Goal: Task Accomplishment & Management: Manage account settings

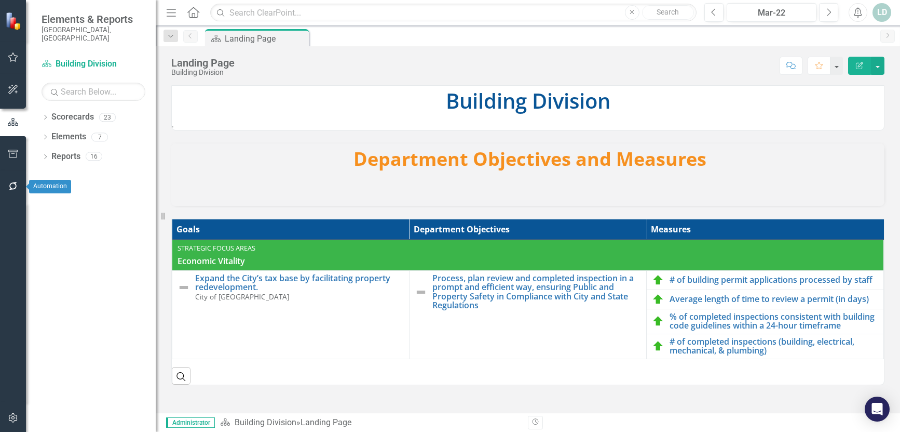
click at [16, 188] on icon "button" at bounding box center [13, 186] width 8 height 8
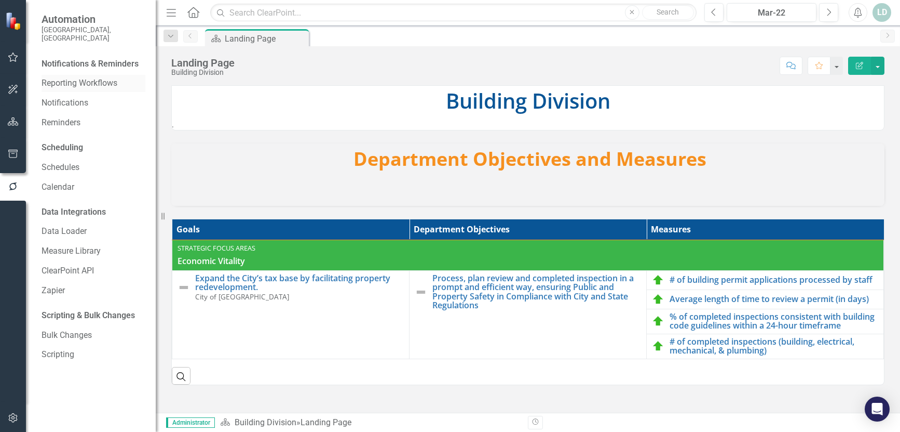
click at [80, 77] on link "Reporting Workflows" at bounding box center [94, 83] width 104 height 12
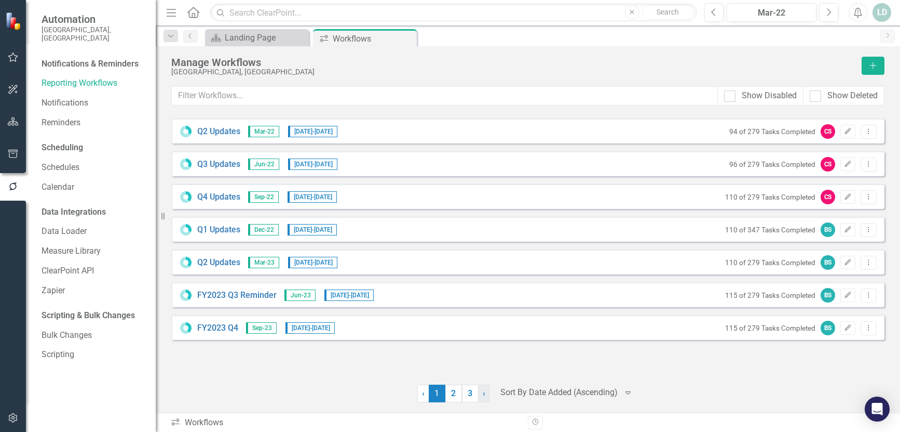
click at [483, 396] on span "›" at bounding box center [484, 393] width 3 height 10
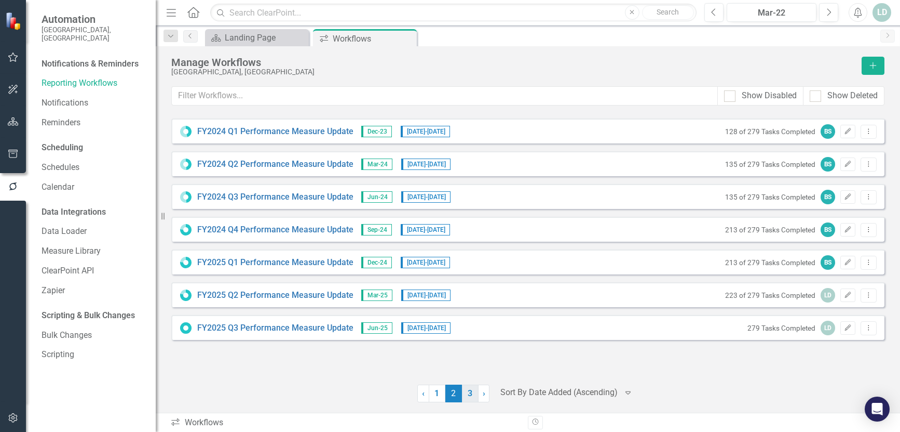
click at [473, 392] on link "3" at bounding box center [470, 393] width 17 height 18
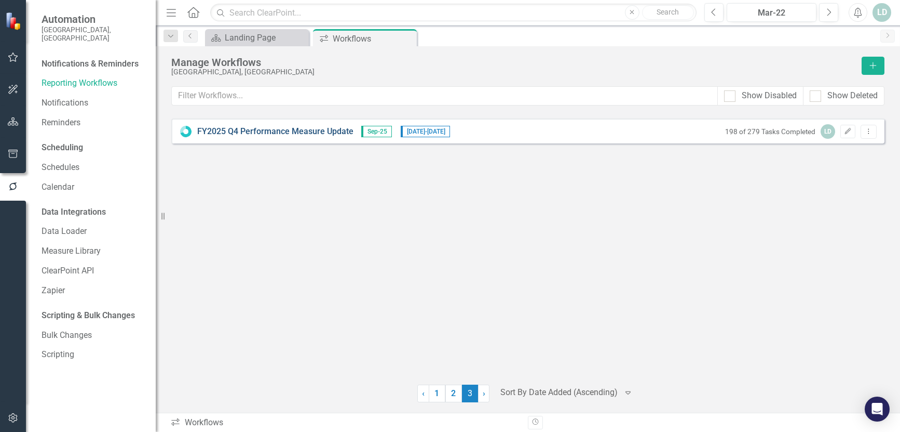
click at [284, 133] on link "FY2025 Q4 Performance Measure Update" at bounding box center [275, 132] width 156 height 12
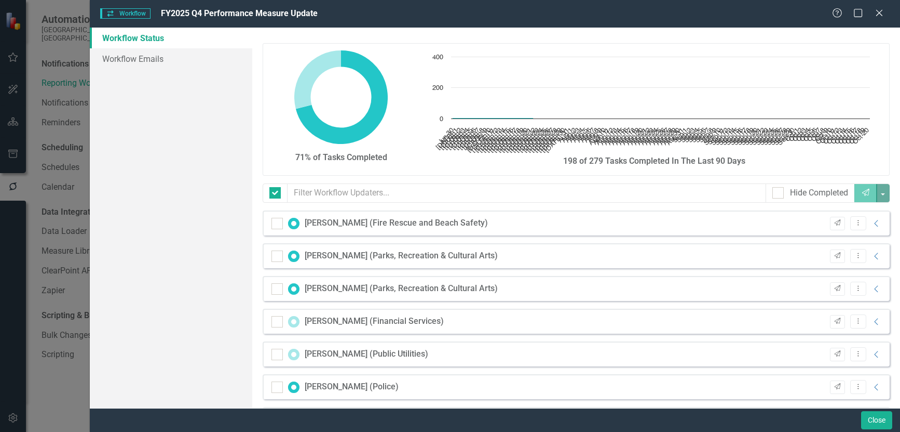
checkbox input "false"
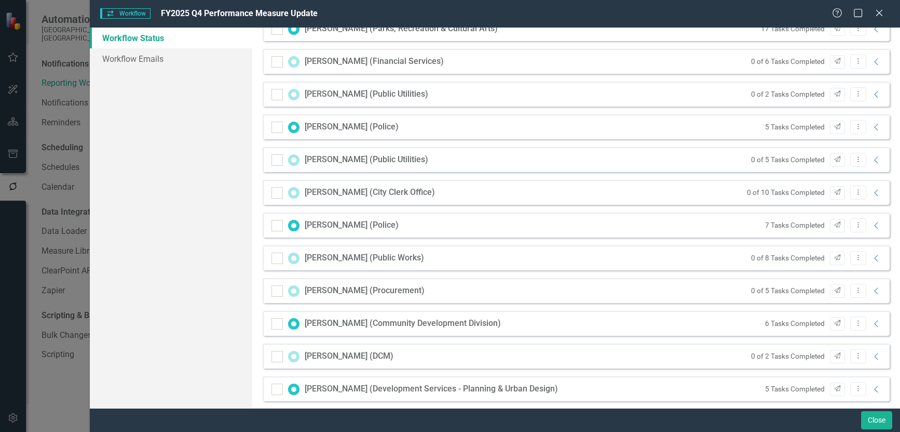
scroll to position [312, 0]
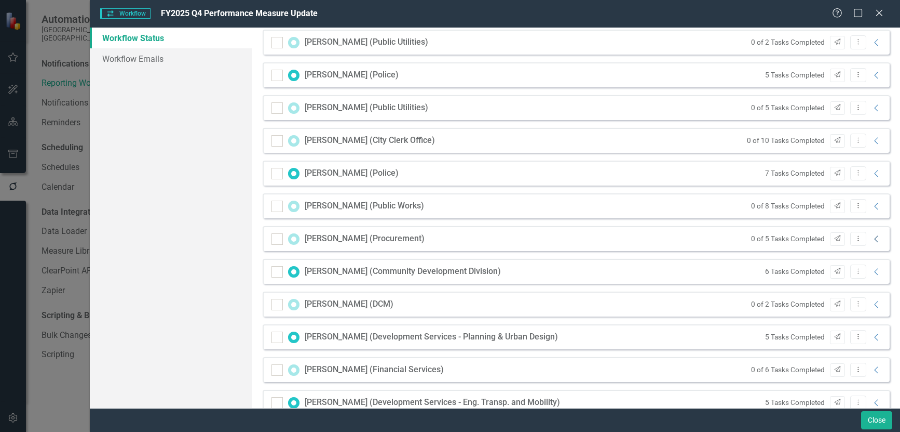
click at [875, 238] on icon at bounding box center [877, 238] width 4 height 7
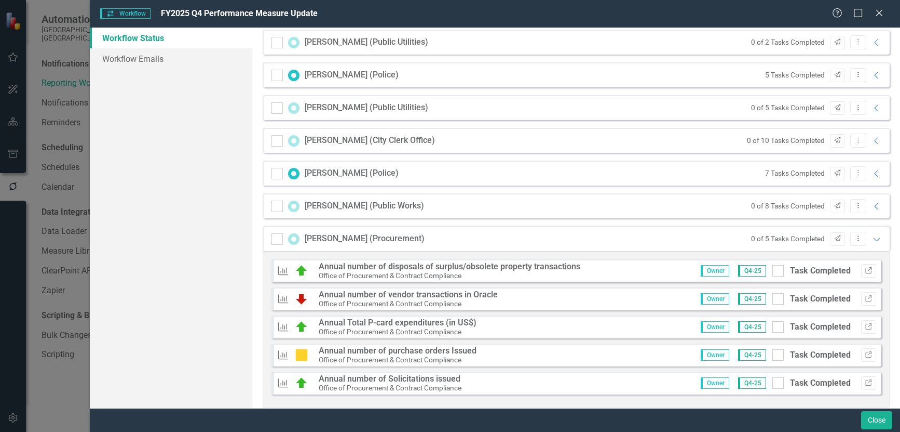
click at [866, 271] on icon "button" at bounding box center [869, 270] width 6 height 6
click at [865, 298] on icon "Link" at bounding box center [869, 298] width 8 height 6
click at [834, 241] on icon "Send" at bounding box center [838, 238] width 8 height 6
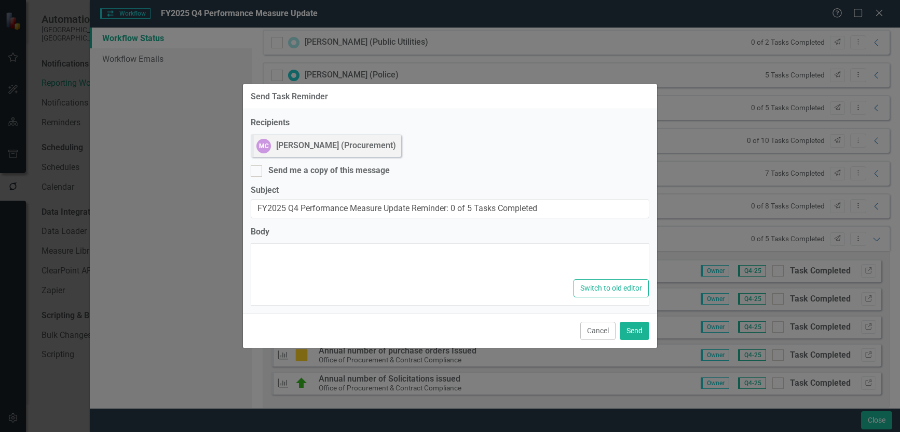
type textarea "<p>Dear {FirstName},</p><p>Please log into ClearPoint and update the following …"
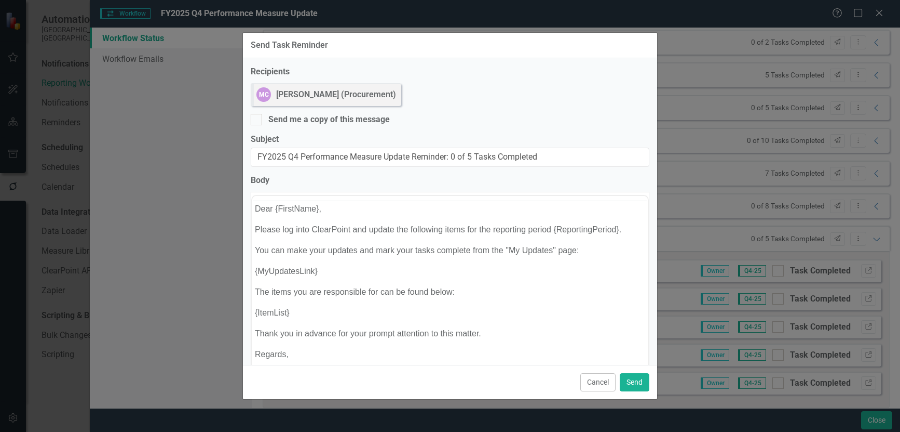
scroll to position [0, 0]
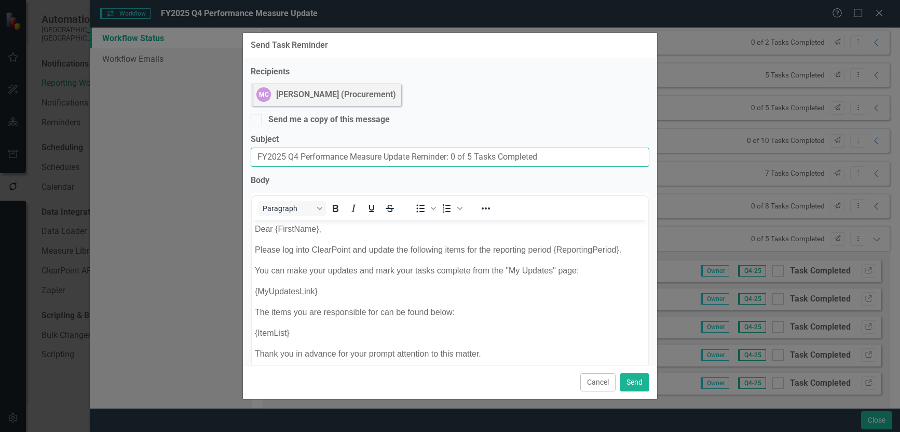
click at [258, 154] on input "FY2025 Q4 Performance Measure Update Reminder: 0 of 5 Tasks Completed" at bounding box center [450, 156] width 399 height 19
type input "Past Due: FY2025 Q4 Performance Measure Update Reminder: 0 of 5 Tasks Completed"
click at [294, 171] on div "Recipients MC Maryury Collier (Procurement) Send me a copy of this message Subj…" at bounding box center [450, 211] width 414 height 306
drag, startPoint x: 292, startPoint y: 156, endPoint x: 195, endPoint y: 149, distance: 97.4
click at [195, 149] on div "Send Task Reminder Recipients MC Maryury Collier (Procurement) Send me a copy o…" at bounding box center [450, 216] width 900 height 432
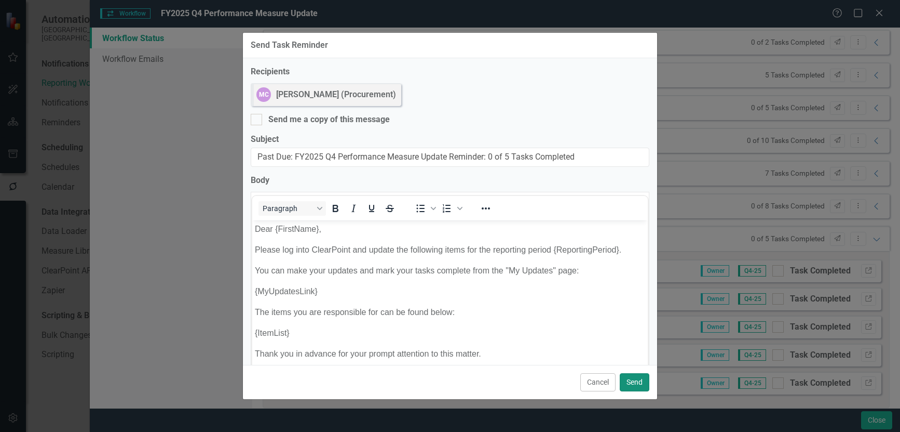
click at [635, 382] on button "Send" at bounding box center [635, 382] width 30 height 18
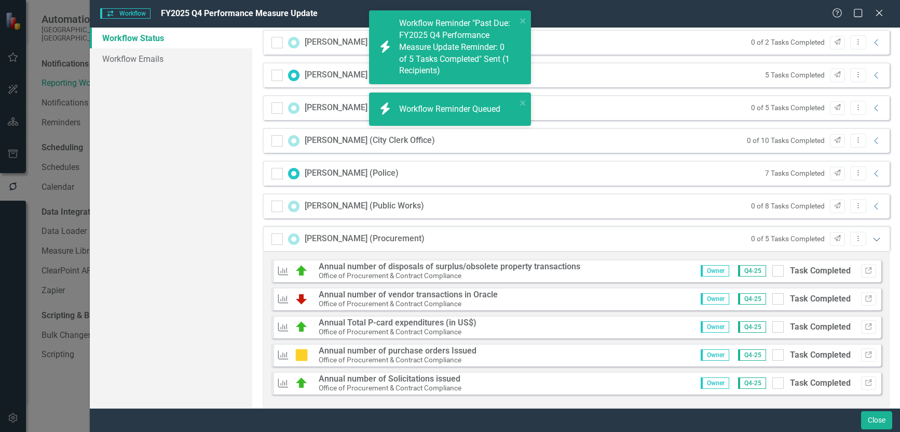
click at [872, 239] on icon "Expanded" at bounding box center [877, 239] width 10 height 8
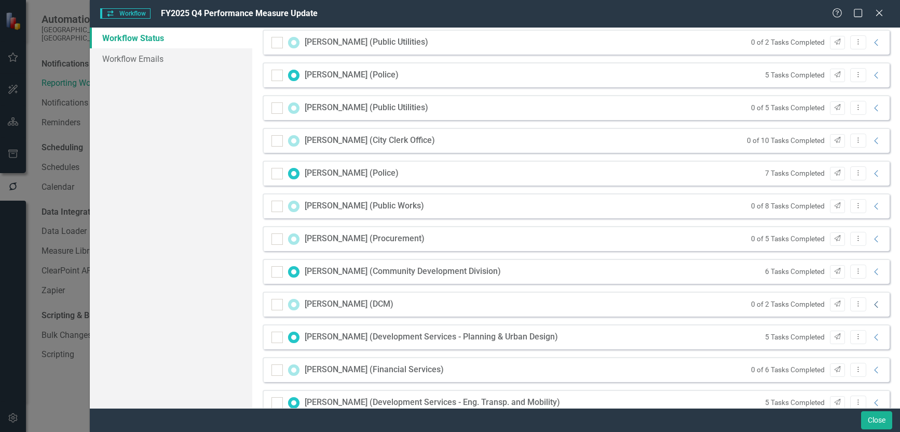
click at [872, 305] on icon "Collapse" at bounding box center [877, 304] width 10 height 8
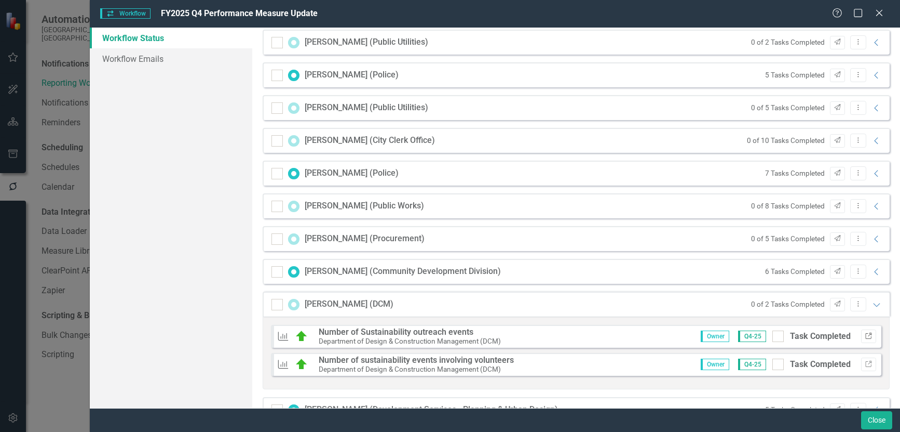
click at [865, 335] on icon "Link" at bounding box center [869, 336] width 8 height 6
click at [834, 305] on icon "Send" at bounding box center [838, 304] width 8 height 6
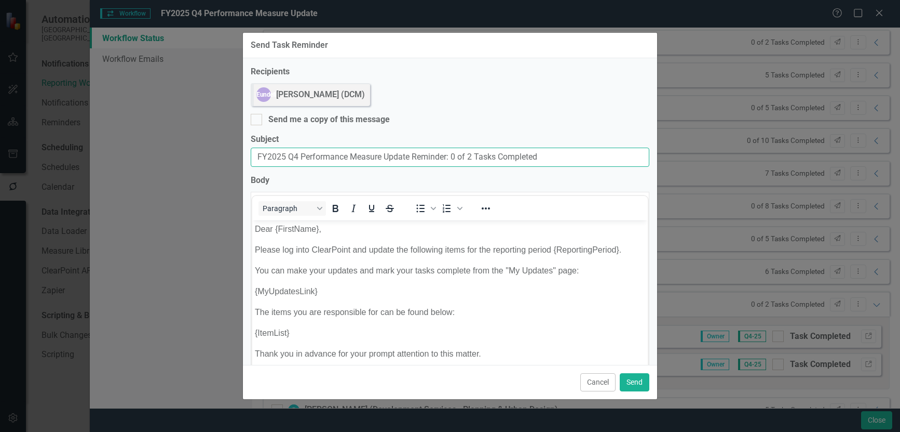
click at [255, 156] on input "FY2025 Q4 Performance Measure Update Reminder: 0 of 2 Tasks Completed" at bounding box center [450, 156] width 399 height 19
paste input "Past Due:"
type input "Past Due: FY2025 Q4 Performance Measure Update Reminder: 0 of 2 Tasks Completed"
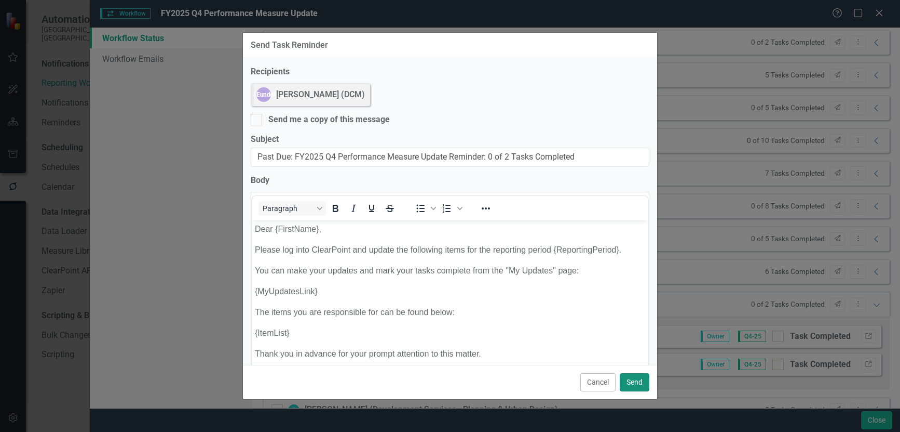
click at [640, 384] on button "Send" at bounding box center [635, 382] width 30 height 18
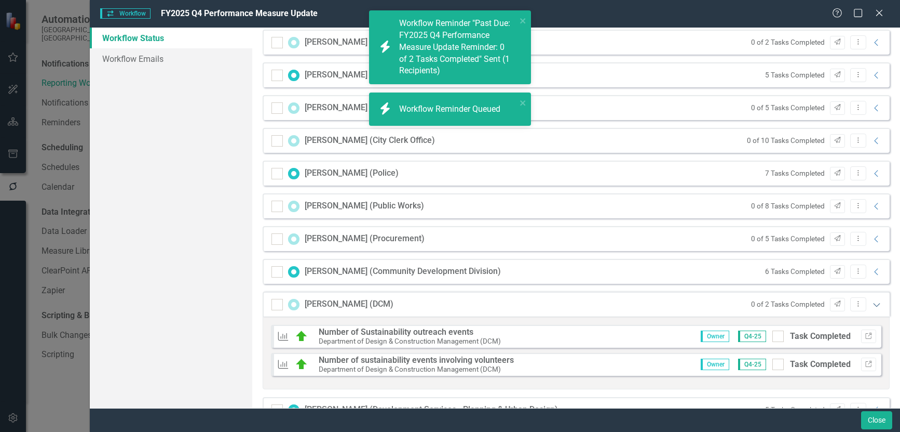
click at [872, 305] on icon "Expanded" at bounding box center [877, 304] width 10 height 8
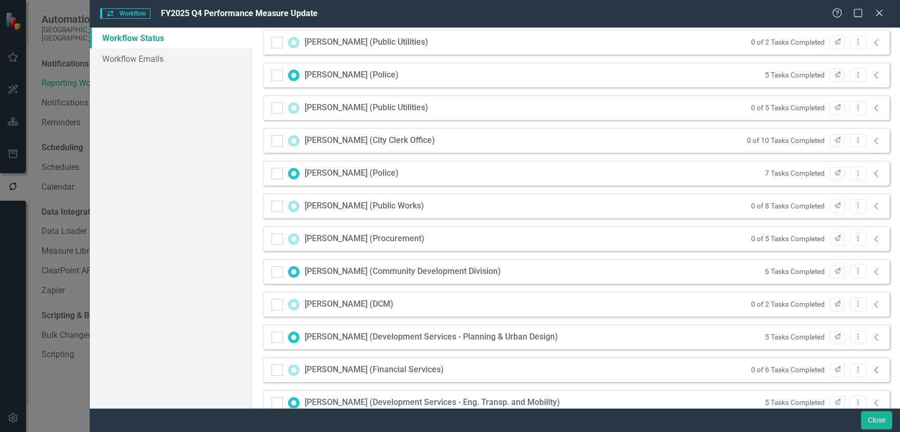
click at [875, 372] on icon at bounding box center [877, 369] width 4 height 7
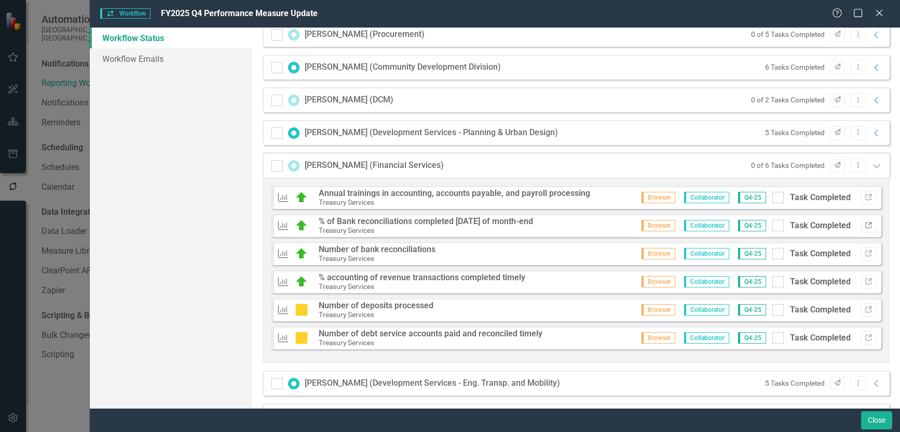
scroll to position [519, 0]
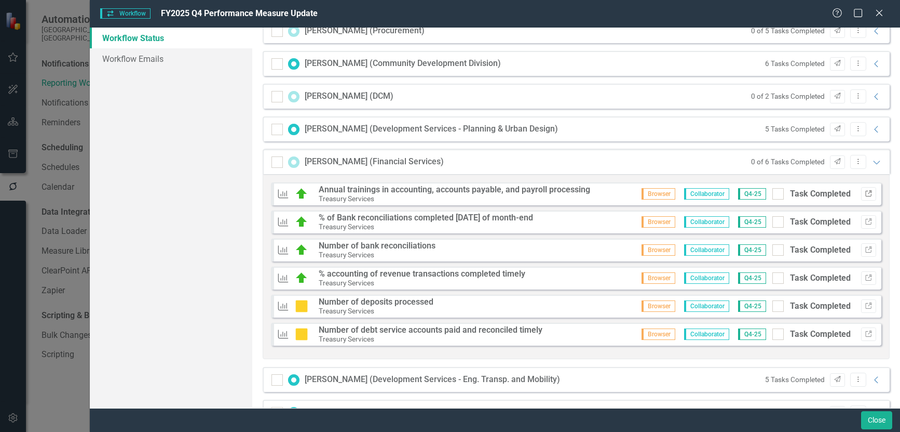
click at [865, 194] on button "Link" at bounding box center [869, 194] width 15 height 14
click at [773, 193] on input "Task Completed" at bounding box center [776, 191] width 7 height 7
checkbox input "true"
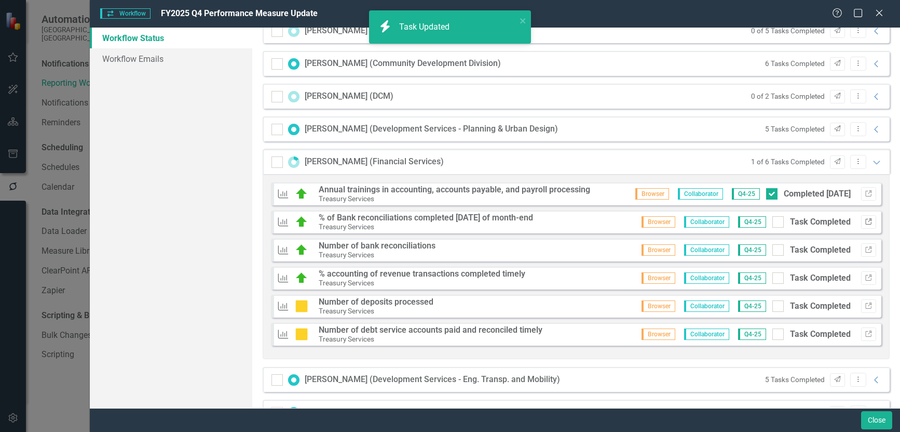
click at [865, 221] on icon "Link" at bounding box center [869, 222] width 8 height 6
click at [773, 222] on div at bounding box center [778, 221] width 11 height 11
click at [773, 222] on input "Task Completed" at bounding box center [776, 219] width 7 height 7
checkbox input "true"
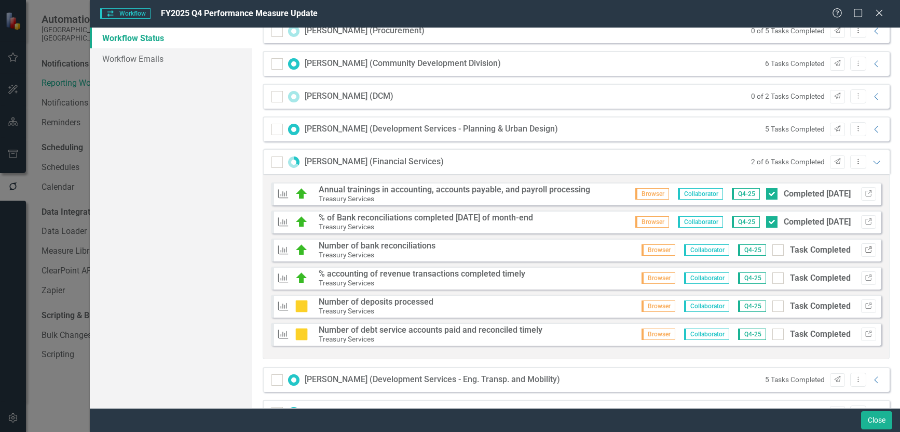
click at [866, 249] on icon "button" at bounding box center [869, 249] width 6 height 6
drag, startPoint x: 773, startPoint y: 249, endPoint x: 827, endPoint y: 268, distance: 57.3
click at [773, 249] on div at bounding box center [778, 249] width 11 height 11
click at [773, 249] on input "Task Completed" at bounding box center [776, 247] width 7 height 7
checkbox input "true"
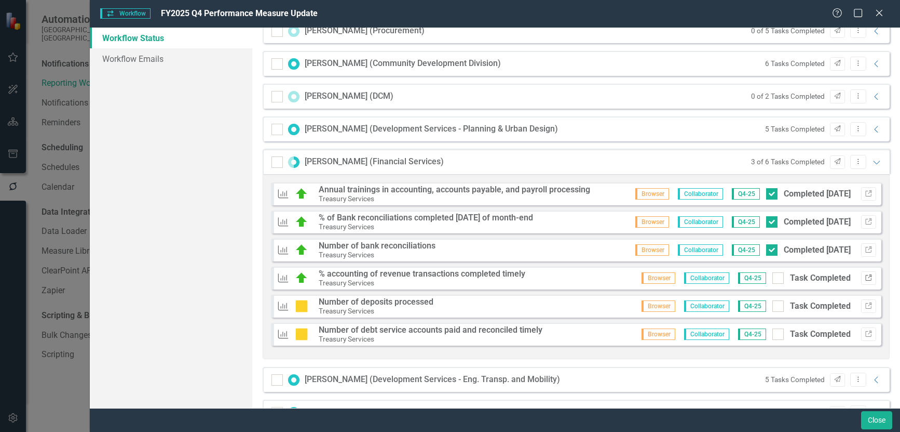
click at [865, 278] on icon "Link" at bounding box center [869, 278] width 8 height 6
click at [870, 306] on div "Measure Number of deposits processed Treasury Services Browser Collaborator Q4-…" at bounding box center [576, 305] width 611 height 23
click at [865, 306] on icon "Link" at bounding box center [869, 306] width 8 height 6
click at [865, 332] on icon "Link" at bounding box center [869, 334] width 8 height 6
click at [865, 192] on button "Link" at bounding box center [869, 194] width 15 height 14
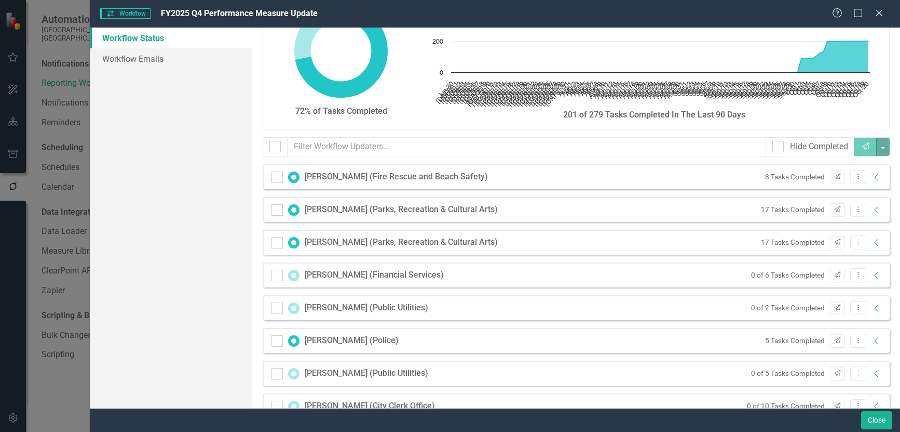
scroll to position [0, 0]
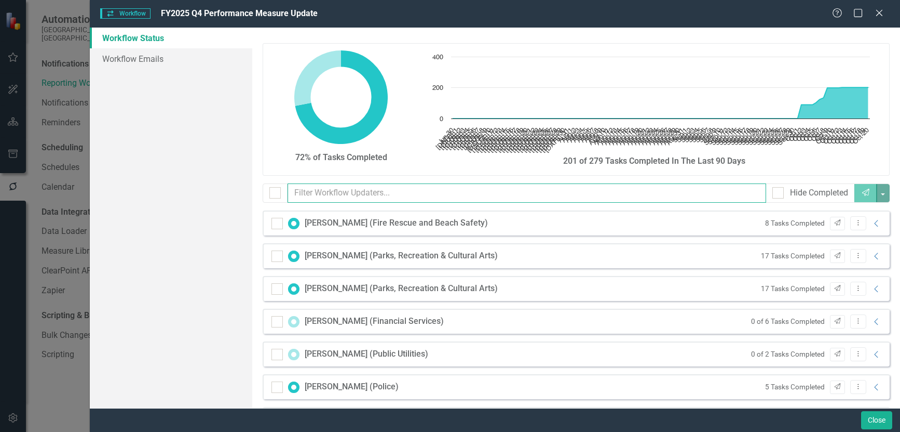
click at [347, 194] on input "text" at bounding box center [527, 192] width 479 height 19
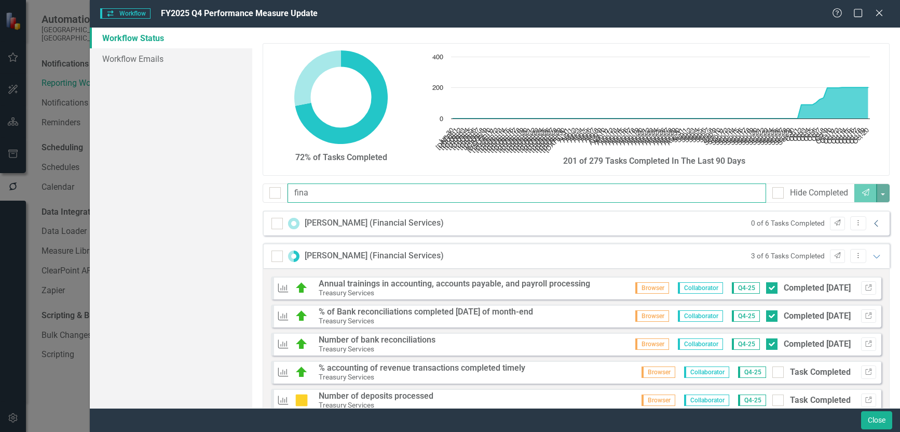
type input "fina"
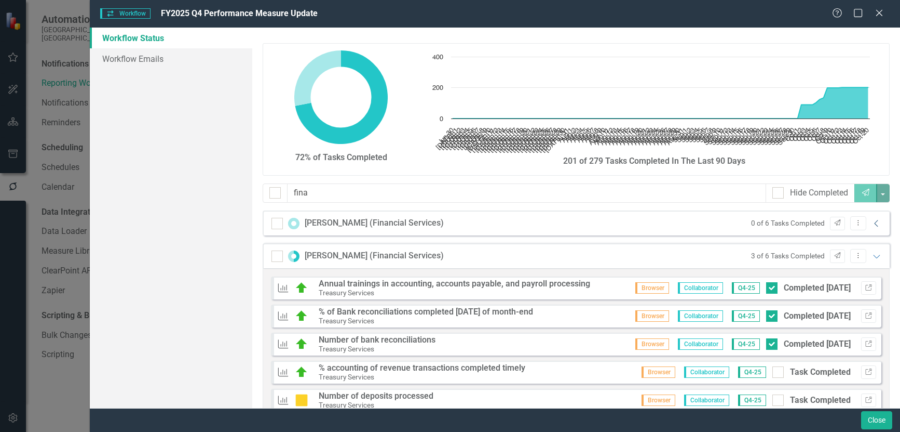
click at [872, 223] on icon "Collapse" at bounding box center [877, 223] width 10 height 8
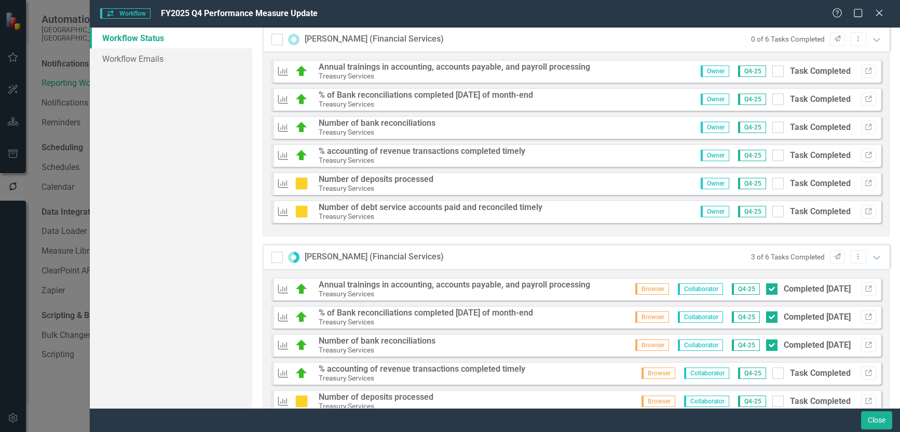
scroll to position [156, 0]
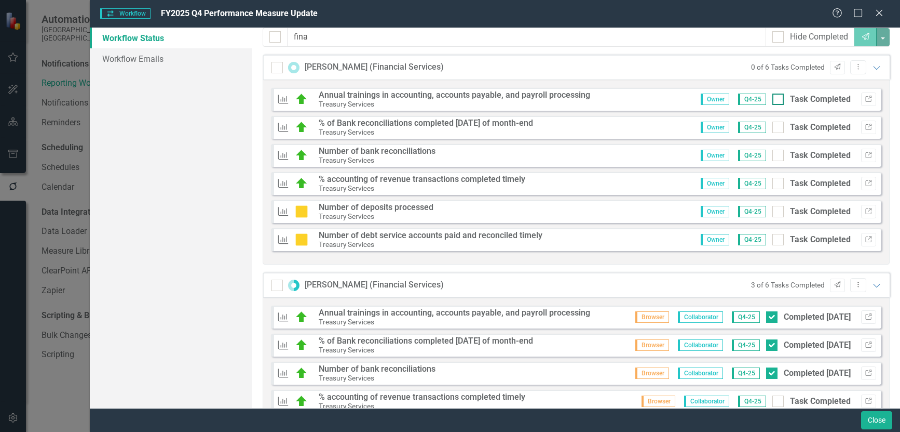
click at [773, 99] on div at bounding box center [778, 98] width 11 height 11
click at [773, 99] on input "Task Completed" at bounding box center [776, 96] width 7 height 7
checkbox input "true"
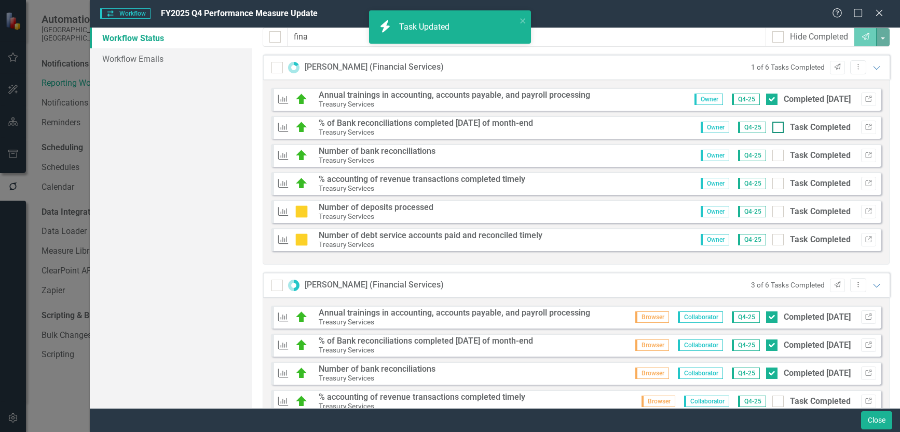
click at [773, 129] on div at bounding box center [778, 127] width 11 height 11
click at [773, 128] on input "Task Completed" at bounding box center [776, 125] width 7 height 7
checkbox input "true"
click at [773, 152] on input "Task Completed" at bounding box center [776, 153] width 7 height 7
checkbox input "true"
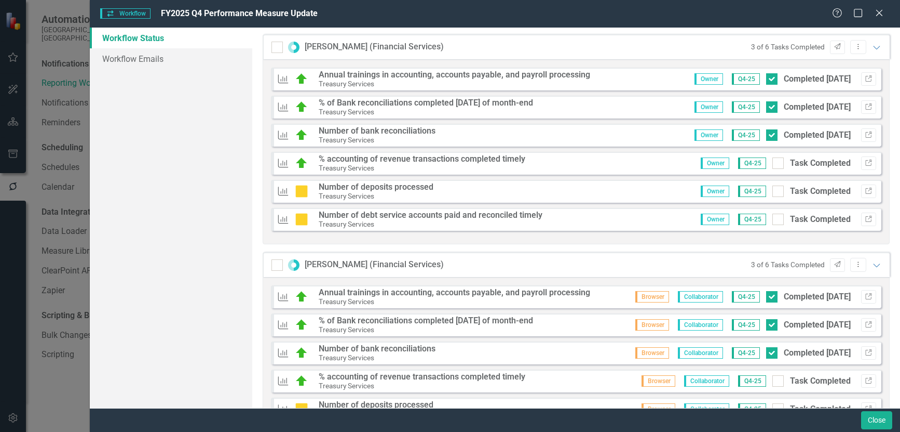
scroll to position [155, 0]
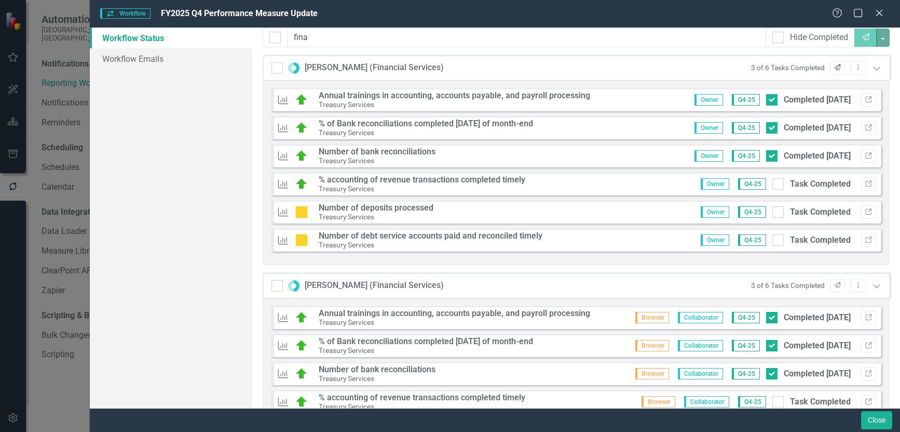
click at [834, 69] on icon "Send" at bounding box center [838, 67] width 8 height 6
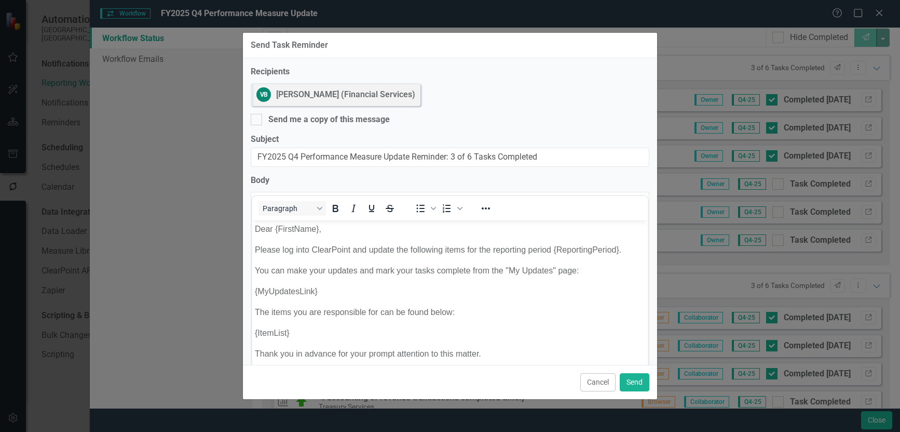
scroll to position [0, 0]
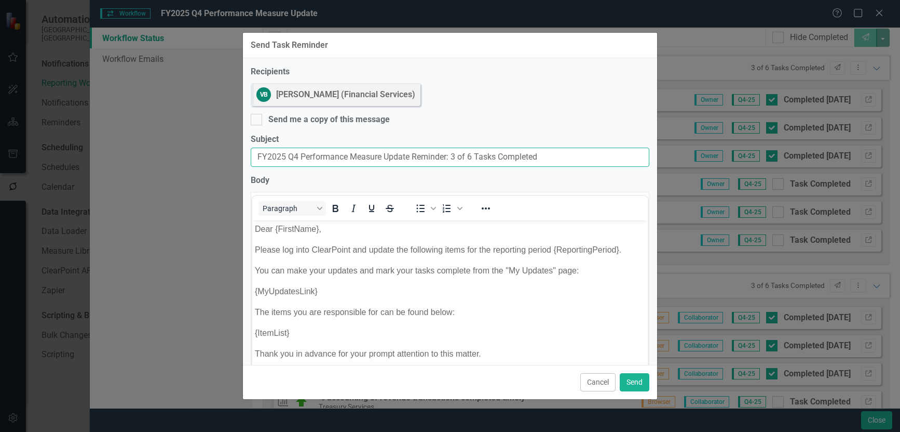
click at [258, 156] on input "FY2025 Q4 Performance Measure Update Reminder: 3 of 6 Tasks Completed" at bounding box center [450, 156] width 399 height 19
paste input "Past Due:"
type input "Past Due: FY2025 Q4 Performance Measure Update Reminder: 3 of 6 Tasks Completed"
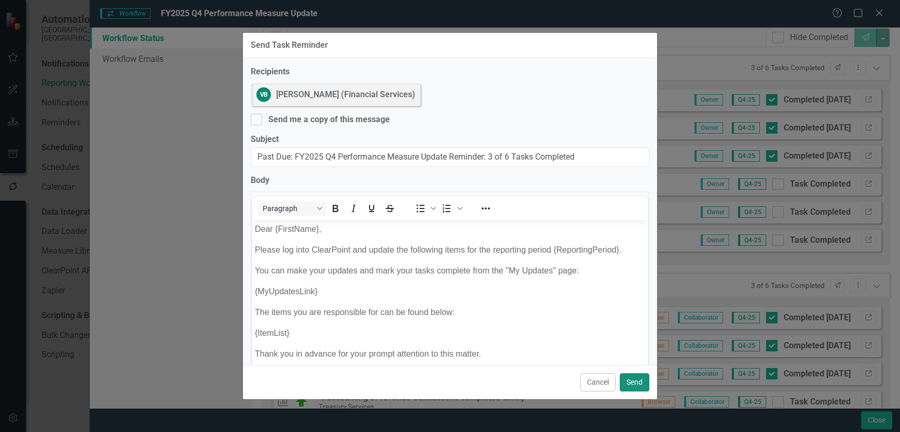
click at [633, 382] on button "Send" at bounding box center [635, 382] width 30 height 18
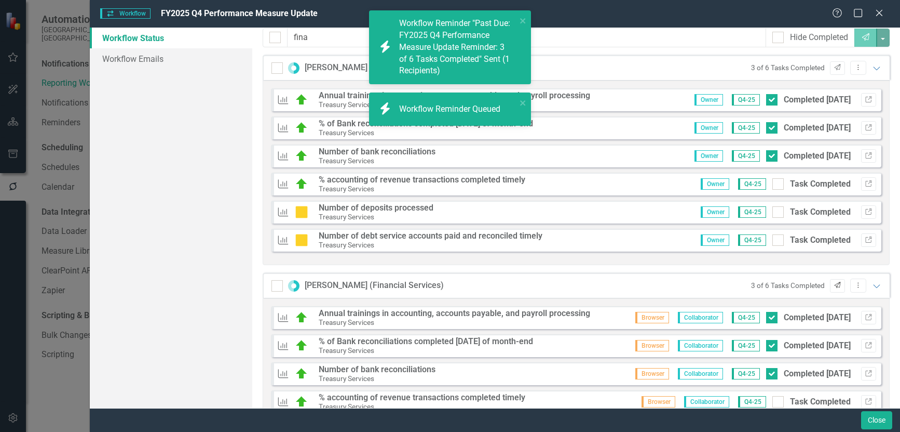
click at [834, 287] on icon "Send" at bounding box center [838, 285] width 8 height 6
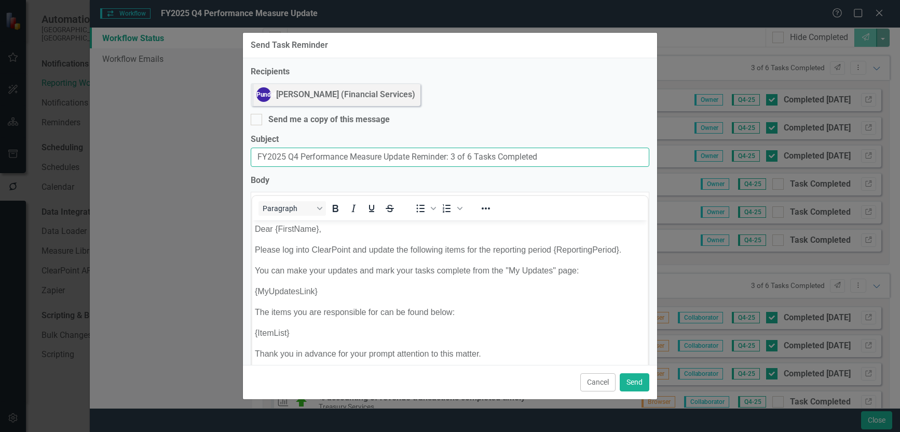
click at [257, 156] on input "FY2025 Q4 Performance Measure Update Reminder: 3 of 6 Tasks Completed" at bounding box center [450, 156] width 399 height 19
paste input "Past Due:"
type input "Past Due: FY2025 Q4 Performance Measure Update Reminder: 3 of 6 Tasks Completed"
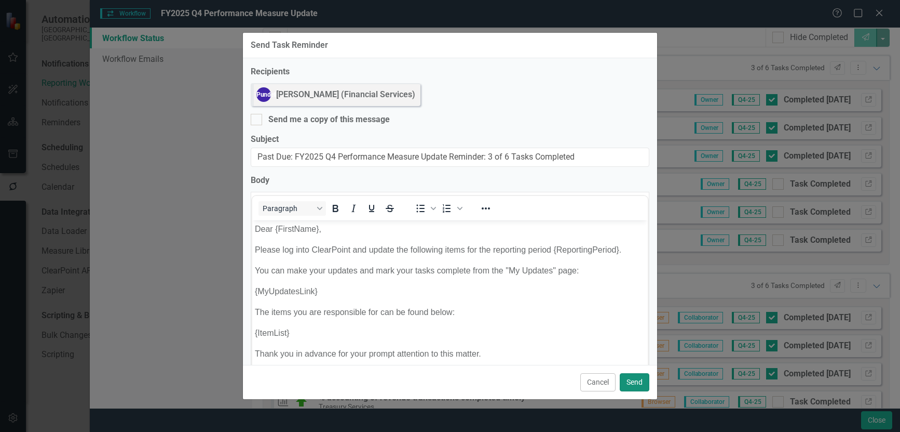
click at [642, 384] on button "Send" at bounding box center [635, 382] width 30 height 18
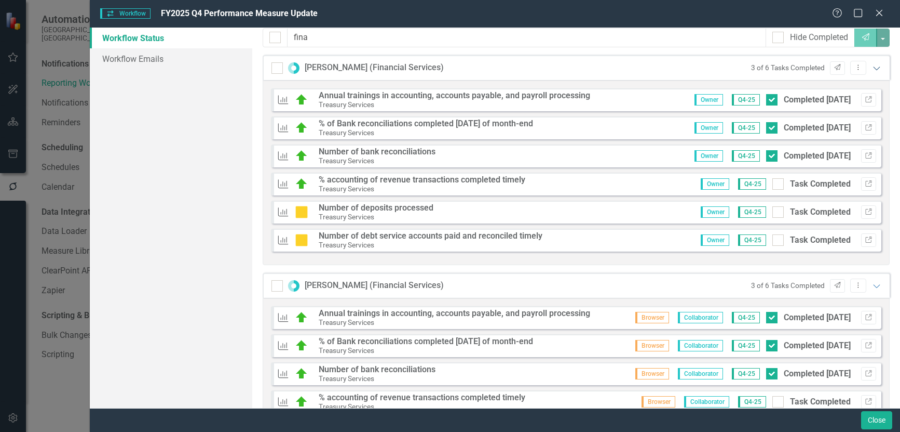
click at [873, 69] on icon at bounding box center [876, 68] width 7 height 4
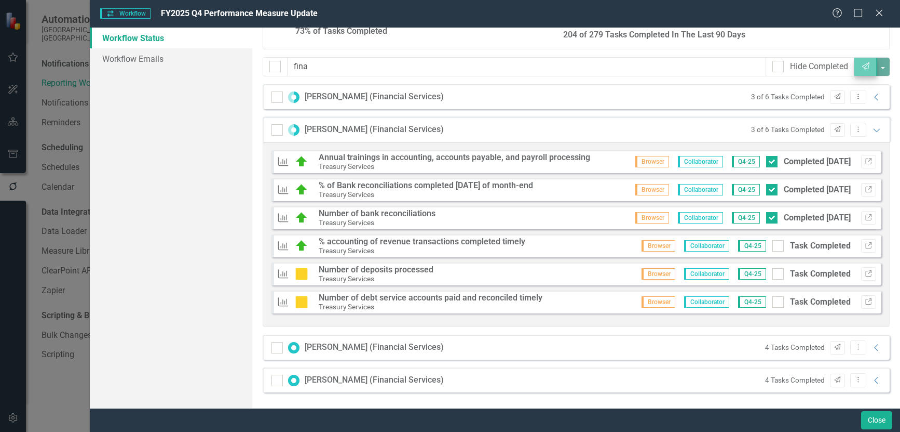
scroll to position [126, 0]
click at [873, 129] on icon at bounding box center [876, 130] width 7 height 4
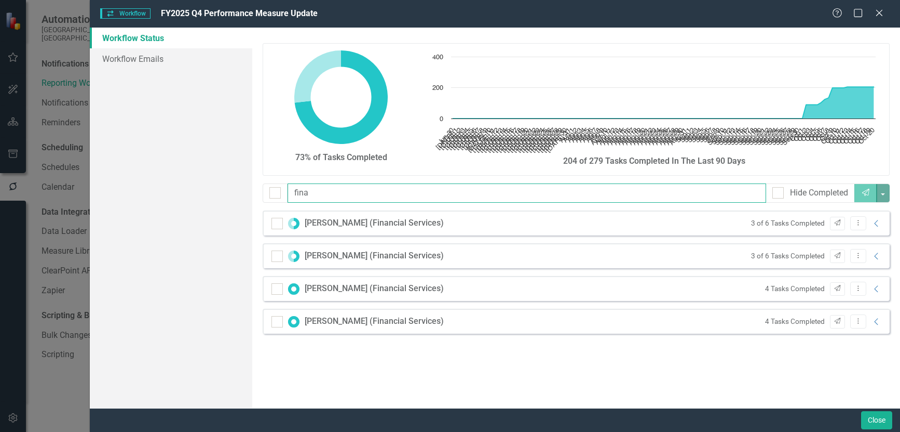
drag, startPoint x: 329, startPoint y: 193, endPoint x: 158, endPoint y: 183, distance: 170.6
click at [158, 183] on div "Workflow Status Workflow Emails 73% of Tasks Completed Chart Chart with 113 dat…" at bounding box center [495, 218] width 811 height 380
type input "utili"
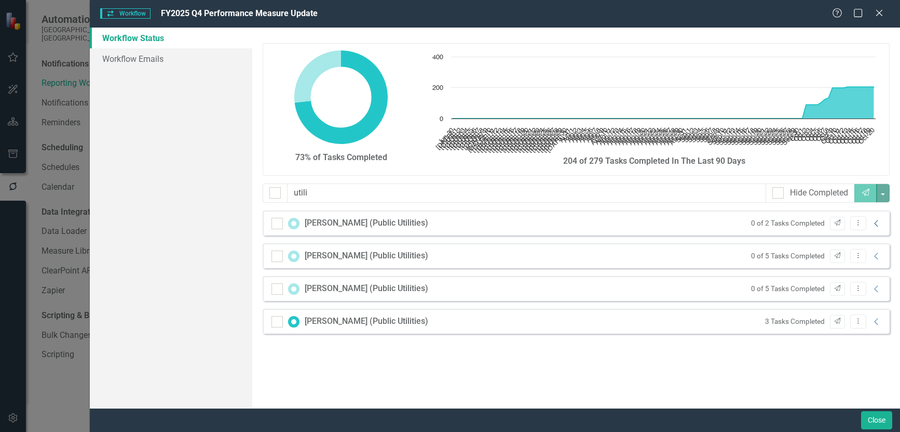
click at [877, 224] on icon "Collapse" at bounding box center [877, 223] width 10 height 8
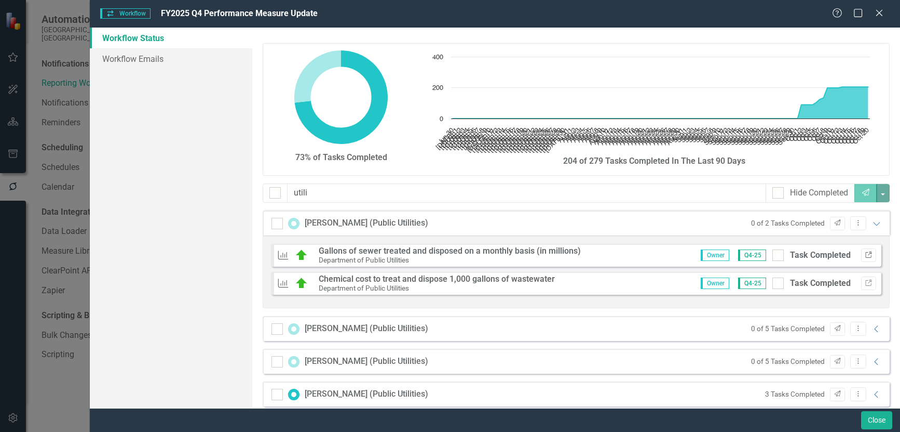
click at [865, 254] on icon "Link" at bounding box center [869, 255] width 8 height 6
click at [865, 282] on icon "Link" at bounding box center [869, 283] width 8 height 6
click at [835, 224] on icon "button" at bounding box center [838, 222] width 6 height 6
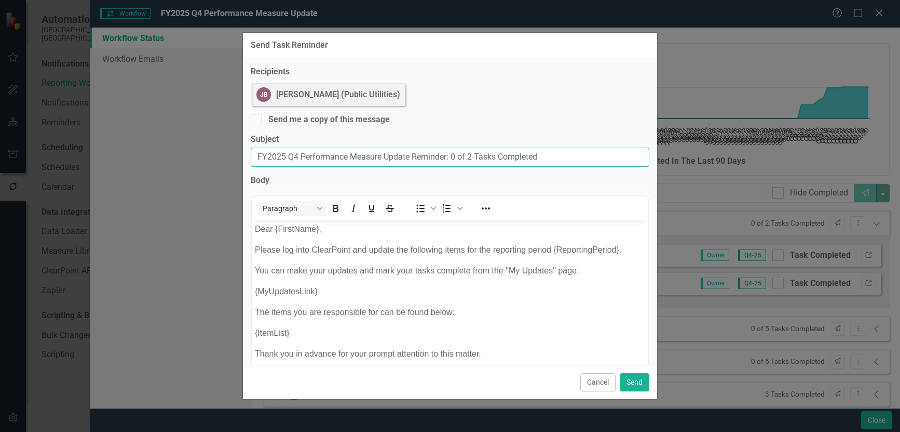
click at [257, 155] on input "FY2025 Q4 Performance Measure Update Reminder: 0 of 2 Tasks Completed" at bounding box center [450, 156] width 399 height 19
paste input "Past Due:"
type input "Past Due: FY2025 Q4 Performance Measure Update Reminder: 0 of 2 Tasks Completed"
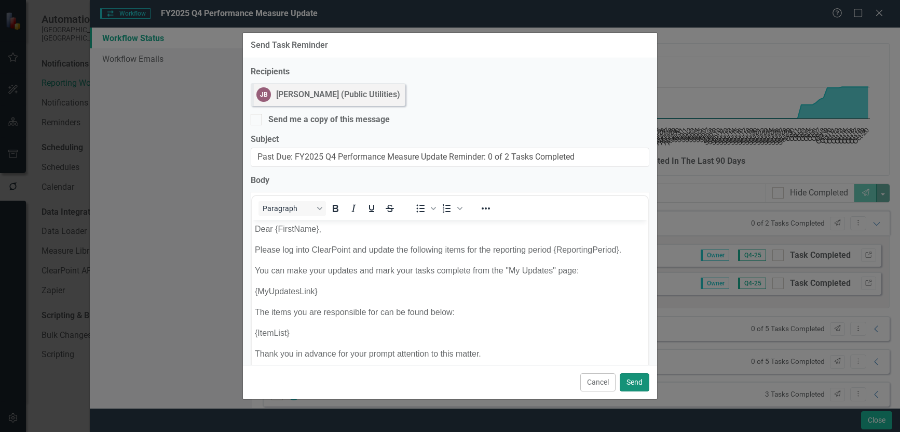
click at [635, 384] on button "Send" at bounding box center [635, 382] width 30 height 18
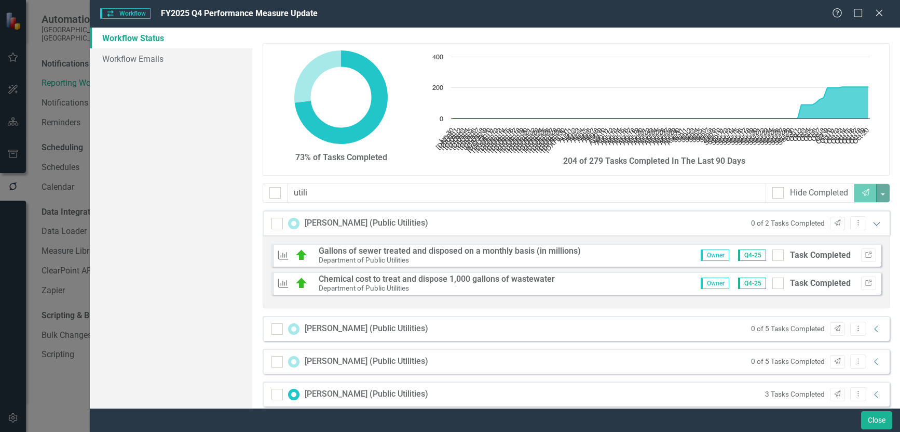
click at [873, 222] on icon "Expanded" at bounding box center [877, 223] width 10 height 8
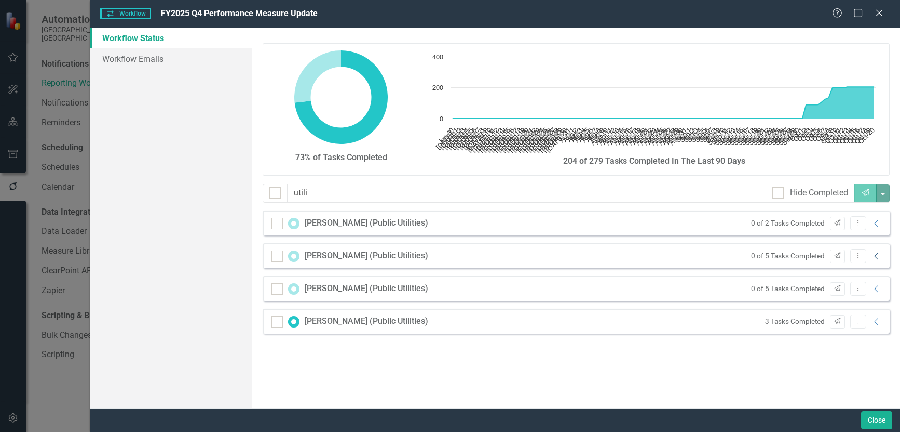
click at [877, 256] on icon "Collapse" at bounding box center [877, 256] width 10 height 8
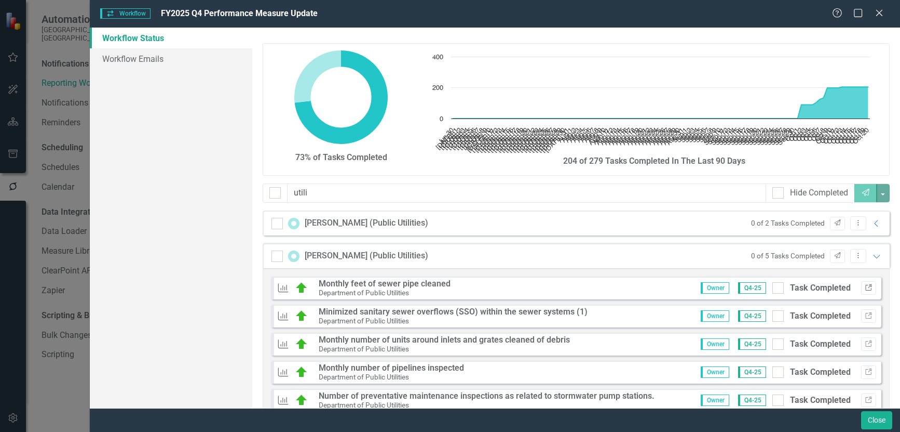
click at [865, 290] on icon "Link" at bounding box center [869, 288] width 8 height 6
click at [865, 315] on icon "Link" at bounding box center [869, 316] width 8 height 6
click at [865, 345] on icon "Link" at bounding box center [869, 344] width 8 height 6
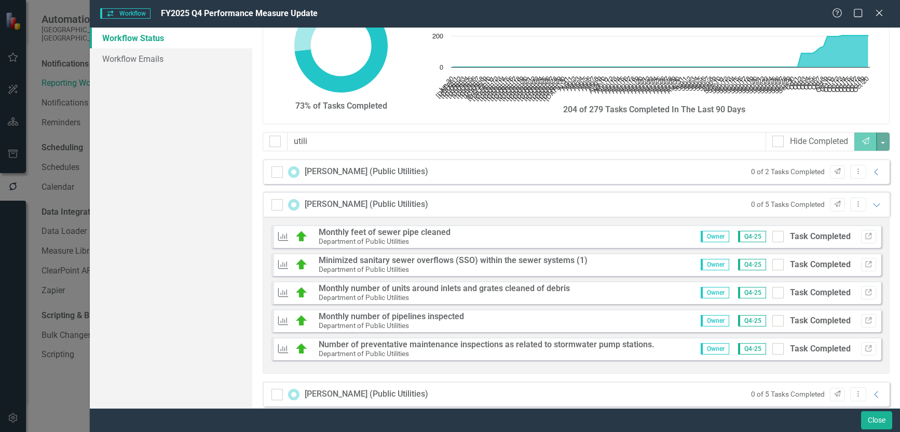
scroll to position [98, 0]
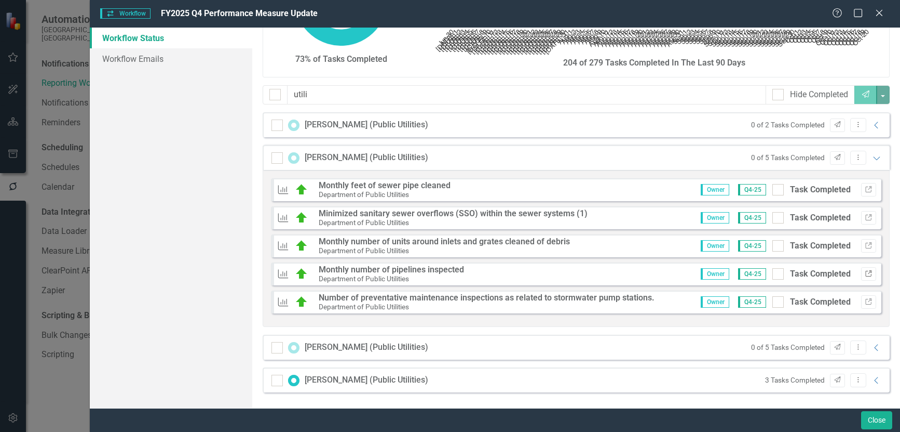
click at [865, 275] on icon "Link" at bounding box center [869, 274] width 8 height 6
click at [865, 301] on icon "Link" at bounding box center [869, 302] width 8 height 6
click at [835, 156] on button "Send" at bounding box center [837, 158] width 15 height 14
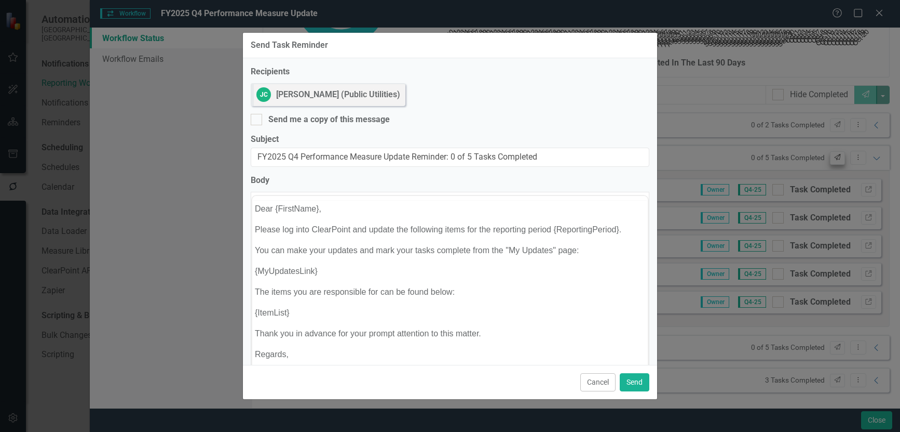
scroll to position [0, 0]
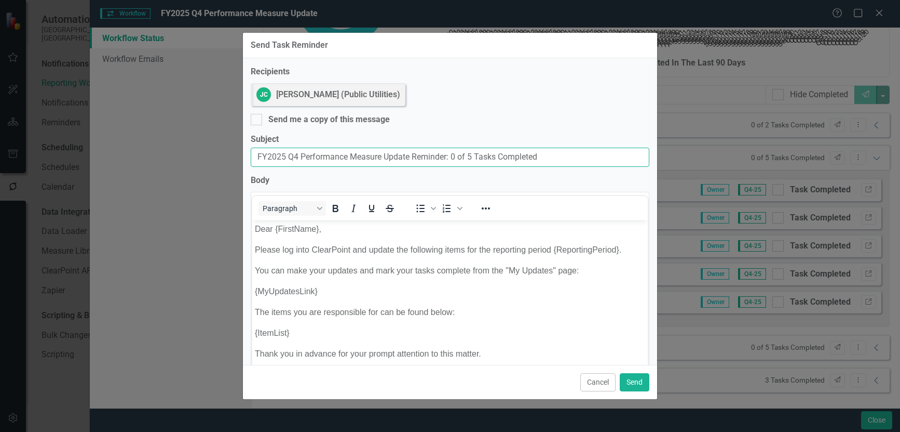
click at [258, 155] on input "FY2025 Q4 Performance Measure Update Reminder: 0 of 5 Tasks Completed" at bounding box center [450, 156] width 399 height 19
paste input "Past Due:"
type input "Past Due: FY2025 Q4 Performance Measure Update Reminder: 0 of 5 Tasks Completed"
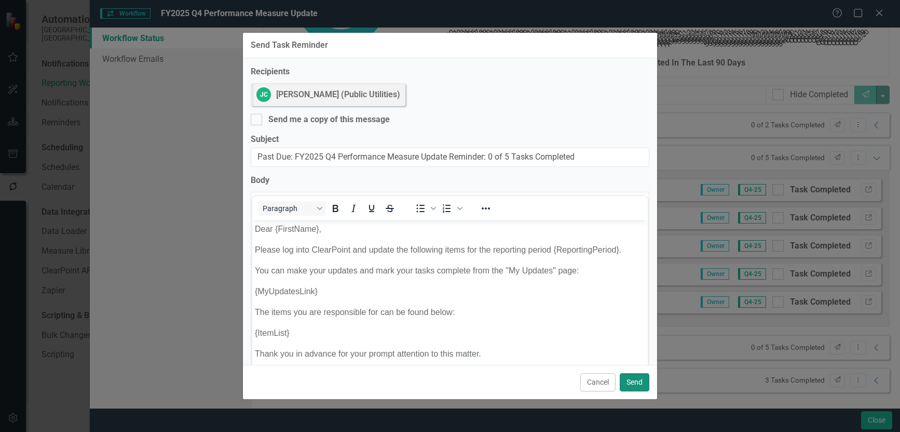
click at [642, 381] on button "Send" at bounding box center [635, 382] width 30 height 18
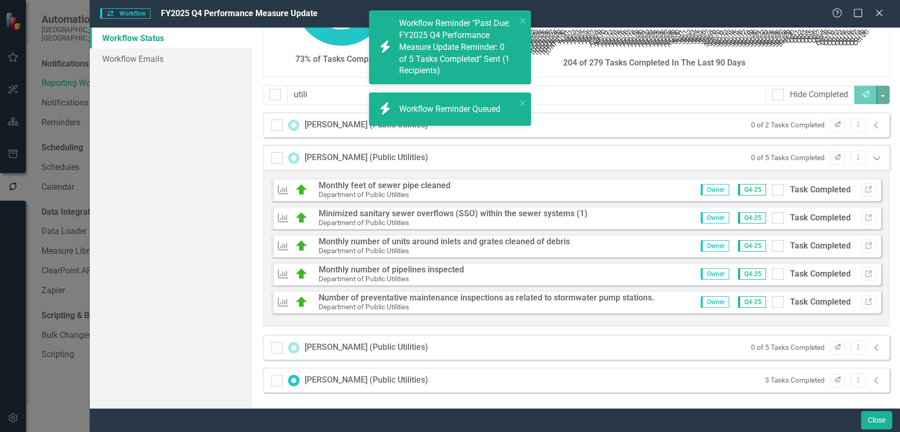
click at [872, 157] on icon "Expanded" at bounding box center [877, 158] width 10 height 8
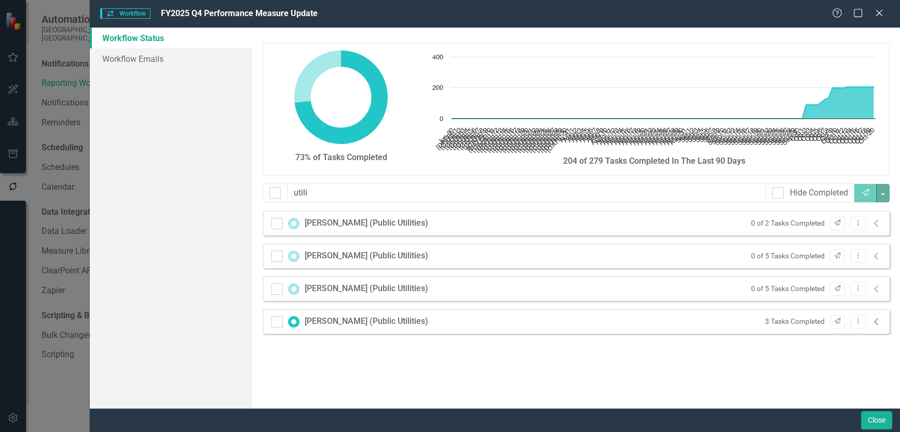
click at [876, 322] on icon "Collapse" at bounding box center [877, 321] width 10 height 8
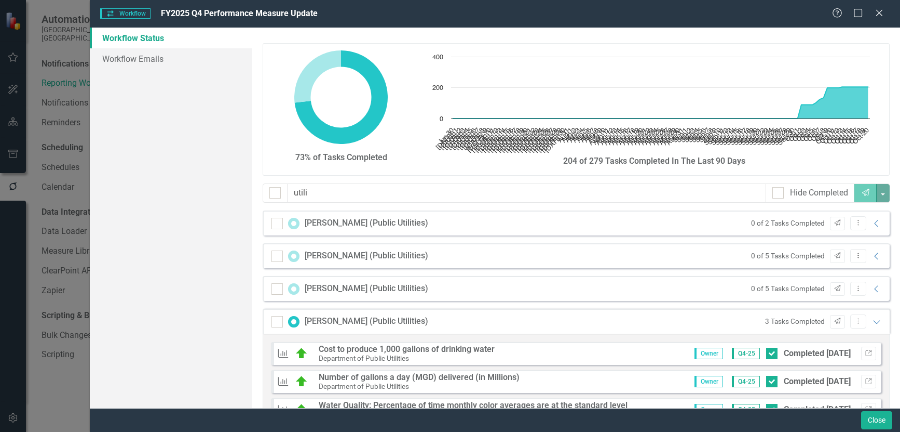
scroll to position [42, 0]
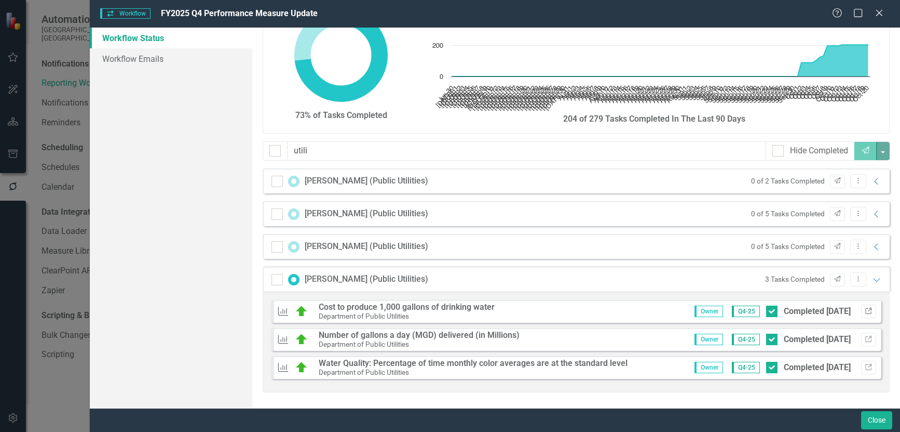
click at [865, 311] on icon "Link" at bounding box center [869, 311] width 8 height 6
click at [872, 246] on icon "Collapse" at bounding box center [877, 247] width 10 height 8
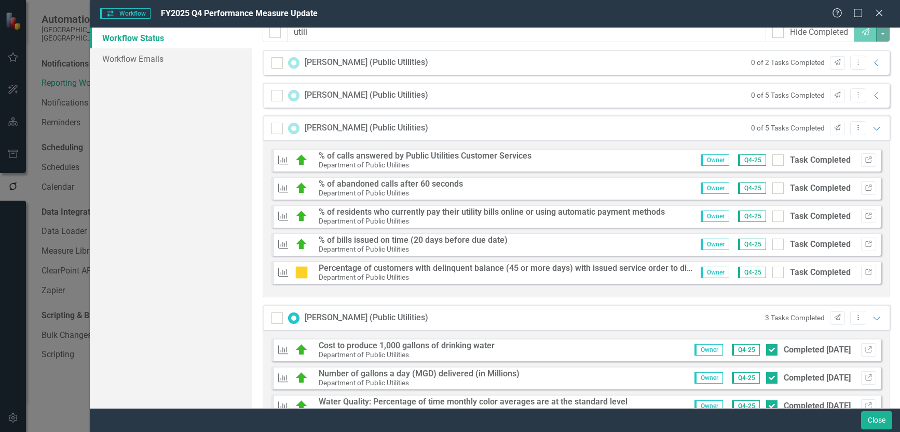
scroll to position [198, 0]
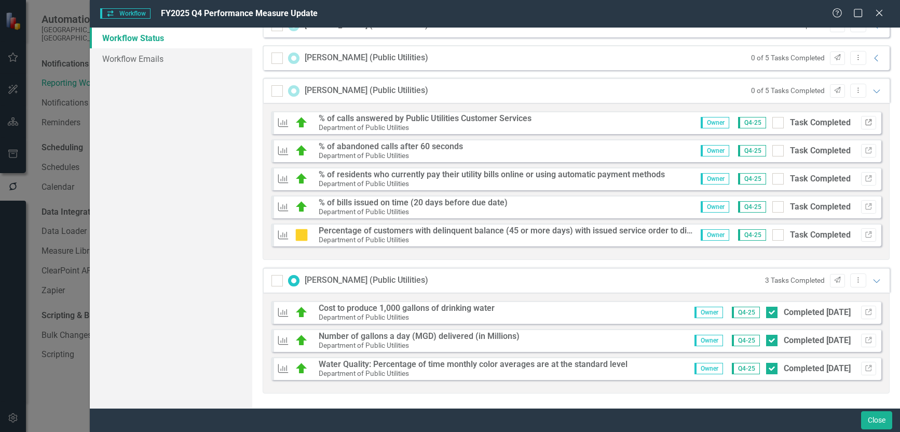
click at [865, 122] on icon "Link" at bounding box center [869, 122] width 8 height 6
click at [865, 152] on icon "Link" at bounding box center [869, 150] width 8 height 6
click at [866, 180] on icon "button" at bounding box center [869, 178] width 6 height 6
click at [865, 209] on icon "Link" at bounding box center [869, 207] width 8 height 6
click at [865, 233] on icon "Link" at bounding box center [869, 235] width 8 height 6
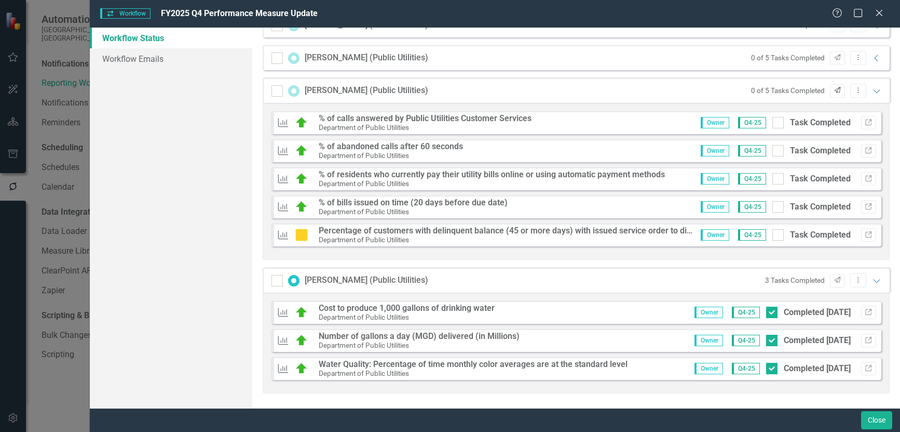
click at [835, 90] on icon "button" at bounding box center [838, 90] width 6 height 6
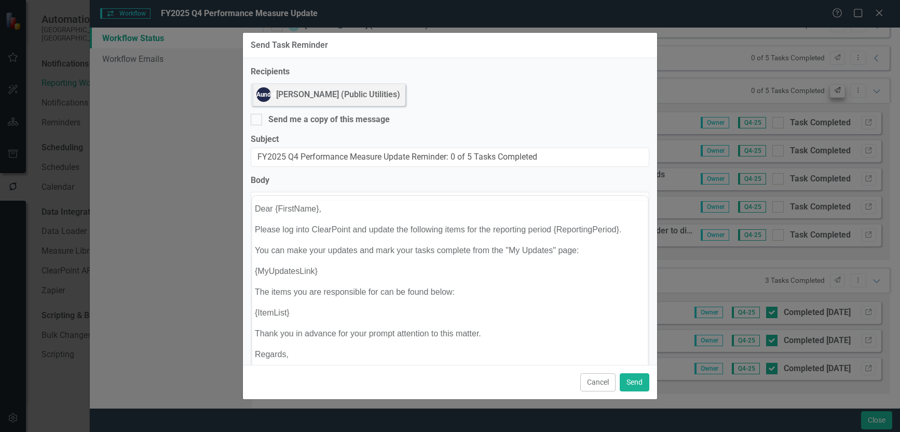
scroll to position [0, 0]
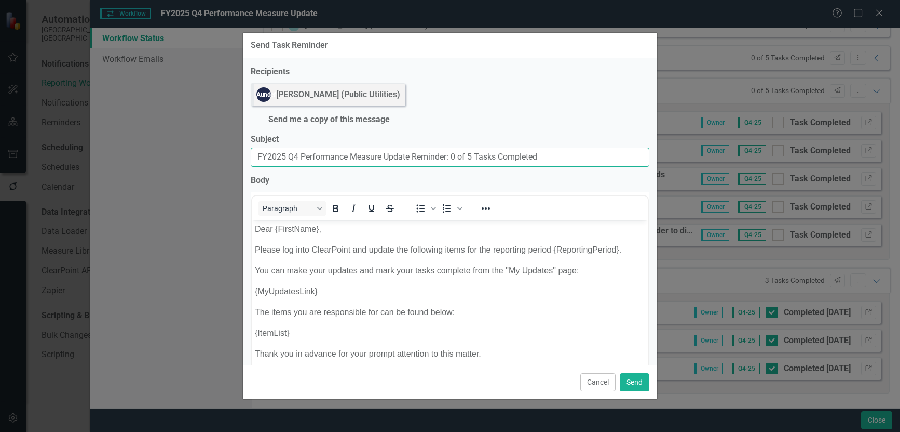
click at [257, 155] on input "FY2025 Q4 Performance Measure Update Reminder: 0 of 5 Tasks Completed" at bounding box center [450, 156] width 399 height 19
paste input "Past Due:"
type input "Past Due: FY2025 Q4 Performance Measure Update Reminder: 0 of 5 Tasks Completed"
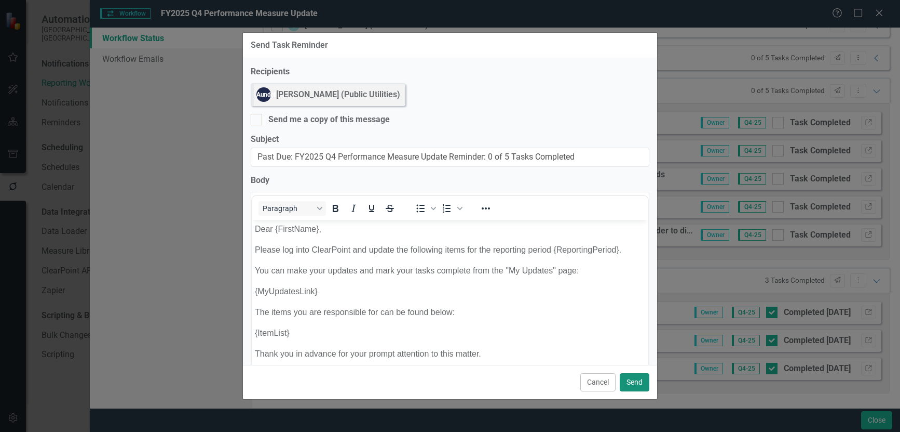
click at [630, 382] on button "Send" at bounding box center [635, 382] width 30 height 18
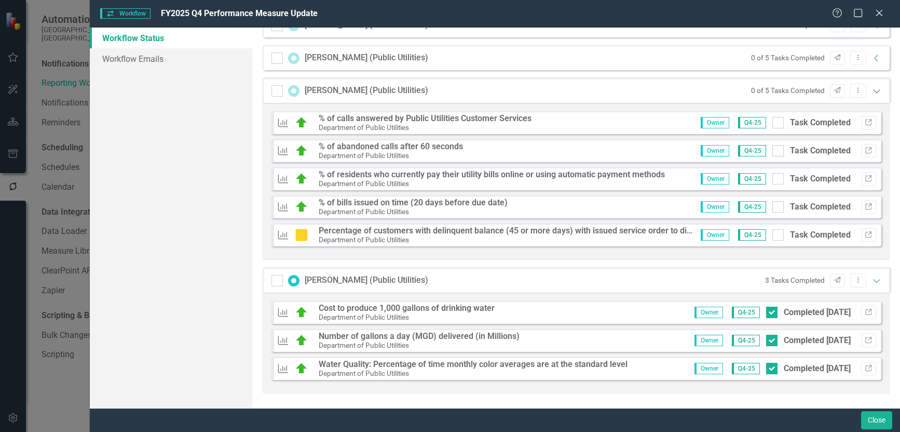
click at [872, 91] on icon "Expanded" at bounding box center [877, 91] width 10 height 8
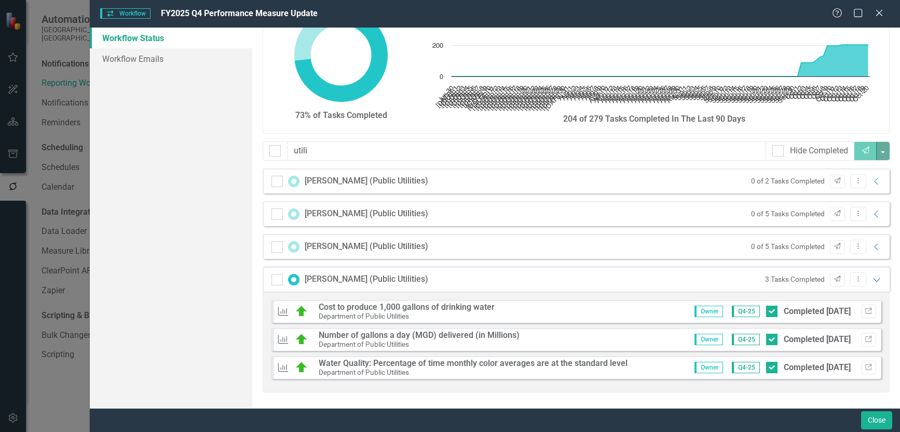
click at [872, 281] on icon "Expanded" at bounding box center [877, 279] width 10 height 8
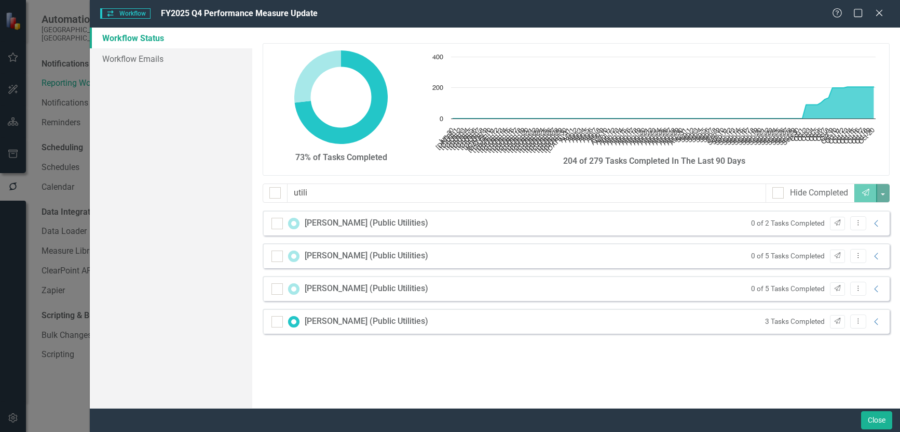
scroll to position [0, 0]
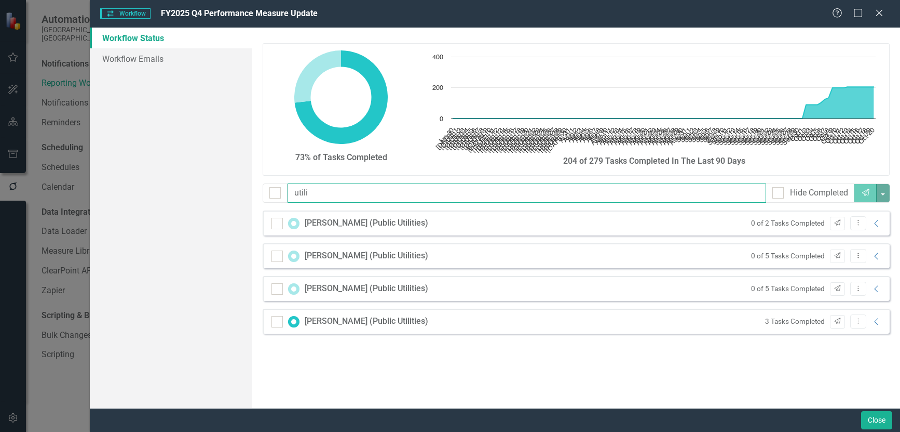
drag, startPoint x: 335, startPoint y: 196, endPoint x: 47, endPoint y: 183, distance: 289.0
click at [47, 183] on div "Workflow Workflow FY2025 Q4 Performance Measure Update Help Maximize Close Work…" at bounding box center [450, 216] width 900 height 432
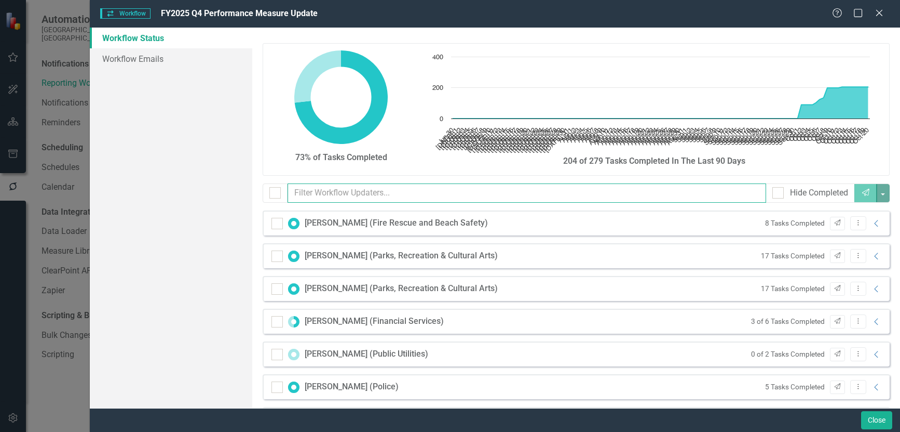
type input "p"
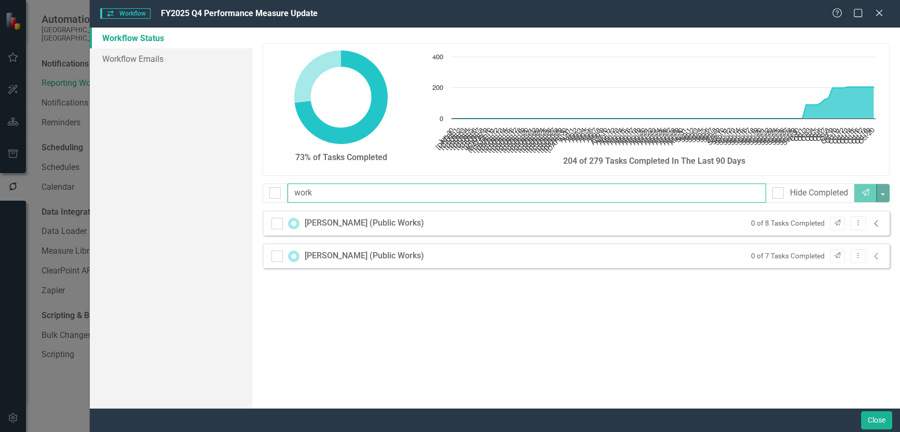
type input "work"
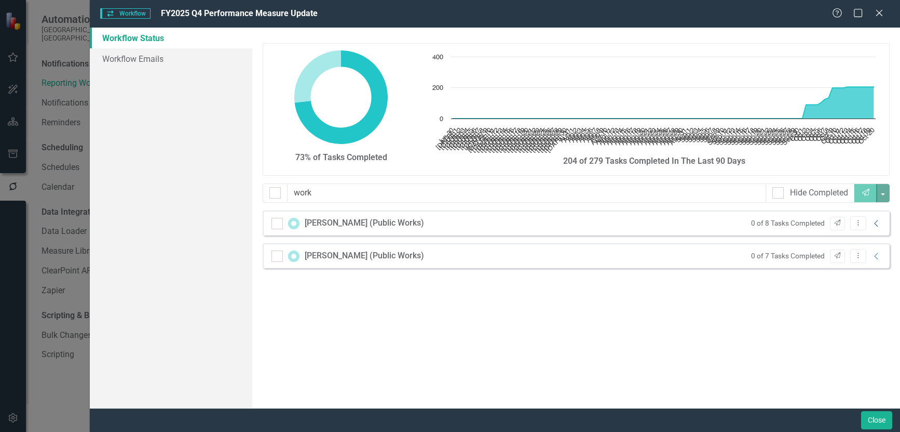
click at [880, 224] on icon "Collapse" at bounding box center [877, 223] width 10 height 8
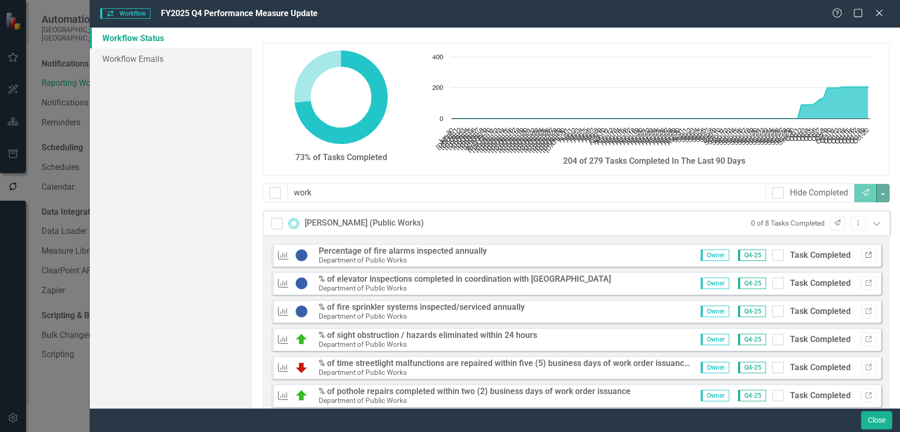
click at [866, 255] on icon "button" at bounding box center [869, 254] width 6 height 6
click at [835, 224] on icon "button" at bounding box center [838, 222] width 6 height 6
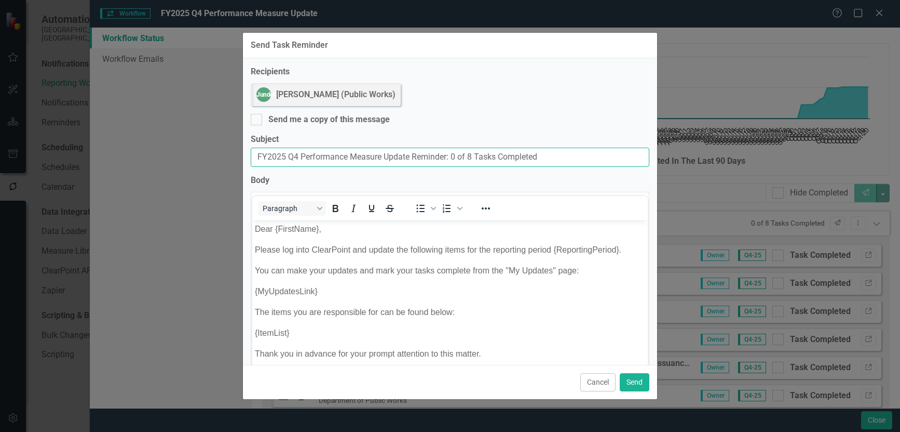
click at [258, 158] on input "FY2025 Q4 Performance Measure Update Reminder: 0 of 8 Tasks Completed" at bounding box center [450, 156] width 399 height 19
paste input "Past Due:"
type input "Past Due: FY2025 Q4 Performance Measure Update Reminder: 0 of 8 Tasks Completed"
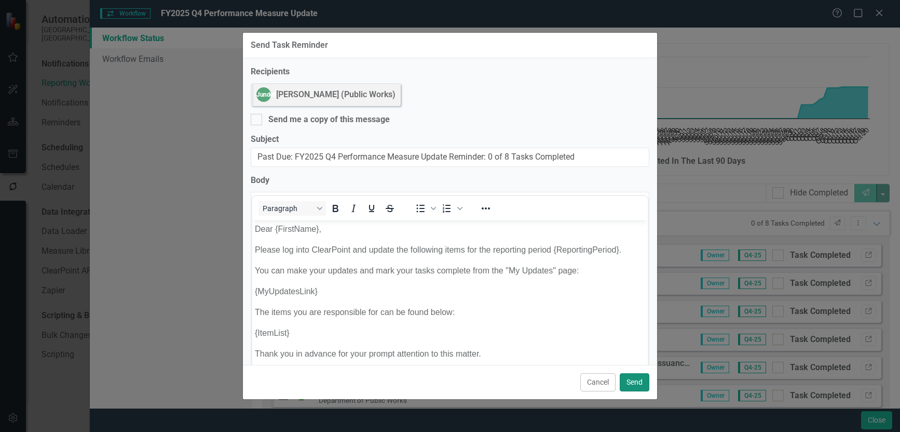
click at [635, 384] on button "Send" at bounding box center [635, 382] width 30 height 18
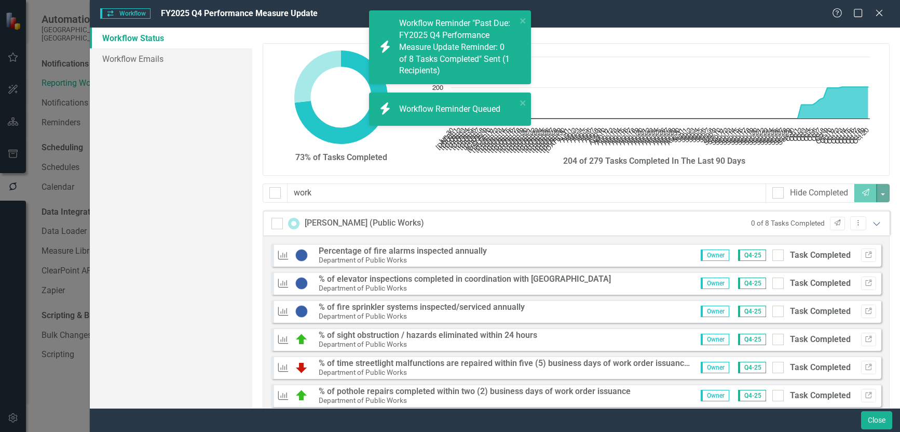
click at [872, 223] on icon "Expanded" at bounding box center [877, 223] width 10 height 8
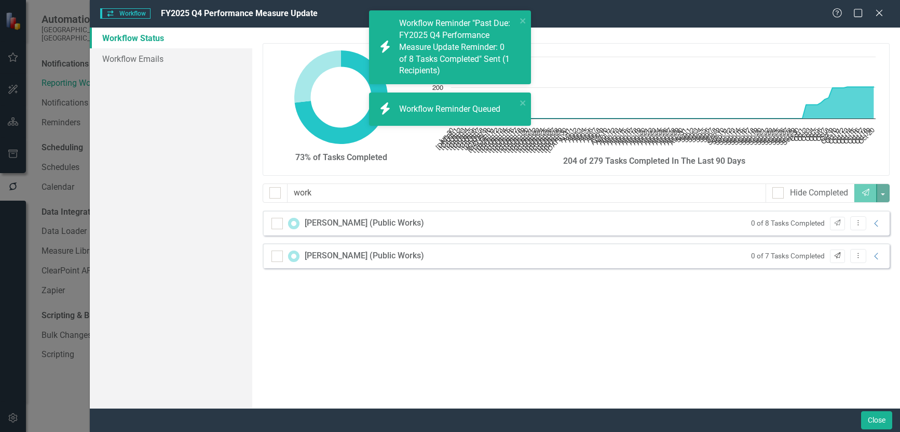
click at [842, 256] on button "Send" at bounding box center [837, 256] width 15 height 14
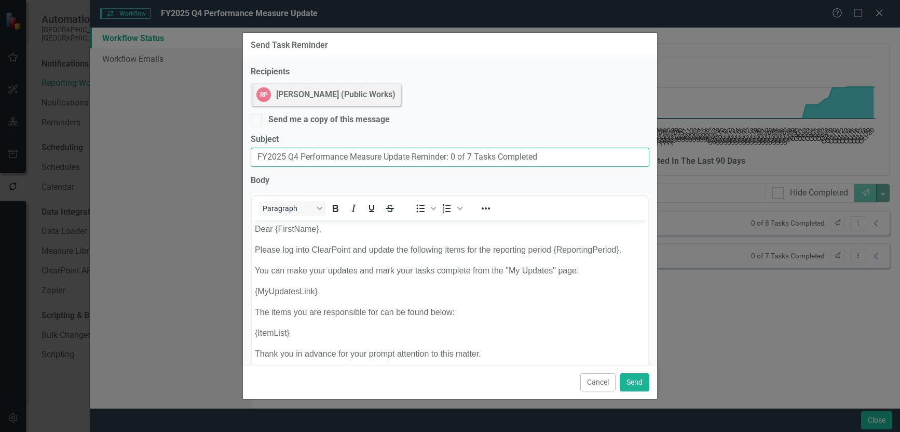
click at [259, 156] on input "FY2025 Q4 Performance Measure Update Reminder: 0 of 7 Tasks Completed" at bounding box center [450, 156] width 399 height 19
paste input "Past Due:"
type input "Past Due: FY2025 Q4 Performance Measure Update Reminder: 0 of 7 Tasks Completed"
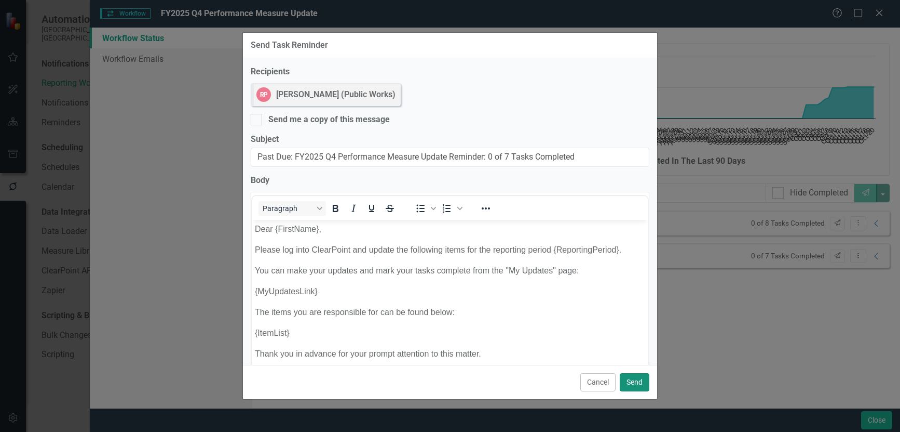
click at [644, 381] on button "Send" at bounding box center [635, 382] width 30 height 18
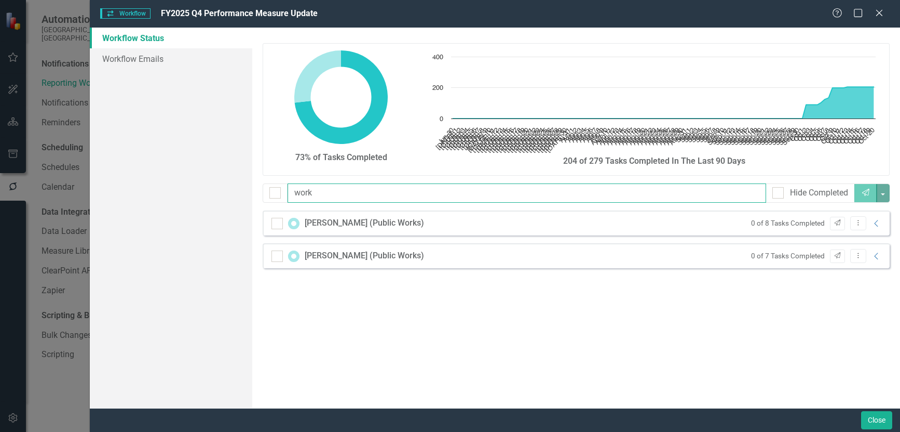
drag, startPoint x: 330, startPoint y: 191, endPoint x: 71, endPoint y: 177, distance: 259.5
click at [71, 177] on div "Workflow Workflow FY2025 Q4 Performance Measure Update Help Maximize Close Work…" at bounding box center [450, 216] width 900 height 432
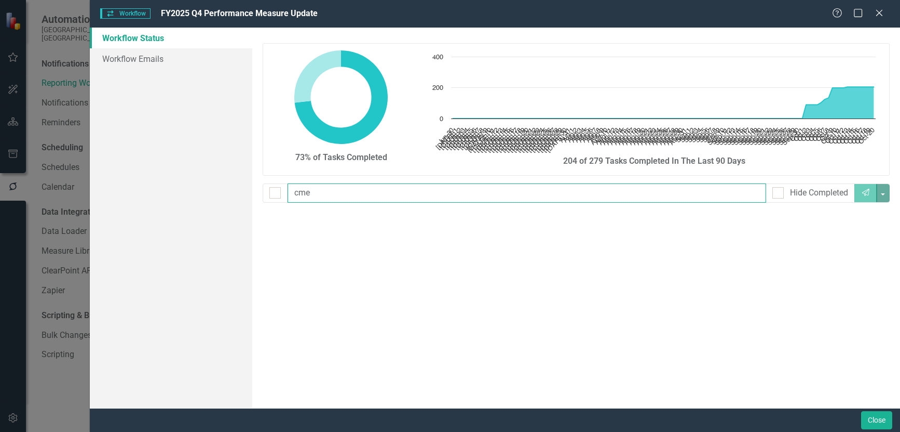
type input "cm"
checkbox input "false"
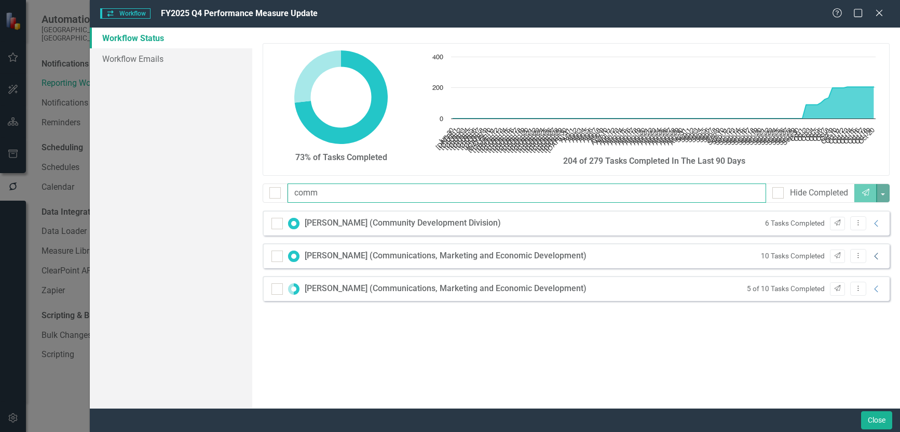
type input "comm"
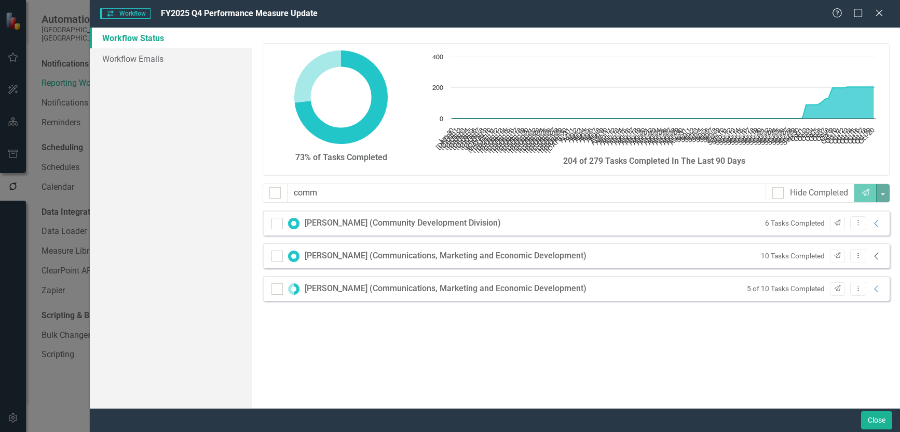
click at [876, 257] on icon at bounding box center [877, 255] width 4 height 7
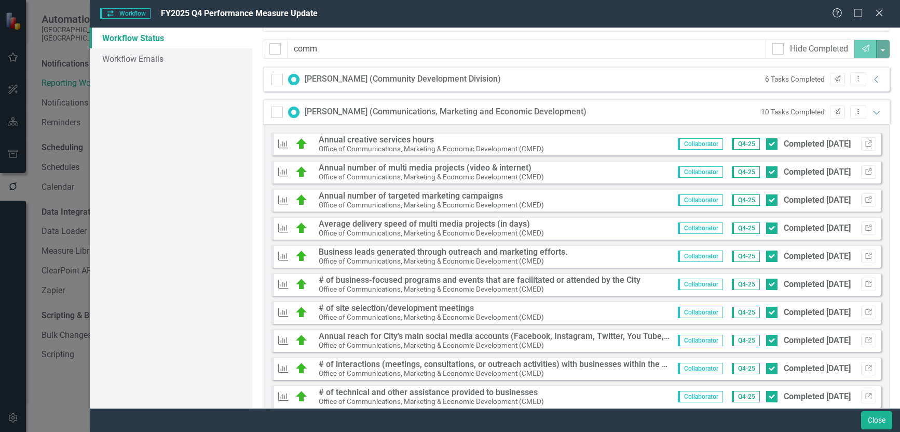
scroll to position [206, 0]
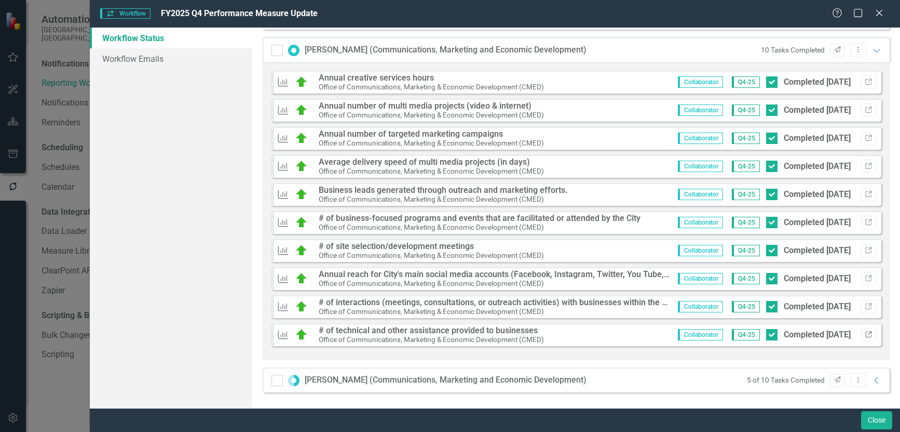
click at [865, 333] on icon "Link" at bounding box center [869, 334] width 8 height 6
click at [872, 380] on icon "Collapse" at bounding box center [877, 380] width 10 height 8
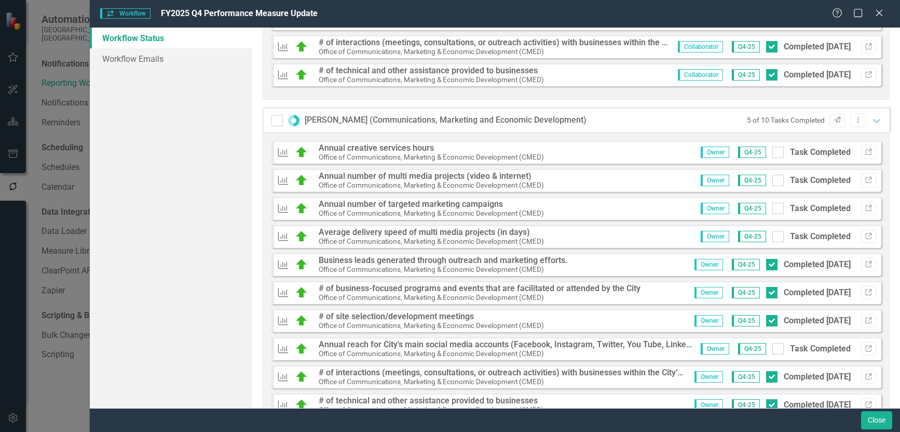
scroll to position [503, 0]
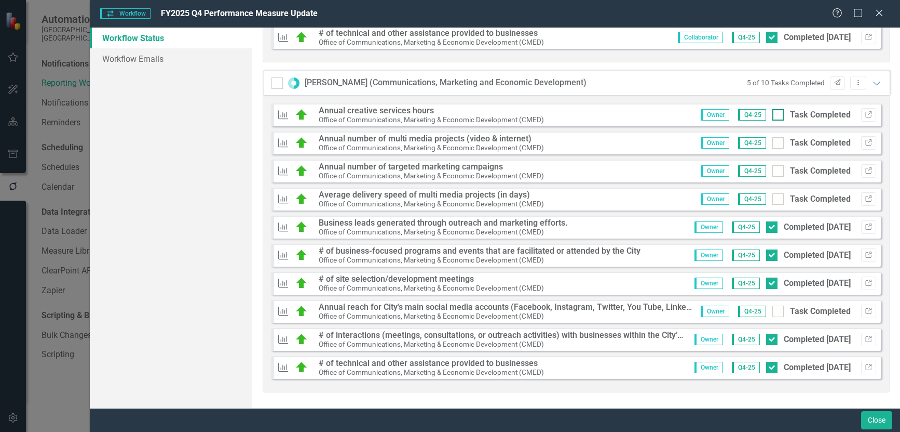
click at [773, 116] on input "Task Completed" at bounding box center [776, 112] width 7 height 7
checkbox input "true"
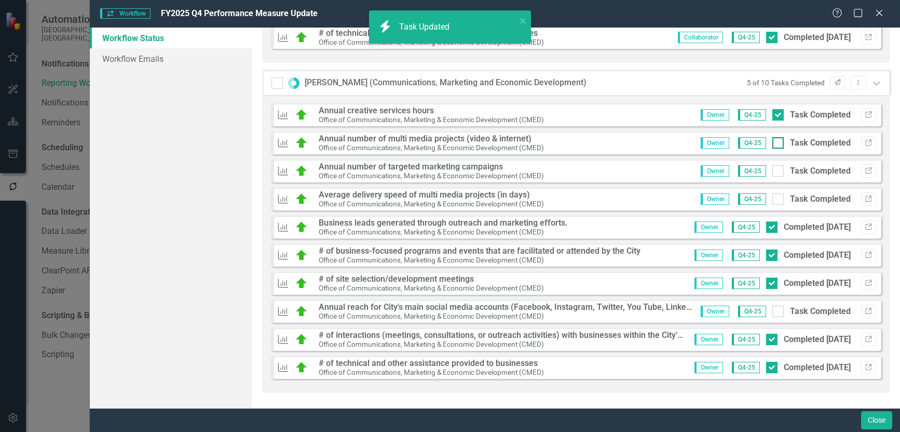
click at [773, 145] on div at bounding box center [778, 142] width 11 height 11
click at [773, 144] on input "Task Completed" at bounding box center [776, 140] width 7 height 7
checkbox input "true"
click at [773, 171] on input "Task Completed" at bounding box center [776, 168] width 7 height 7
checkbox input "true"
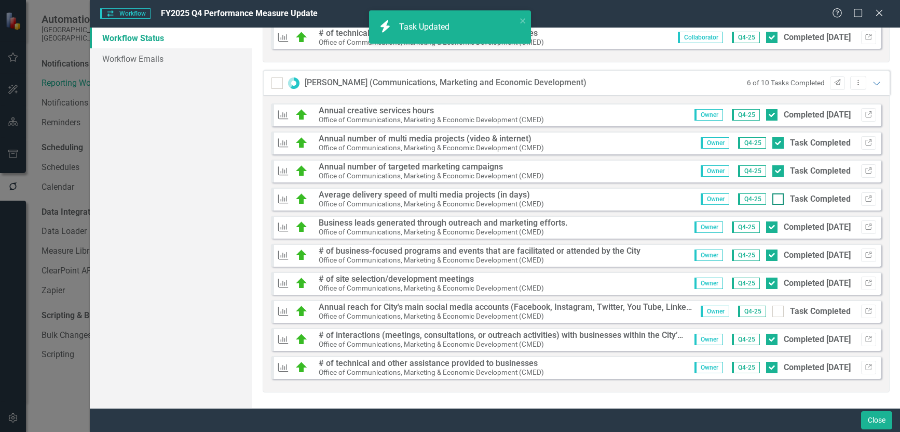
click at [773, 198] on div at bounding box center [778, 198] width 11 height 11
click at [773, 198] on input "Task Completed" at bounding box center [776, 196] width 7 height 7
checkbox input "true"
click at [773, 315] on div at bounding box center [778, 310] width 11 height 11
click at [773, 312] on input "Task Completed" at bounding box center [776, 308] width 7 height 7
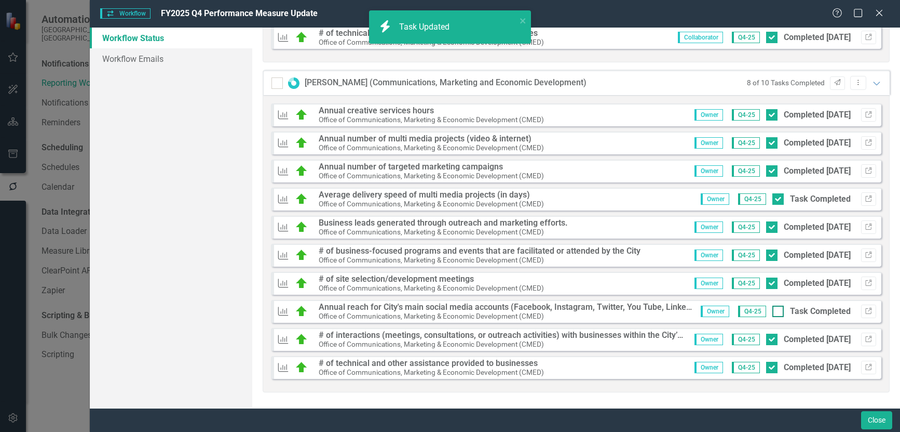
checkbox input "true"
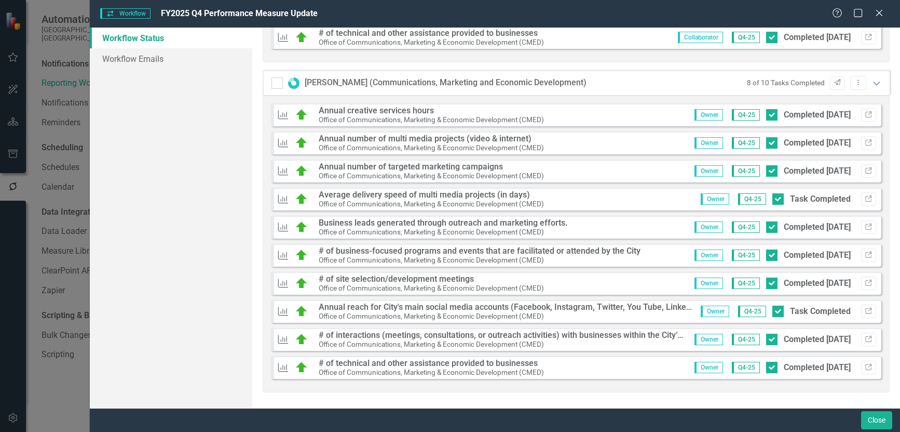
click at [872, 84] on icon "Expanded" at bounding box center [877, 83] width 10 height 8
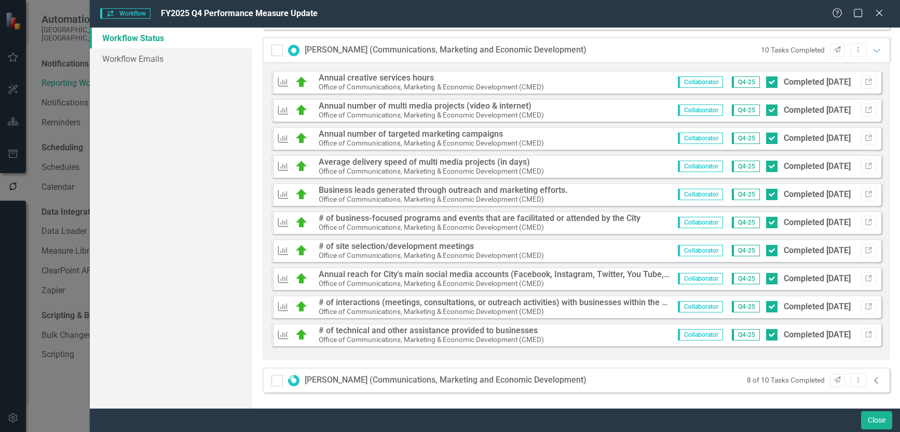
scroll to position [206, 0]
click at [873, 50] on icon at bounding box center [876, 51] width 7 height 4
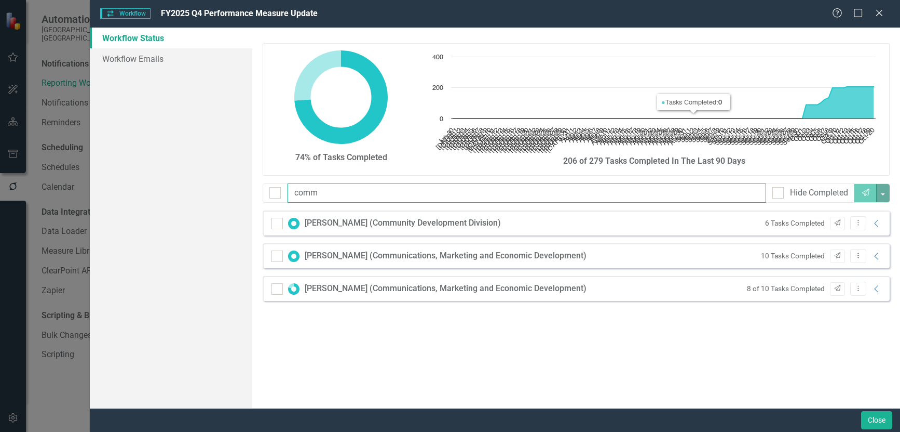
drag, startPoint x: 384, startPoint y: 197, endPoint x: 101, endPoint y: 196, distance: 282.5
click at [101, 196] on div "Workflow Status Workflow Emails 74% of Tasks Completed Chart Chart with 113 dat…" at bounding box center [495, 218] width 811 height 380
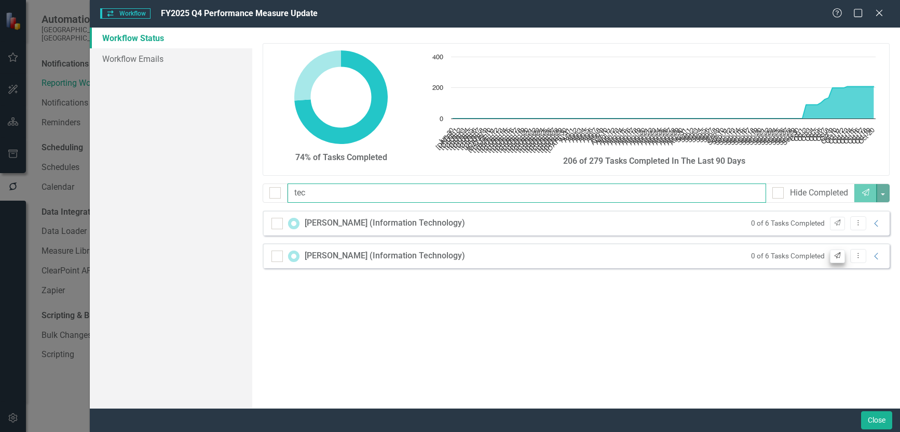
type input "tec"
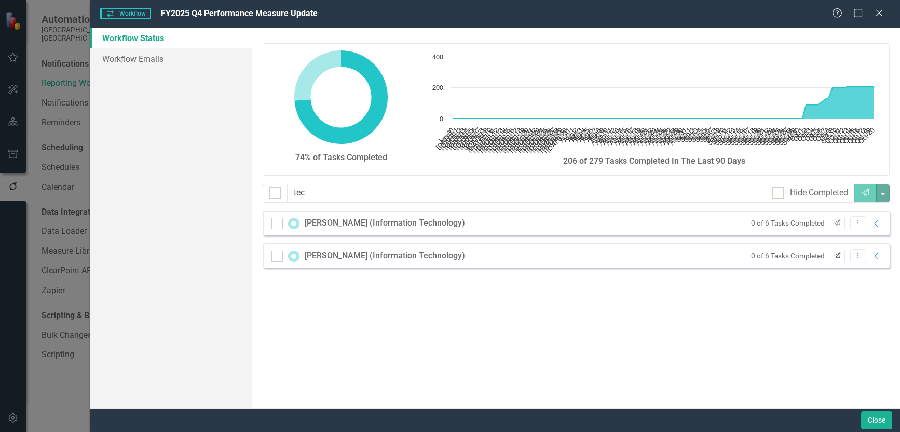
click at [836, 254] on icon "Send" at bounding box center [838, 255] width 8 height 6
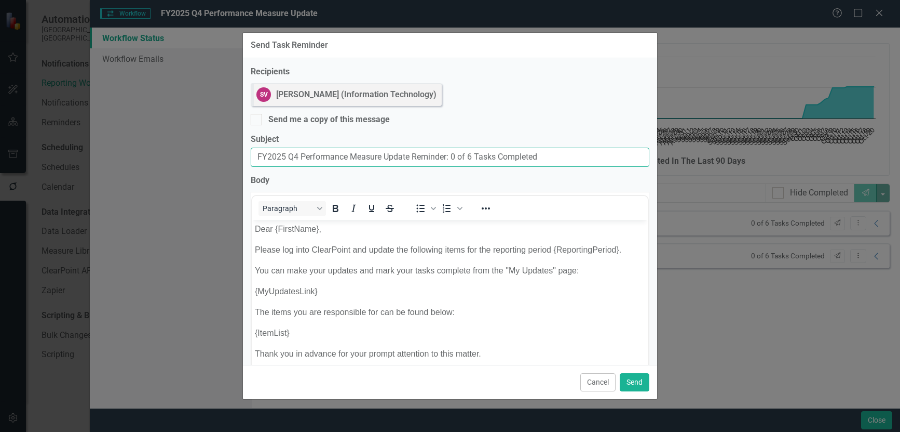
click at [258, 156] on input "FY2025 Q4 Performance Measure Update Reminder: 0 of 6 Tasks Completed" at bounding box center [450, 156] width 399 height 19
paste input "Past Due:"
type input "Past Due: FY2025 Q4 Performance Measure Update Reminder: 0 of 6 Tasks Completed"
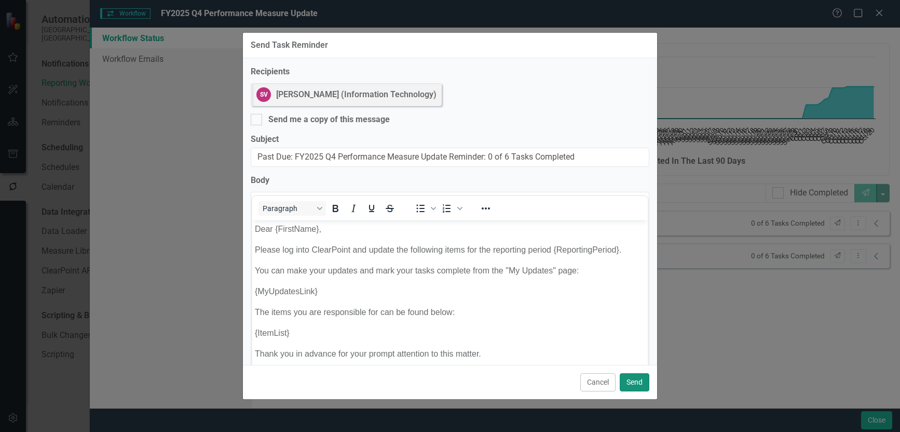
click at [643, 384] on button "Send" at bounding box center [635, 382] width 30 height 18
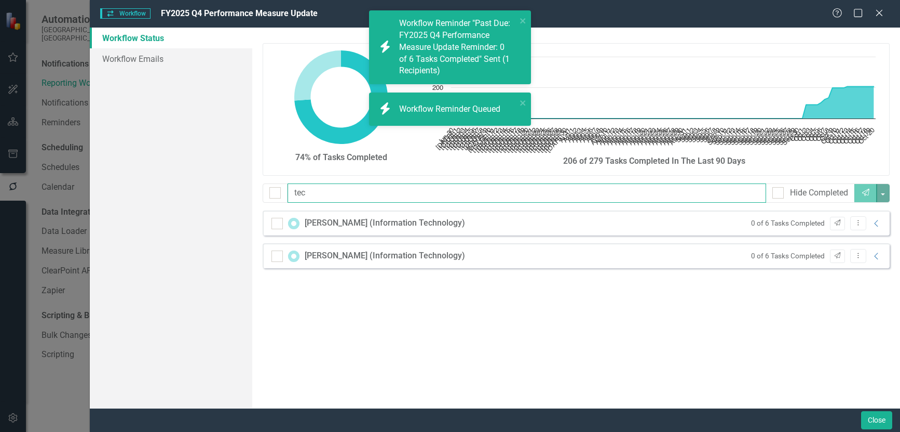
drag, startPoint x: 319, startPoint y: 191, endPoint x: 168, endPoint y: 191, distance: 151.6
click at [168, 191] on div "Workflow Status Workflow Emails 74% of Tasks Completed Chart Chart with 113 dat…" at bounding box center [495, 218] width 811 height 380
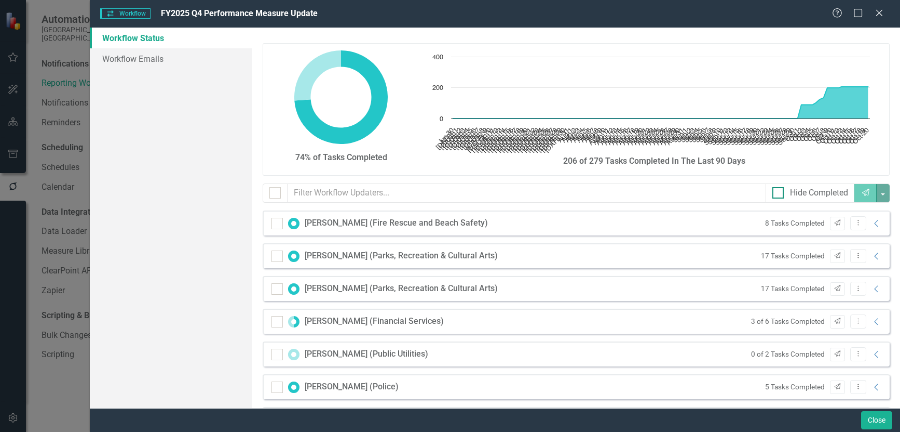
click at [773, 191] on div at bounding box center [778, 192] width 11 height 11
click at [773, 191] on input "Hide Completed" at bounding box center [776, 190] width 7 height 7
checkbox input "true"
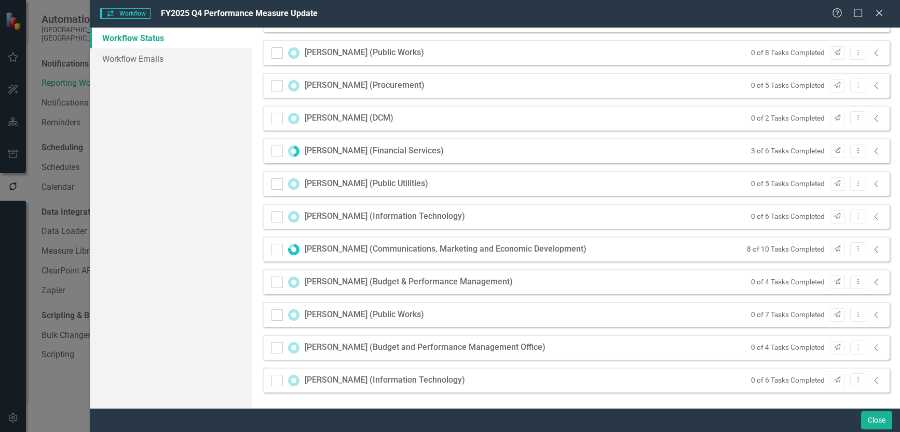
scroll to position [249, 0]
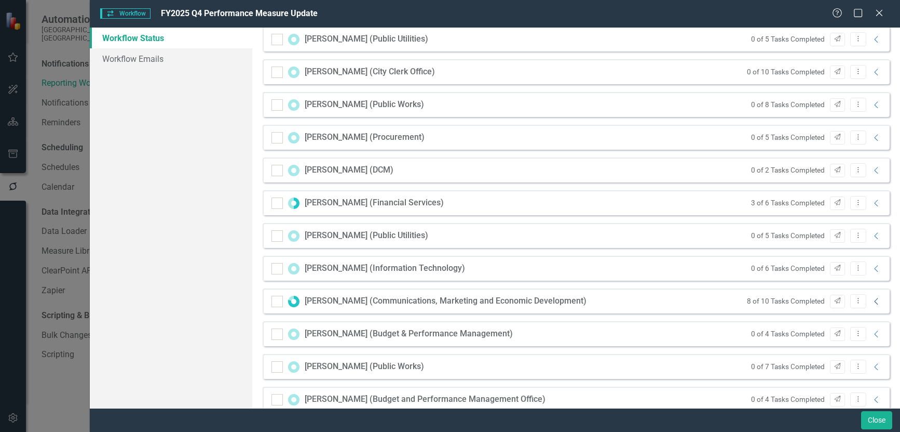
click at [872, 303] on icon "Collapse" at bounding box center [877, 301] width 10 height 8
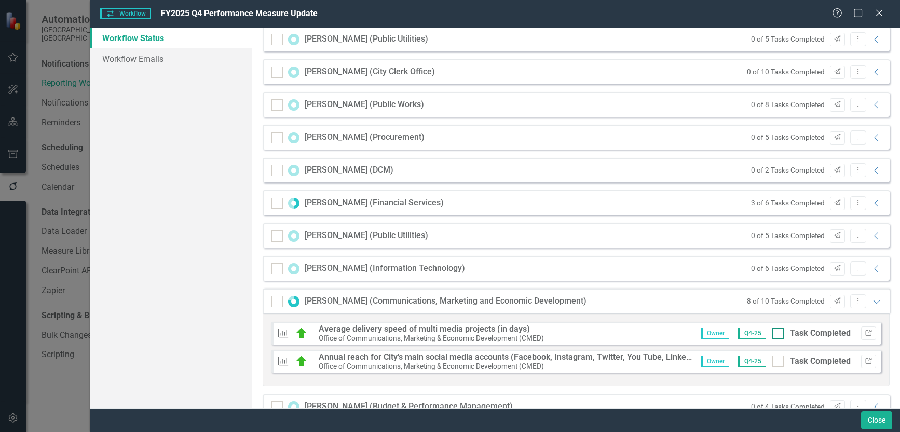
click at [774, 333] on div at bounding box center [778, 332] width 11 height 11
click at [774, 333] on input "Task Completed" at bounding box center [776, 330] width 7 height 7
checkbox input "true"
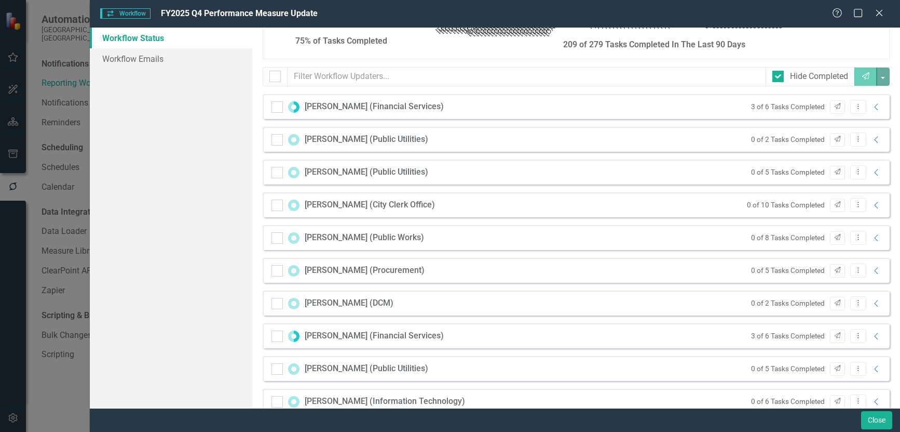
scroll to position [61, 0]
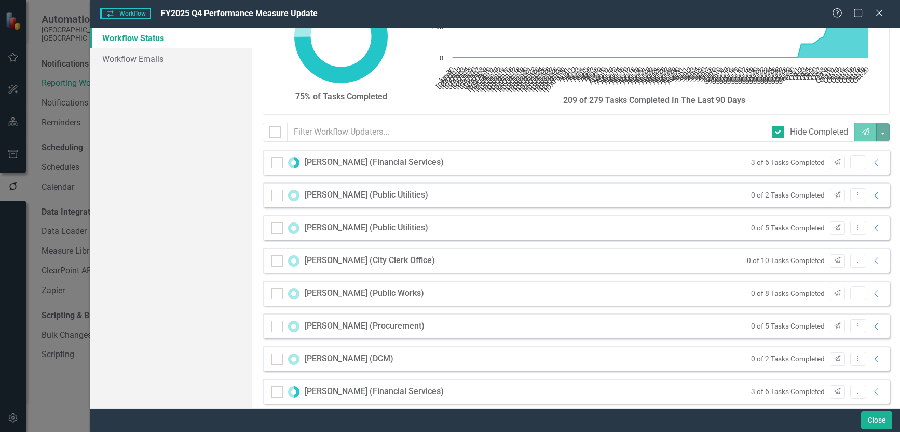
click at [766, 131] on div "Hide Completed" at bounding box center [810, 132] width 89 height 19
click at [773, 132] on input "Hide Completed" at bounding box center [776, 129] width 7 height 7
checkbox input "false"
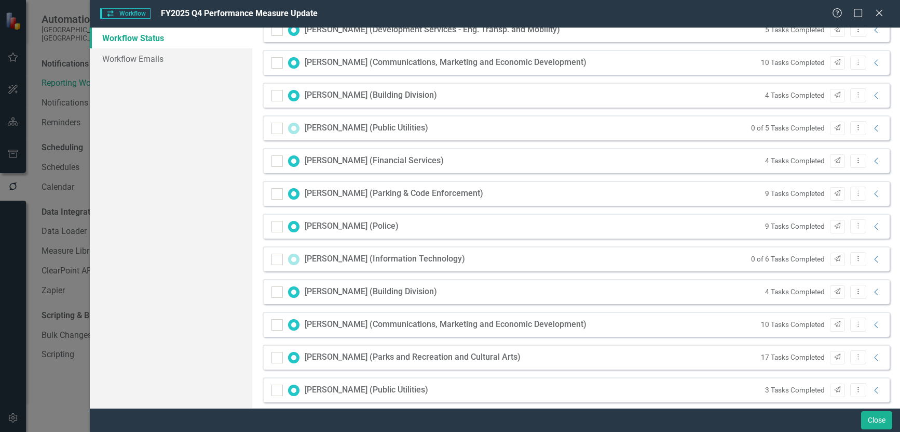
scroll to position [736, 0]
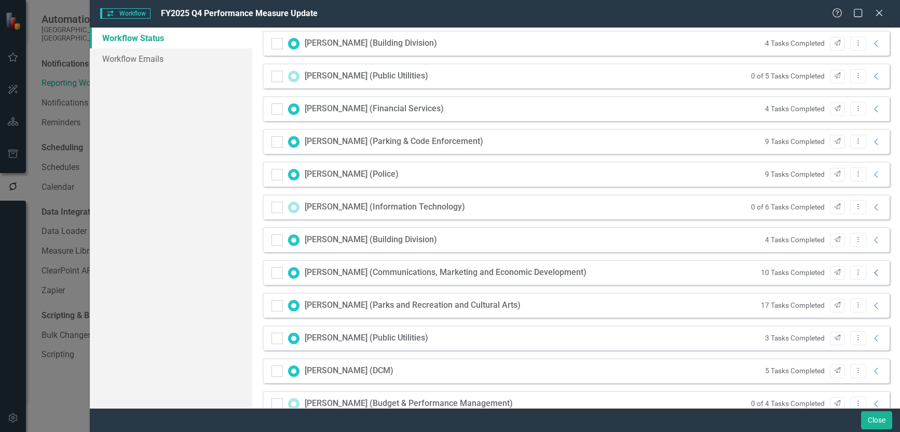
click at [872, 272] on icon "Collapse" at bounding box center [877, 272] width 10 height 8
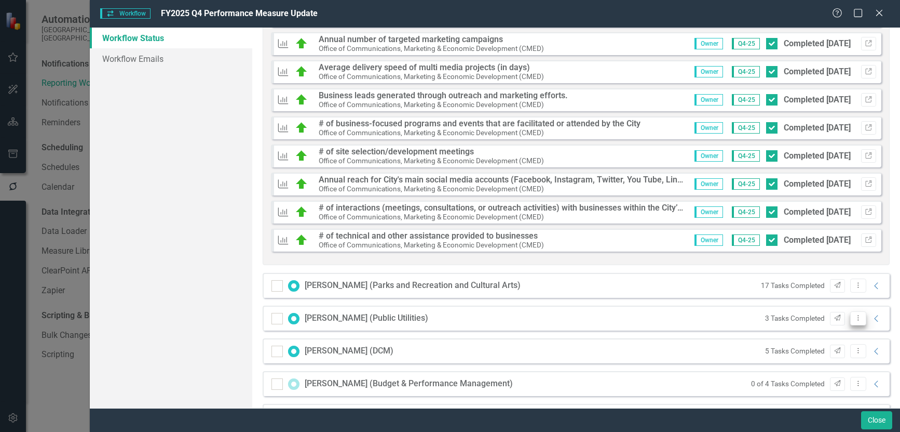
scroll to position [995, 0]
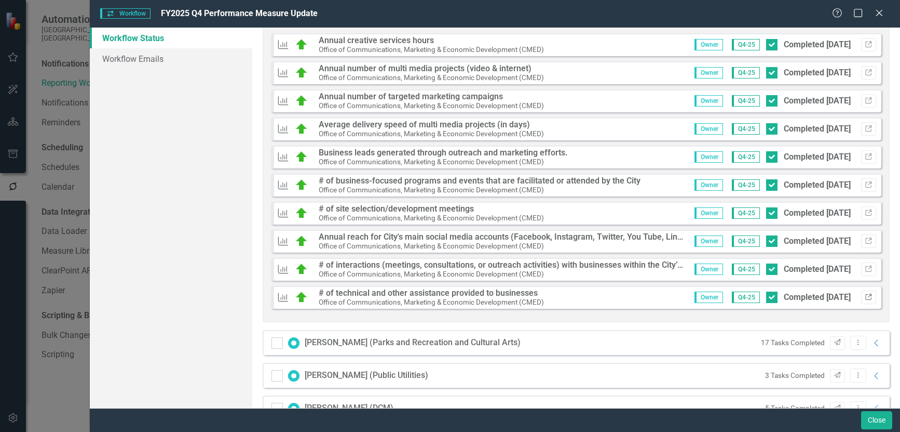
click at [865, 297] on icon "Link" at bounding box center [869, 297] width 8 height 6
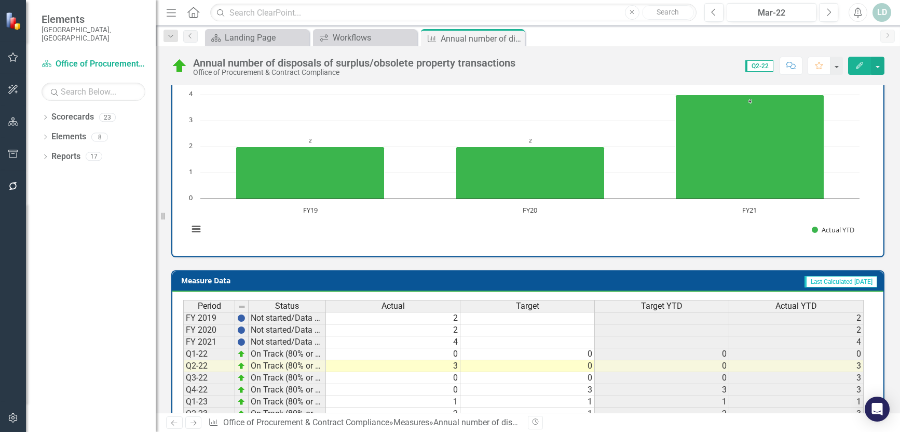
scroll to position [208, 0]
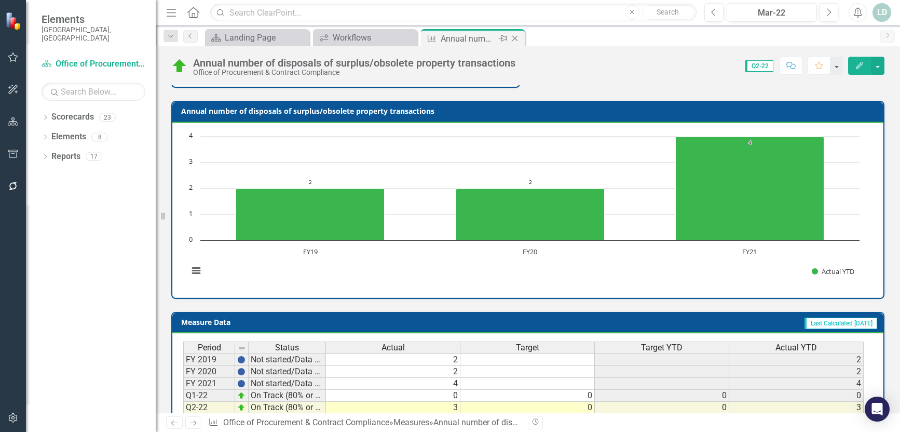
click at [518, 41] on icon "Close" at bounding box center [515, 38] width 10 height 8
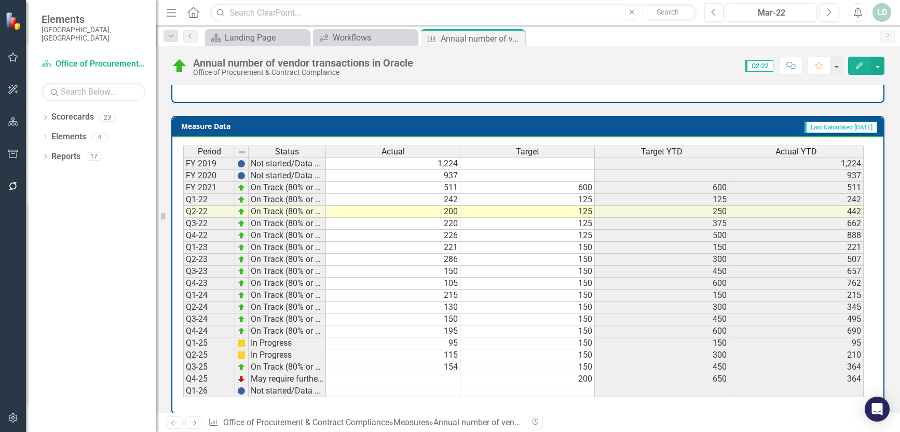
scroll to position [416, 0]
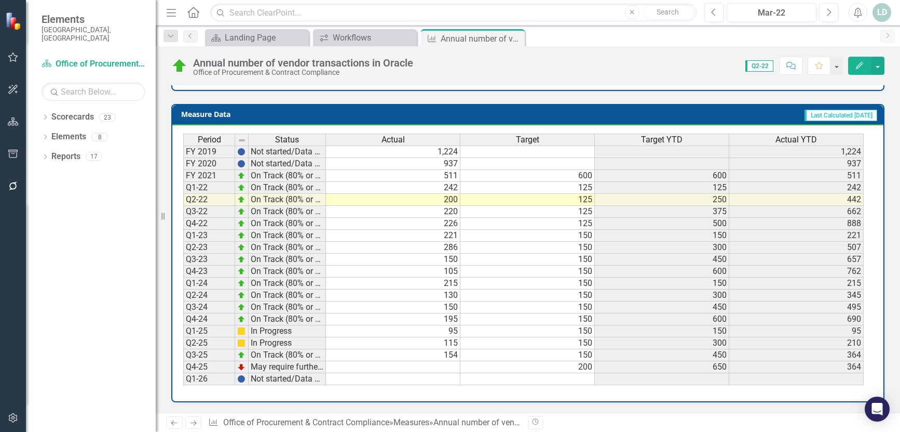
click at [428, 365] on td at bounding box center [393, 367] width 134 height 12
click at [194, 422] on icon "Next" at bounding box center [193, 422] width 9 height 7
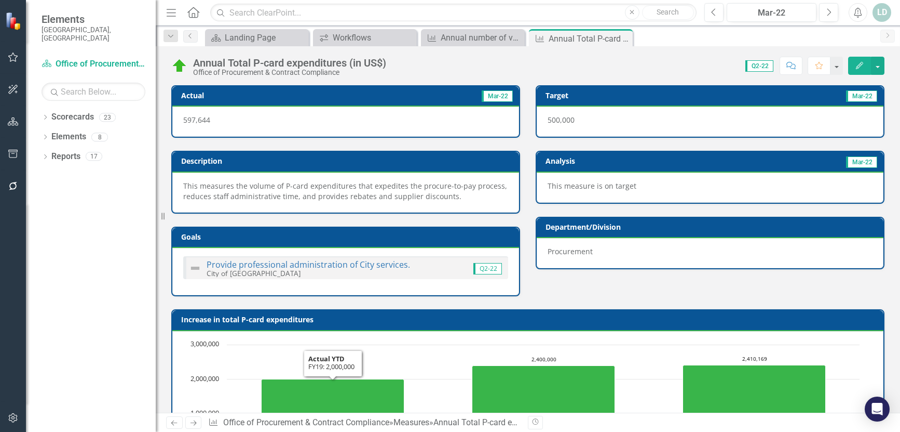
scroll to position [416, 0]
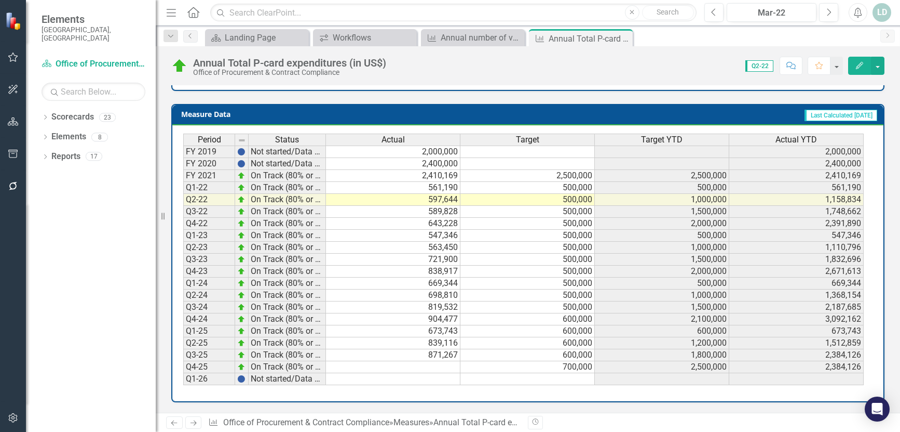
click at [421, 369] on td at bounding box center [393, 367] width 134 height 12
click at [195, 421] on icon at bounding box center [194, 422] width 6 height 5
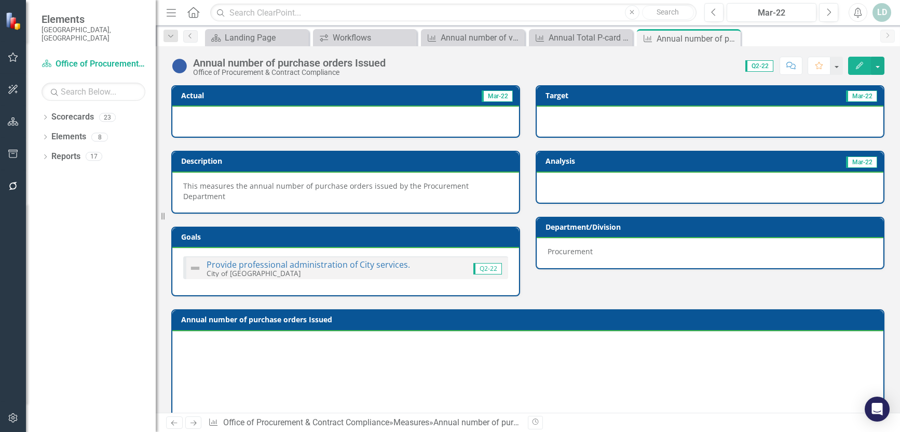
scroll to position [406, 0]
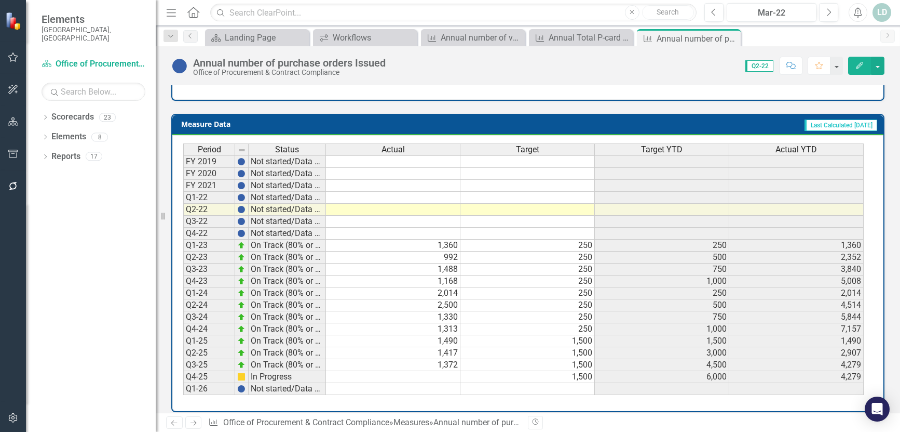
click at [419, 371] on td at bounding box center [393, 377] width 134 height 12
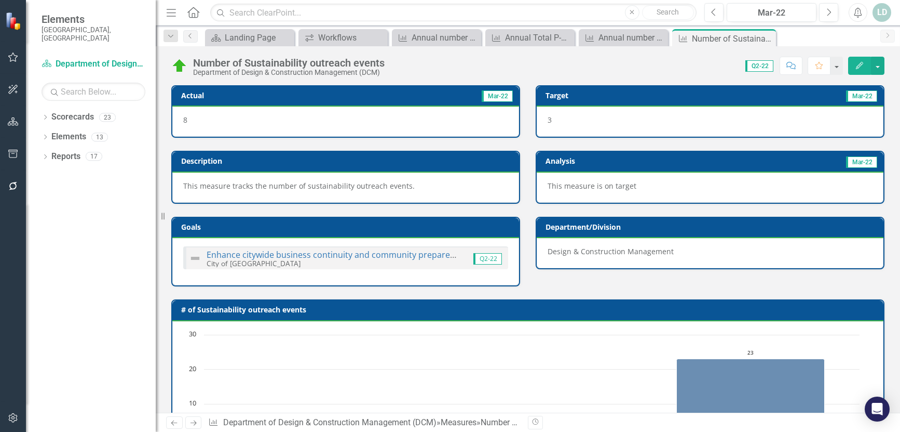
scroll to position [406, 0]
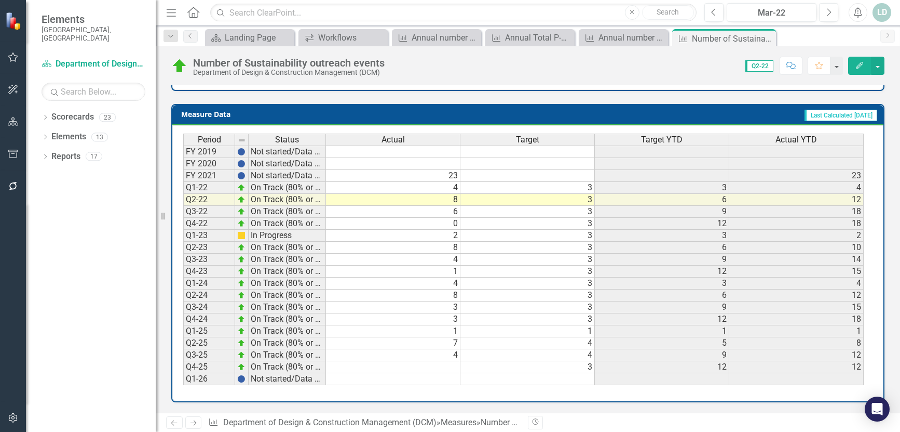
click at [432, 369] on td at bounding box center [393, 367] width 134 height 12
click at [192, 426] on icon "Next" at bounding box center [193, 422] width 9 height 7
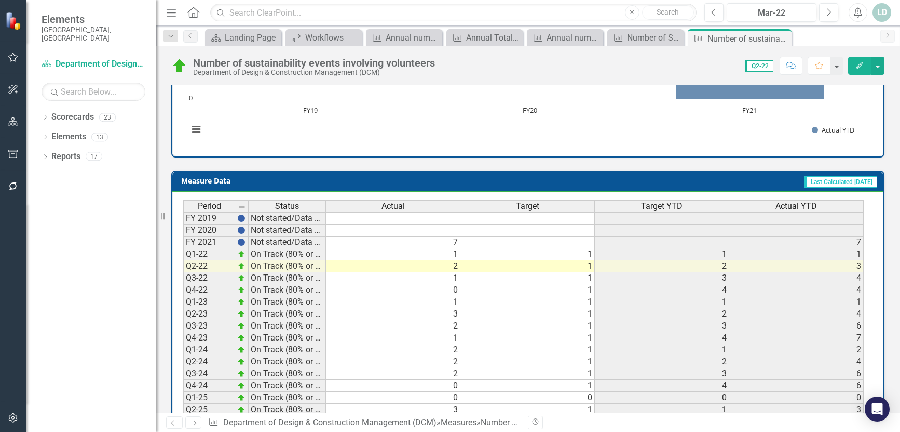
scroll to position [406, 0]
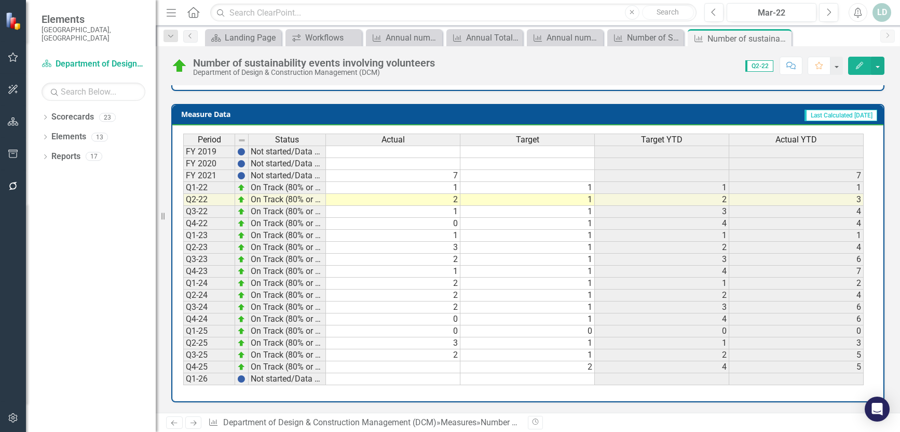
click at [424, 371] on td at bounding box center [393, 367] width 134 height 12
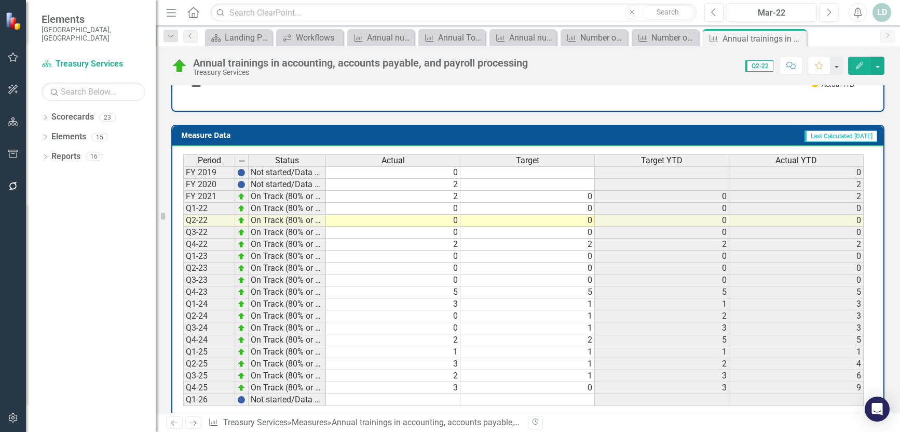
scroll to position [415, 0]
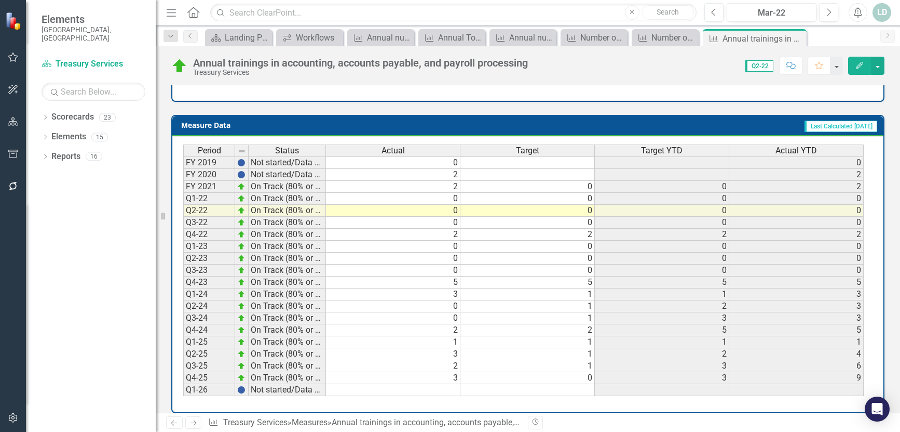
click at [435, 372] on td "3" at bounding box center [393, 378] width 134 height 12
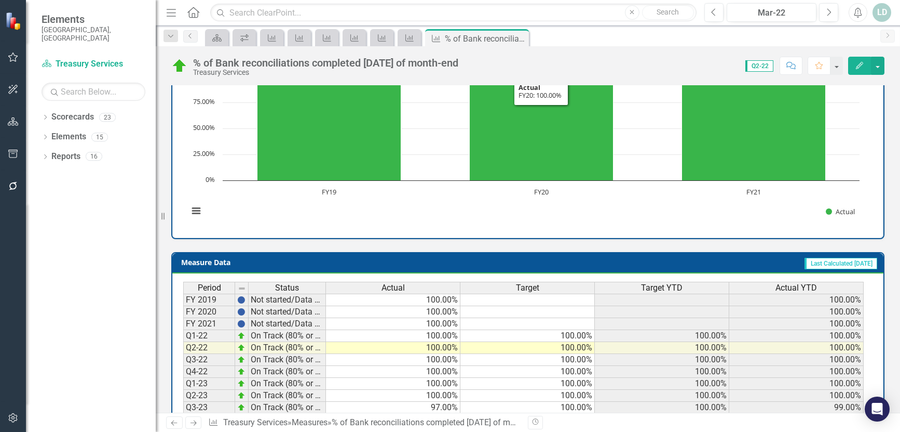
scroll to position [406, 0]
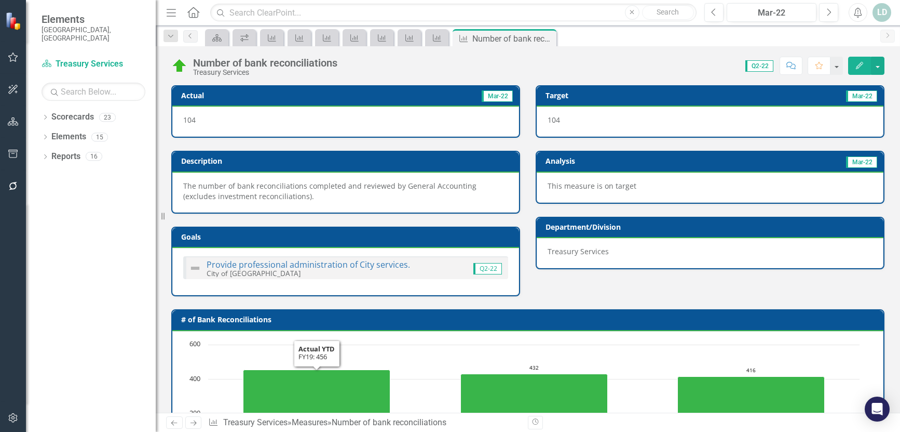
scroll to position [416, 0]
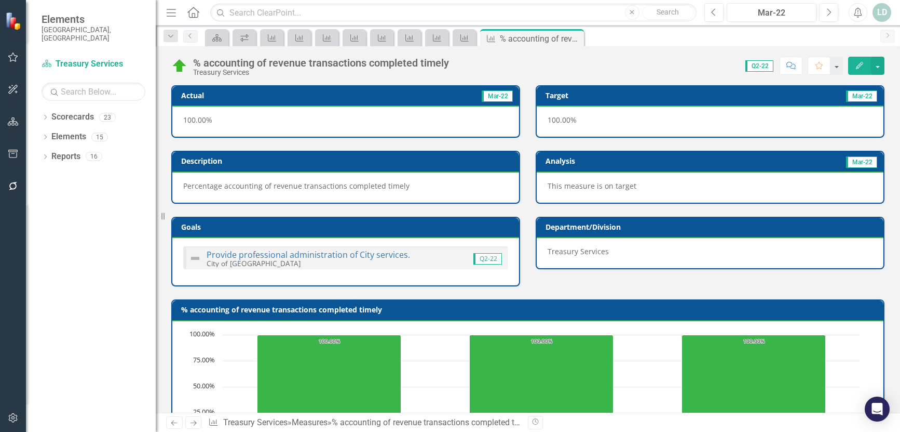
scroll to position [406, 0]
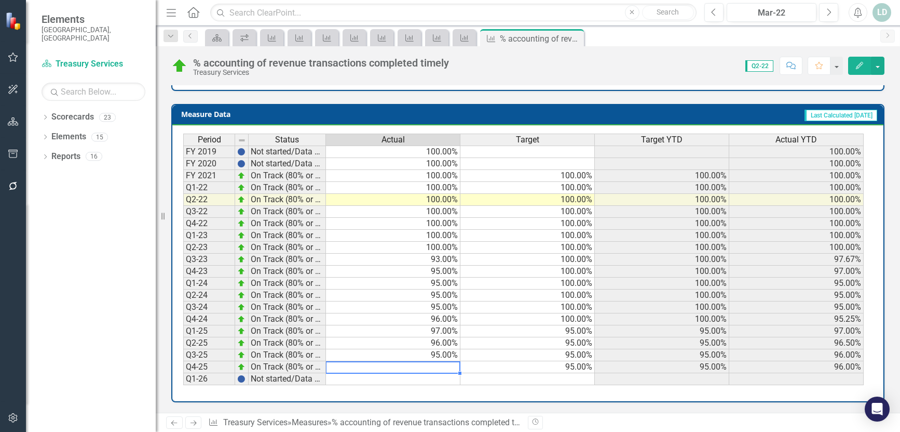
click at [422, 367] on td at bounding box center [393, 367] width 134 height 12
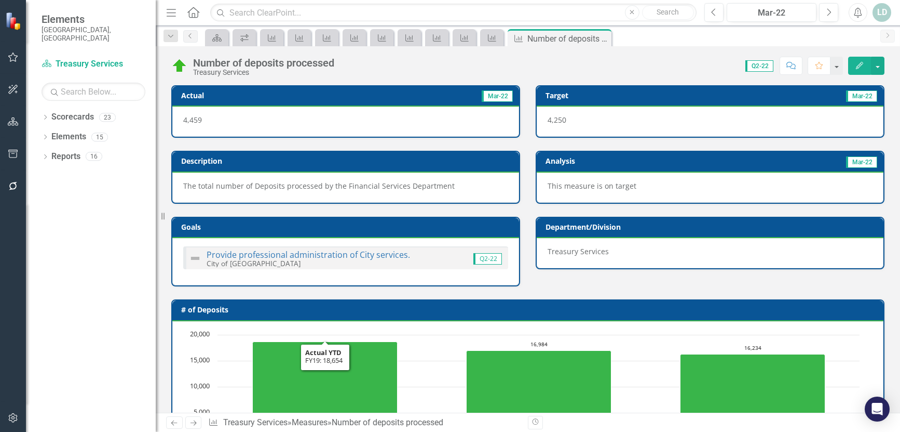
scroll to position [406, 0]
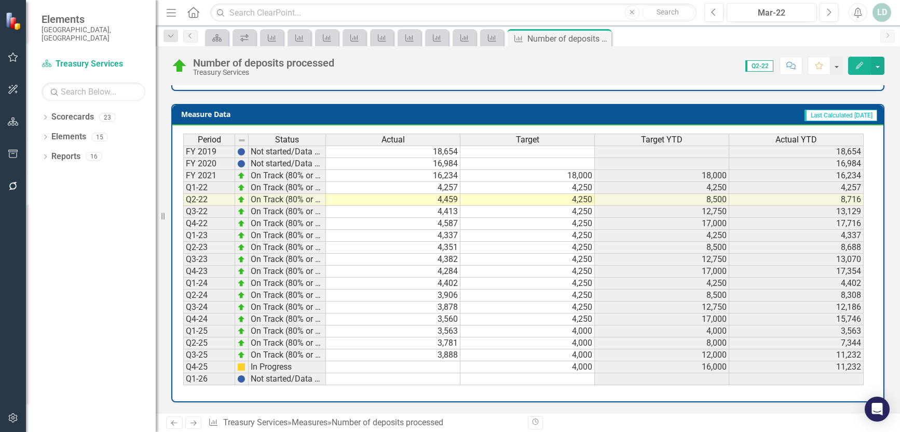
click at [412, 367] on td at bounding box center [393, 367] width 134 height 12
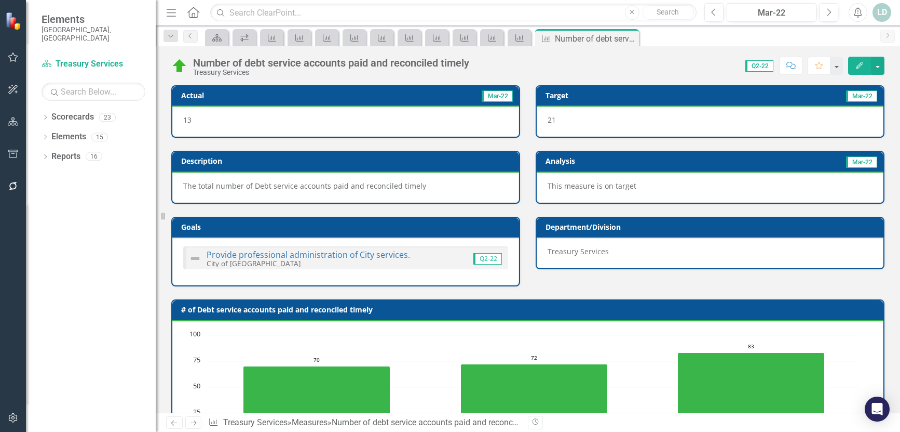
scroll to position [406, 0]
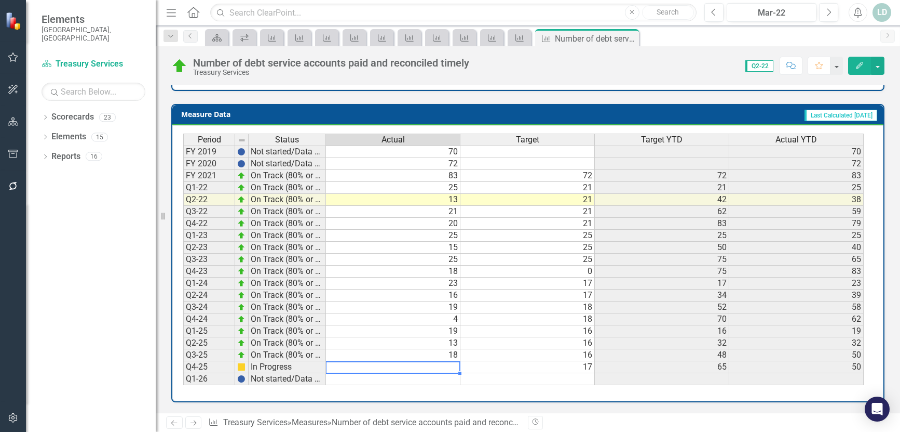
click at [402, 370] on td at bounding box center [393, 367] width 134 height 12
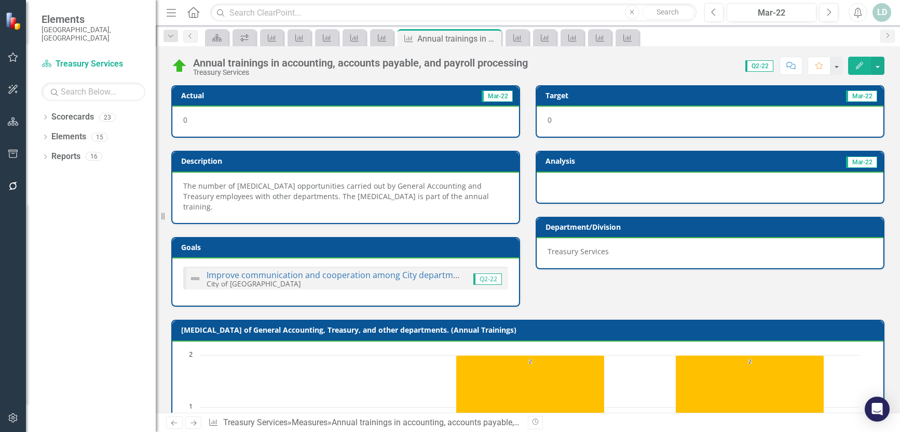
scroll to position [416, 0]
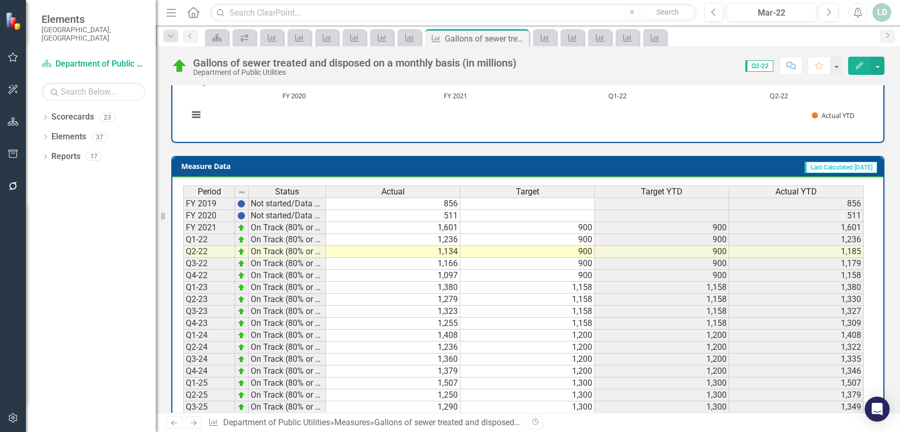
scroll to position [416, 0]
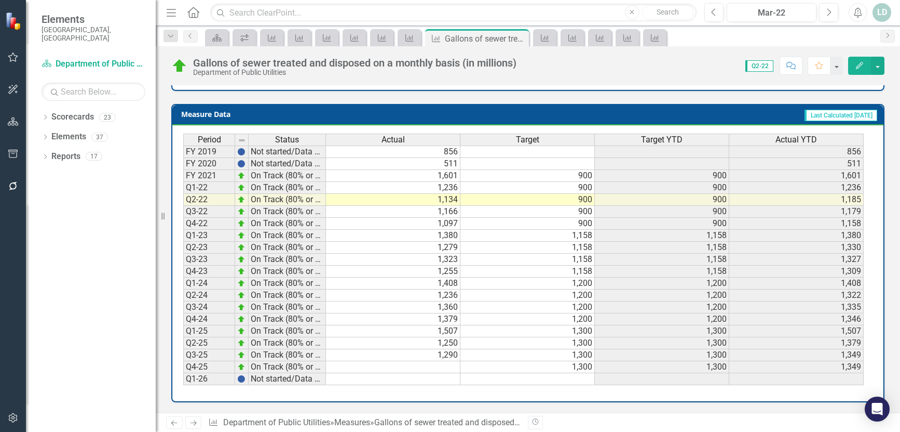
click at [443, 368] on td at bounding box center [393, 367] width 134 height 12
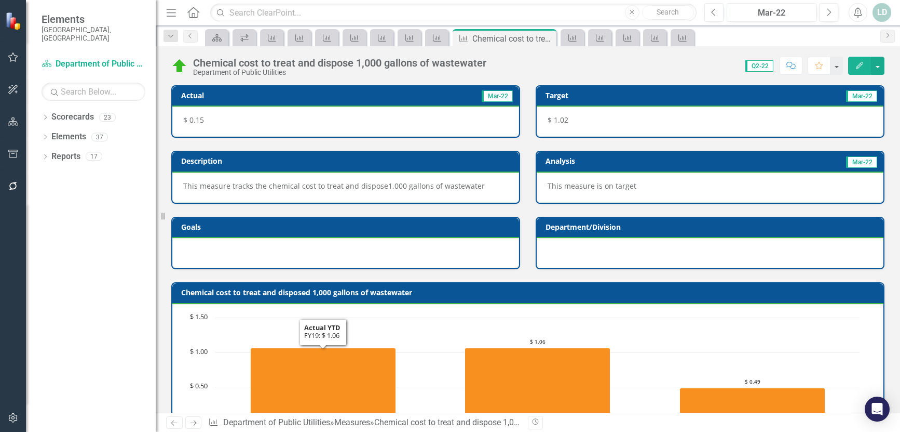
scroll to position [389, 0]
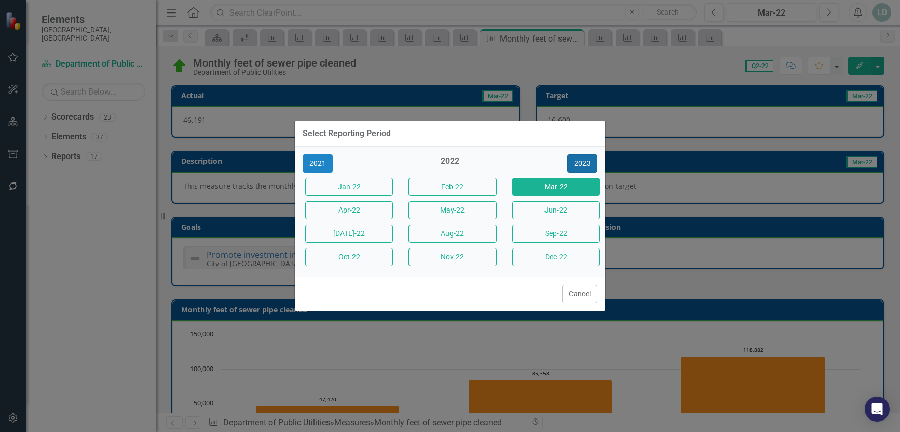
click at [596, 165] on button "2023" at bounding box center [583, 163] width 30 height 18
click at [584, 164] on button "2024" at bounding box center [583, 163] width 30 height 18
click at [584, 164] on button "2025" at bounding box center [583, 163] width 30 height 18
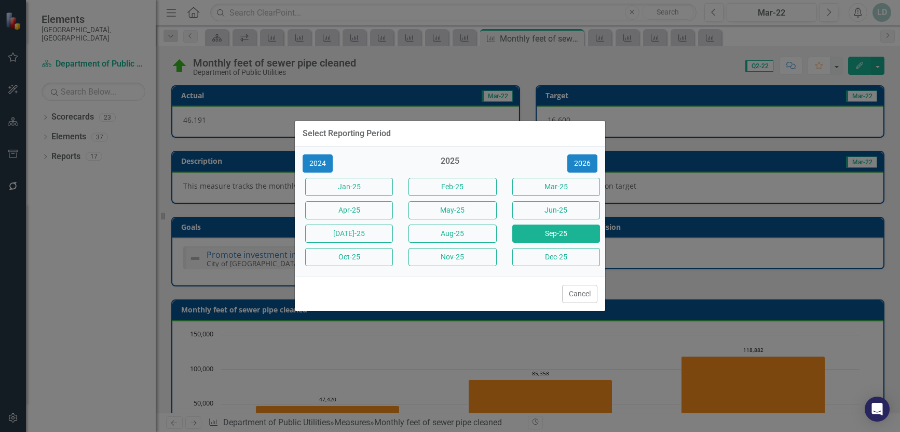
click at [579, 226] on button "Sep-25" at bounding box center [557, 233] width 88 height 18
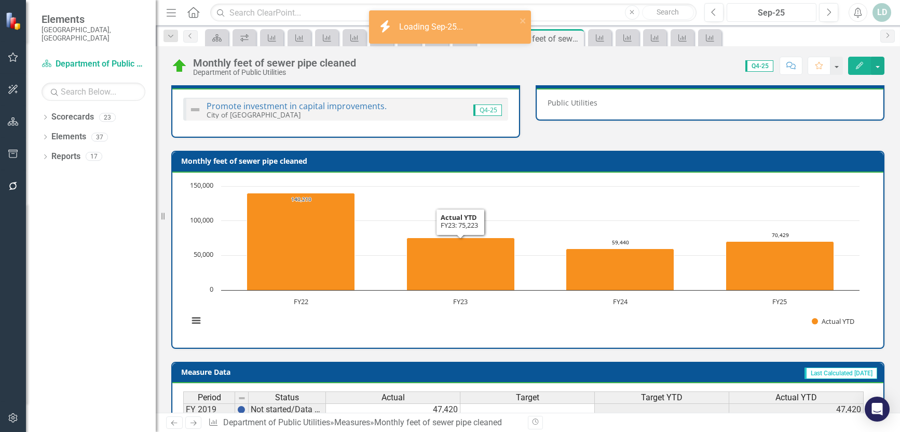
scroll to position [406, 0]
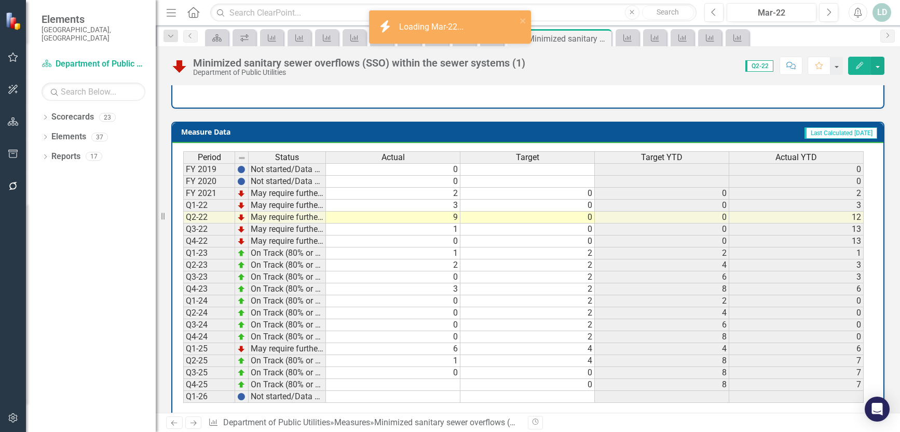
scroll to position [406, 0]
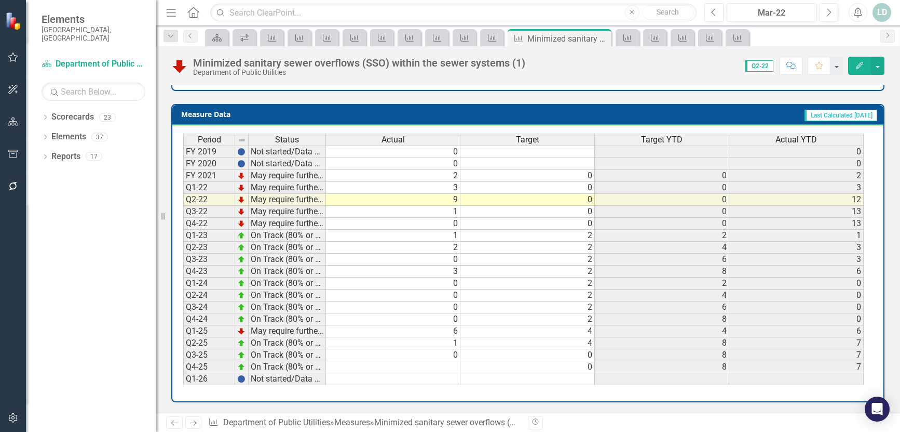
click at [442, 370] on td at bounding box center [393, 367] width 134 height 12
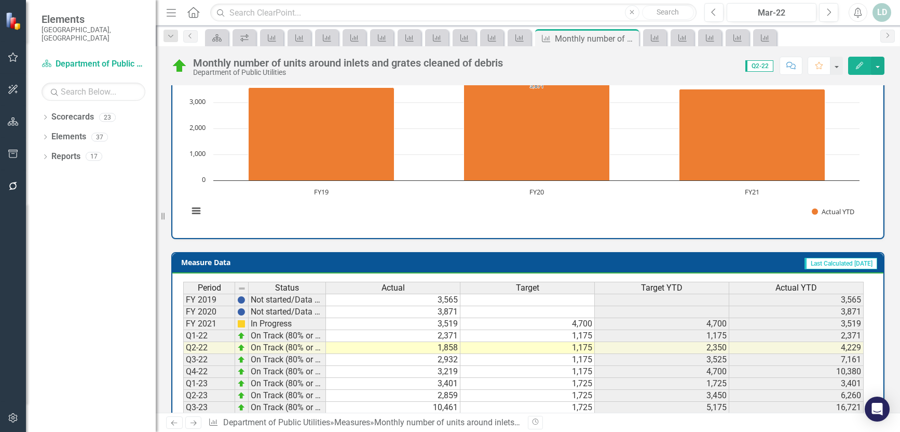
scroll to position [406, 0]
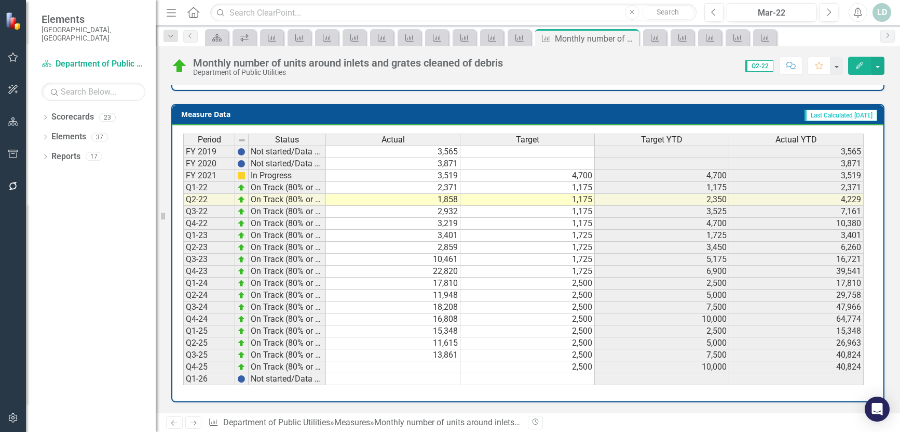
click at [438, 367] on td at bounding box center [393, 367] width 134 height 12
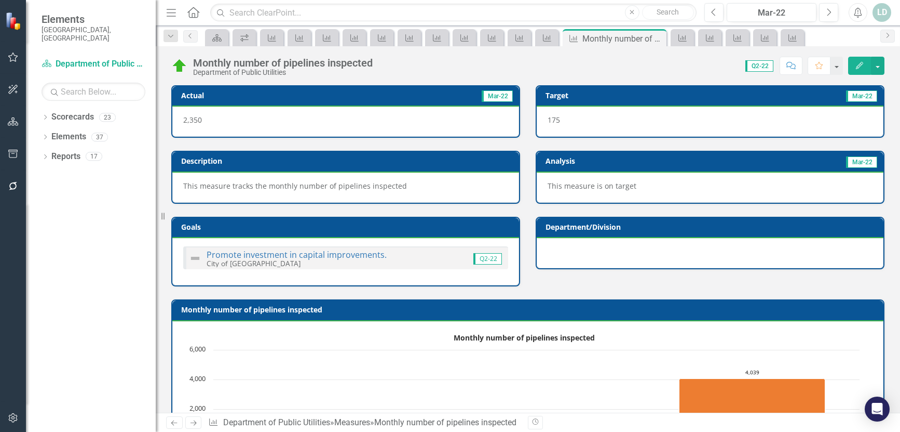
scroll to position [406, 0]
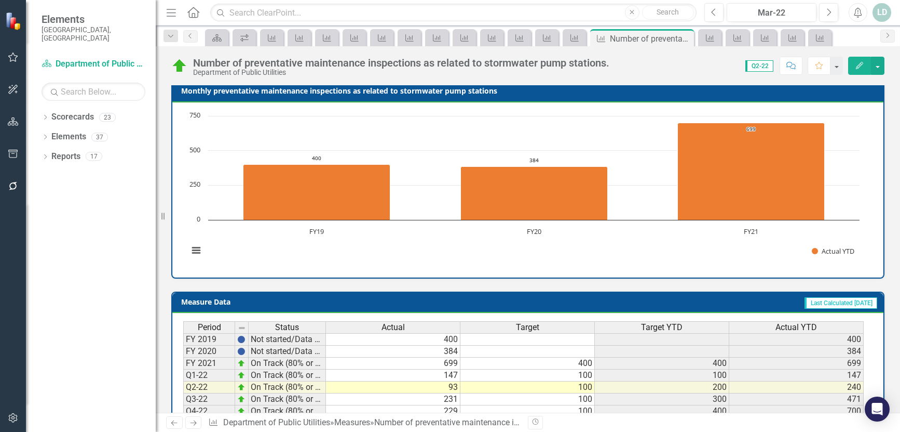
scroll to position [416, 0]
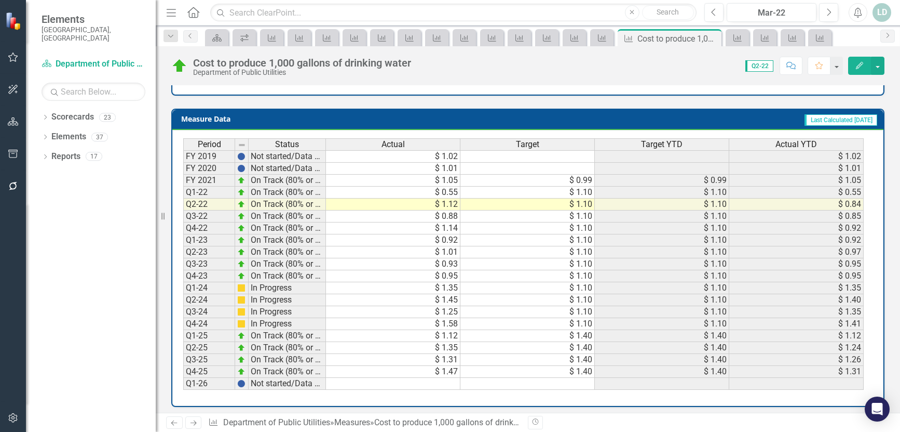
scroll to position [406, 0]
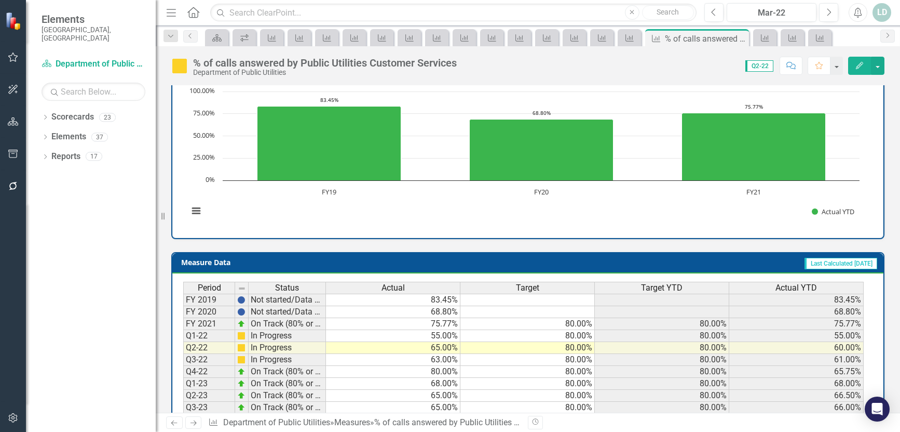
scroll to position [406, 0]
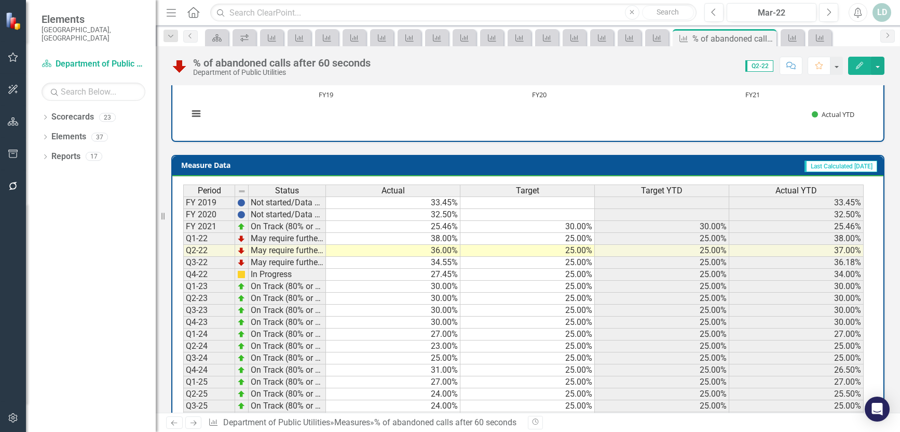
scroll to position [406, 0]
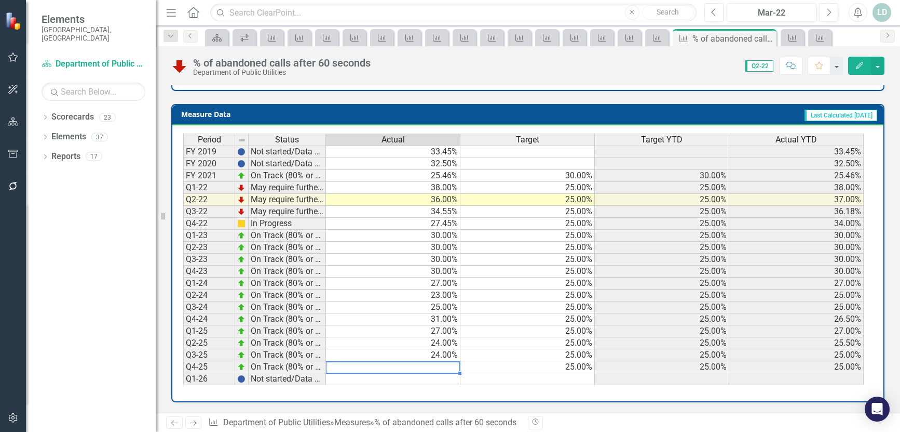
click at [426, 367] on td at bounding box center [393, 367] width 134 height 12
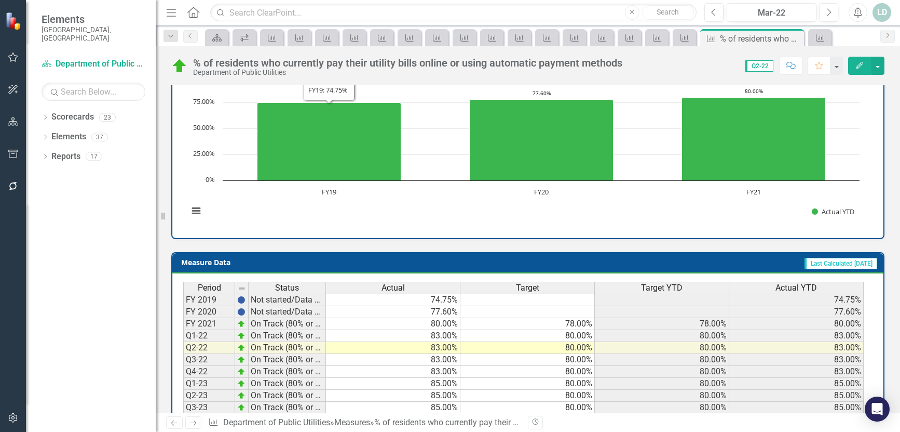
scroll to position [416, 0]
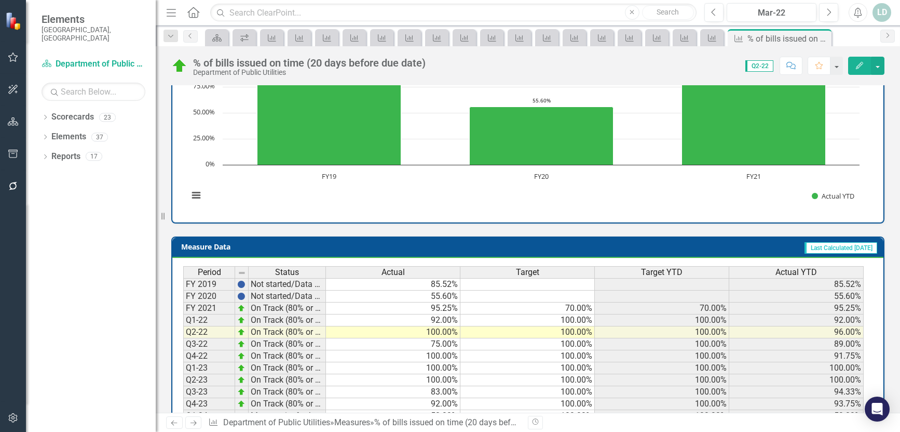
scroll to position [406, 0]
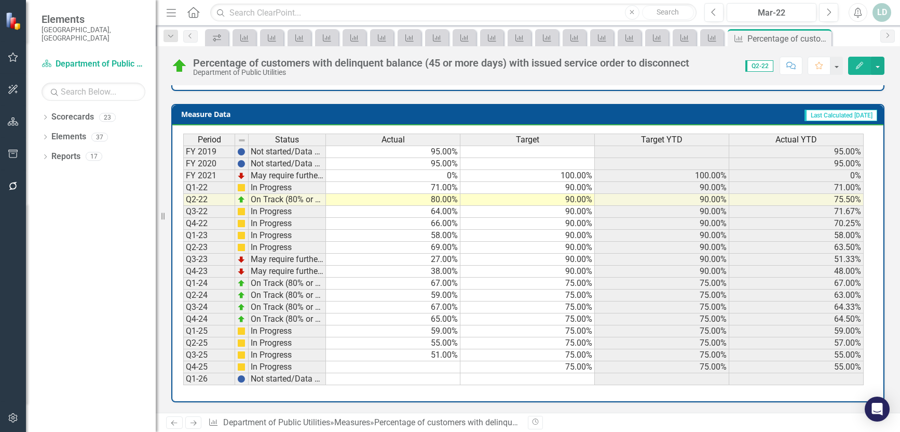
scroll to position [416, 0]
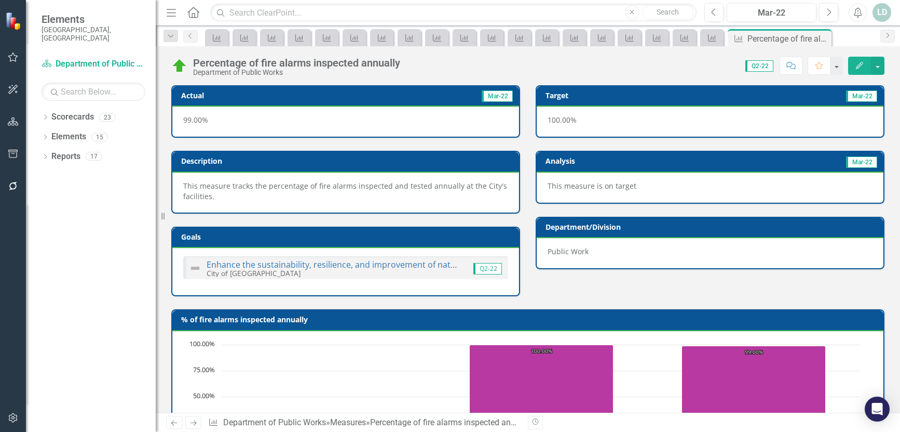
scroll to position [416, 0]
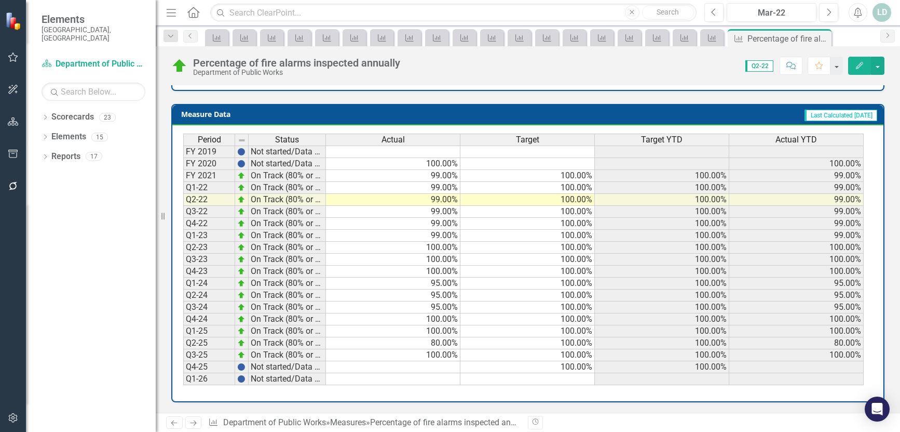
click at [420, 368] on td at bounding box center [393, 367] width 134 height 12
click at [196, 425] on icon "Next" at bounding box center [193, 422] width 9 height 7
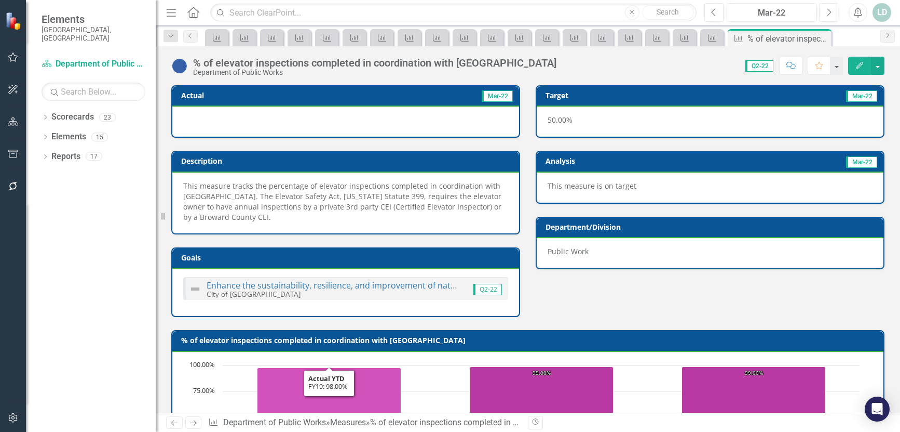
scroll to position [437, 0]
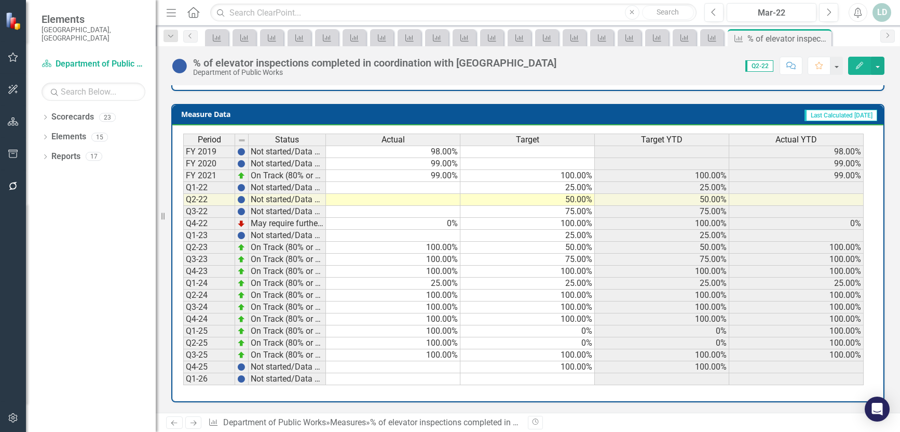
click at [196, 426] on icon "Next" at bounding box center [193, 422] width 9 height 7
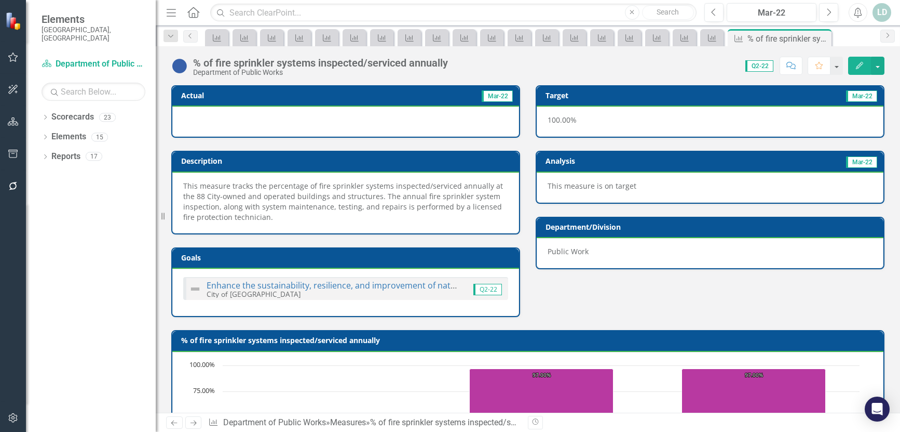
scroll to position [437, 0]
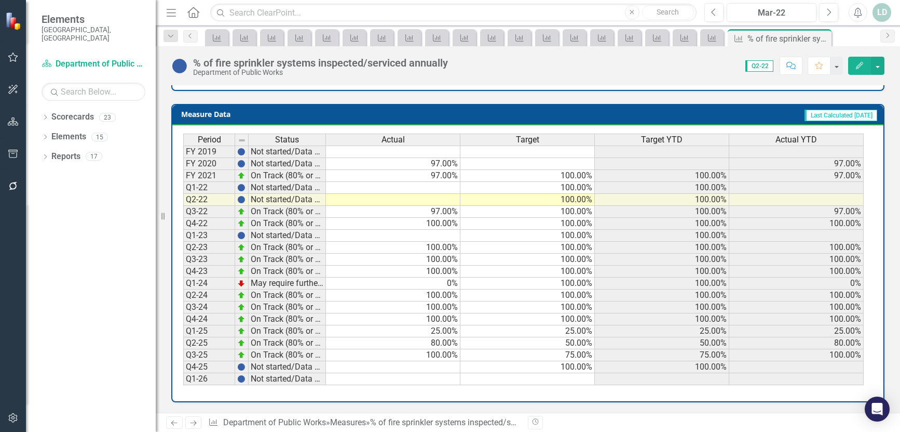
click at [418, 367] on td at bounding box center [393, 367] width 134 height 12
click at [199, 425] on link "Next" at bounding box center [193, 422] width 17 height 12
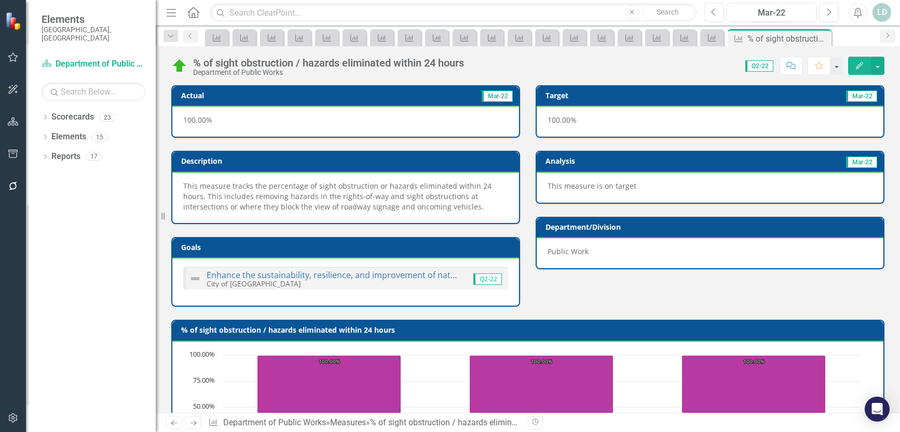
scroll to position [426, 0]
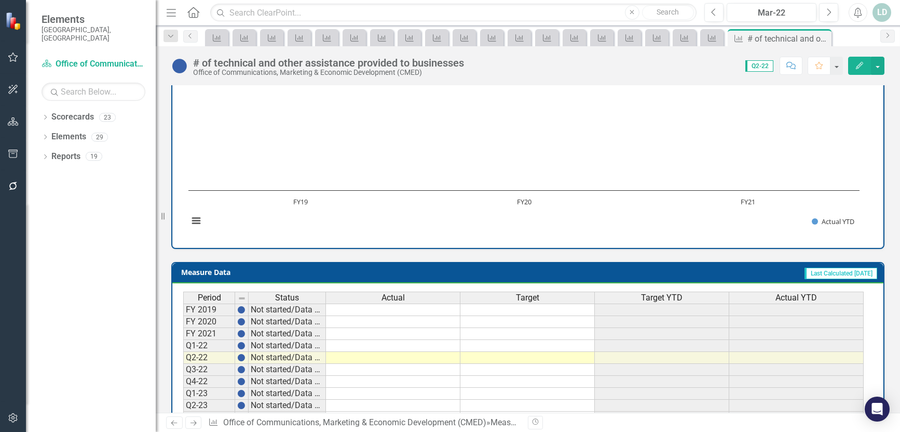
scroll to position [406, 0]
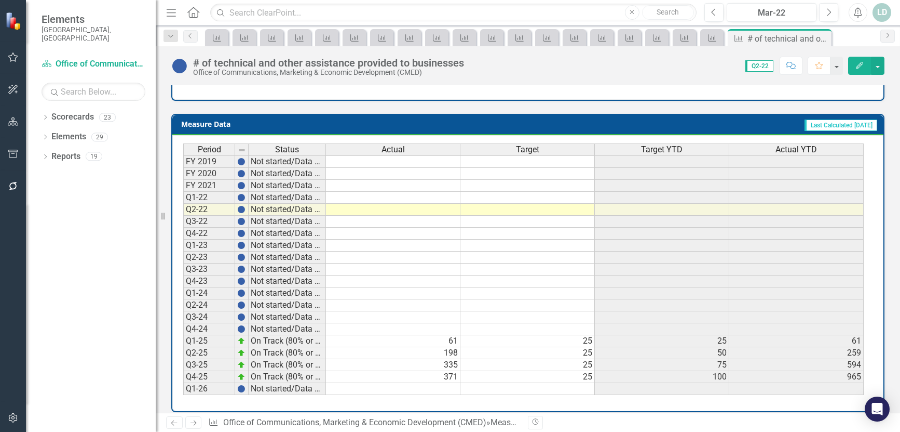
click at [416, 371] on td "371" at bounding box center [393, 377] width 134 height 12
click at [176, 425] on icon "Previous" at bounding box center [174, 422] width 9 height 7
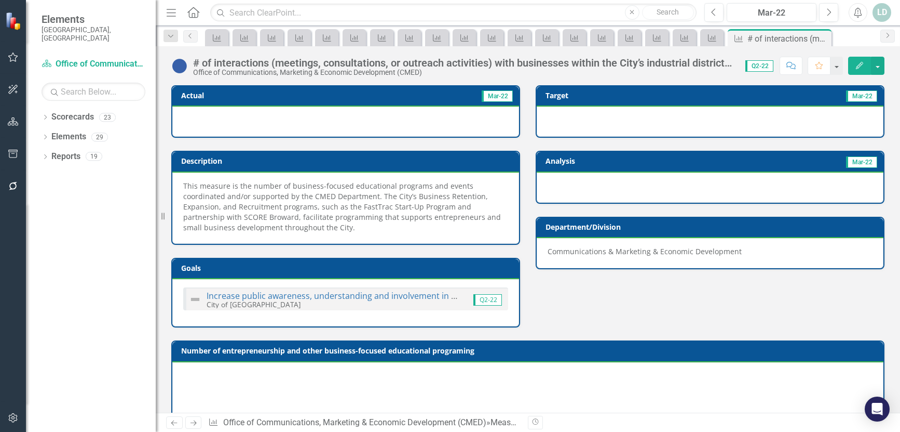
scroll to position [447, 0]
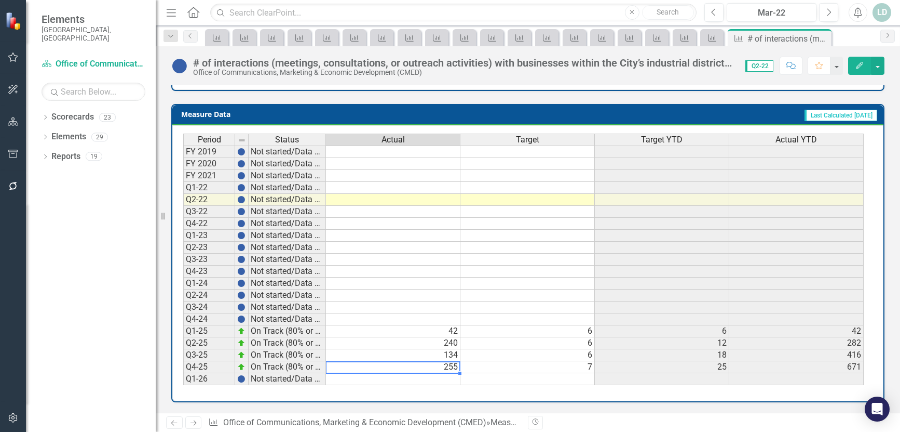
click at [385, 365] on td "255" at bounding box center [393, 367] width 134 height 12
click at [172, 419] on icon "Previous" at bounding box center [174, 422] width 9 height 7
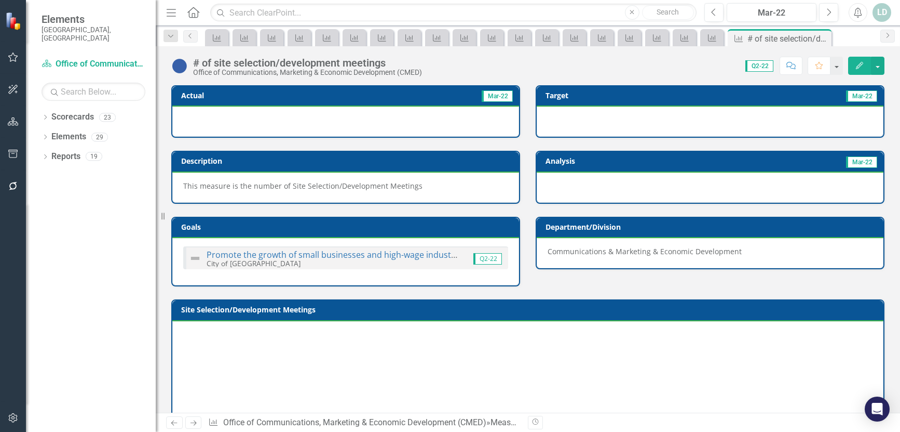
scroll to position [406, 0]
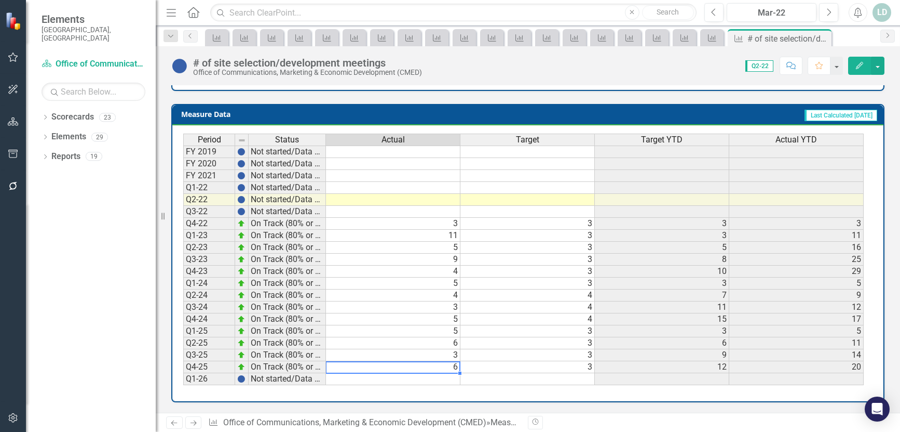
click at [358, 368] on td "6" at bounding box center [393, 367] width 134 height 12
click at [175, 420] on icon "Previous" at bounding box center [174, 422] width 9 height 7
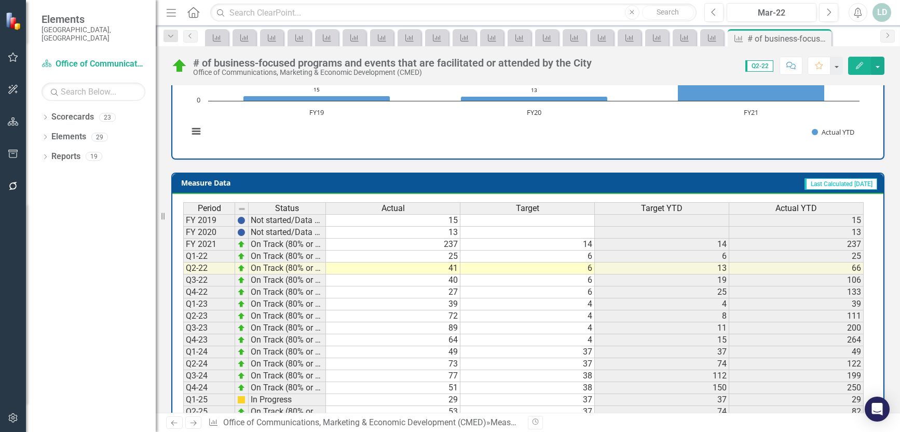
scroll to position [447, 0]
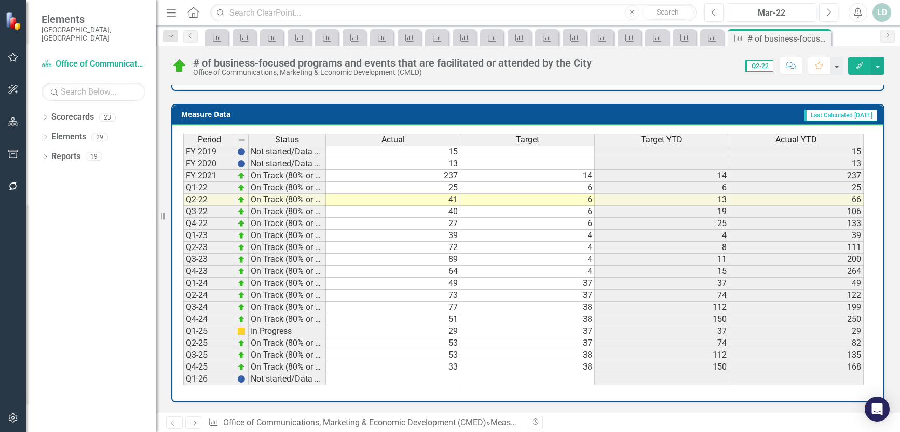
click at [358, 366] on td "33" at bounding box center [393, 367] width 134 height 12
click at [173, 422] on icon "Previous" at bounding box center [174, 422] width 9 height 7
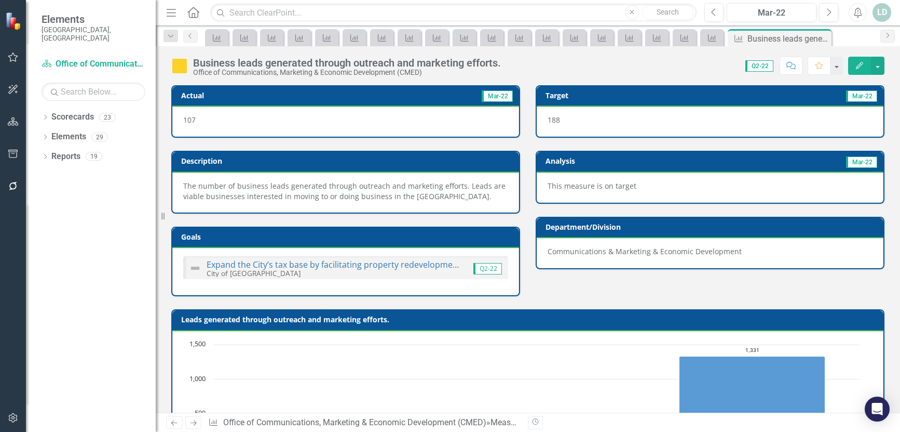
scroll to position [416, 0]
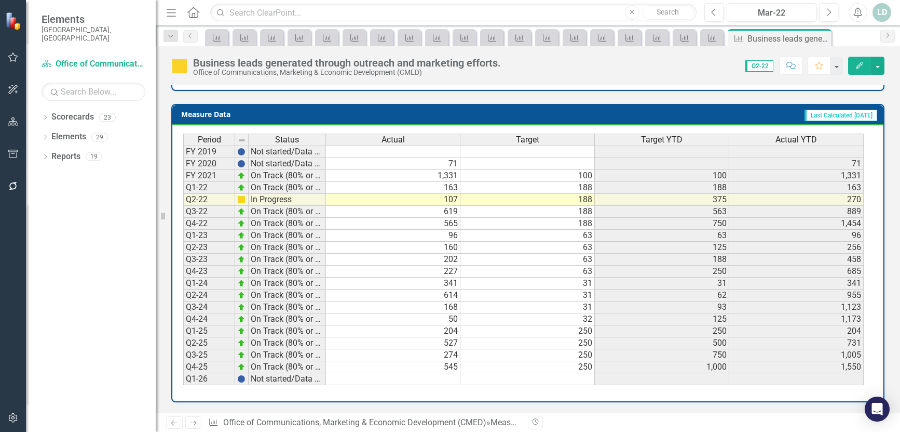
click at [391, 368] on td "545" at bounding box center [393, 367] width 134 height 12
click at [175, 423] on icon "Previous" at bounding box center [174, 422] width 9 height 7
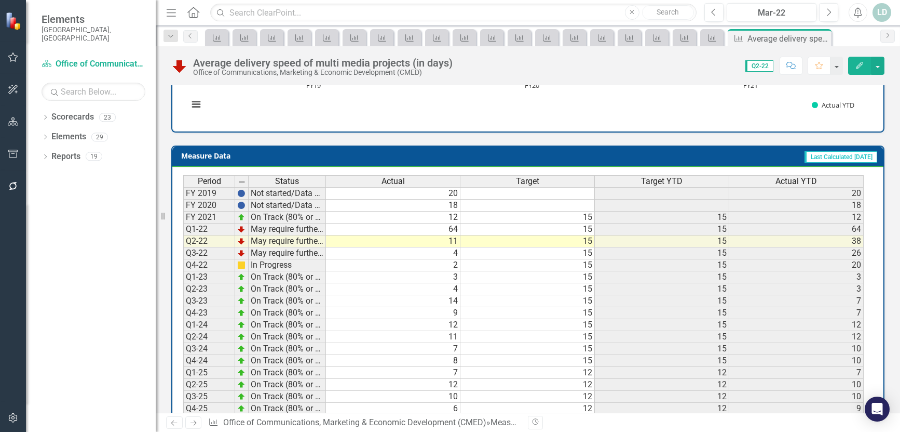
scroll to position [418, 0]
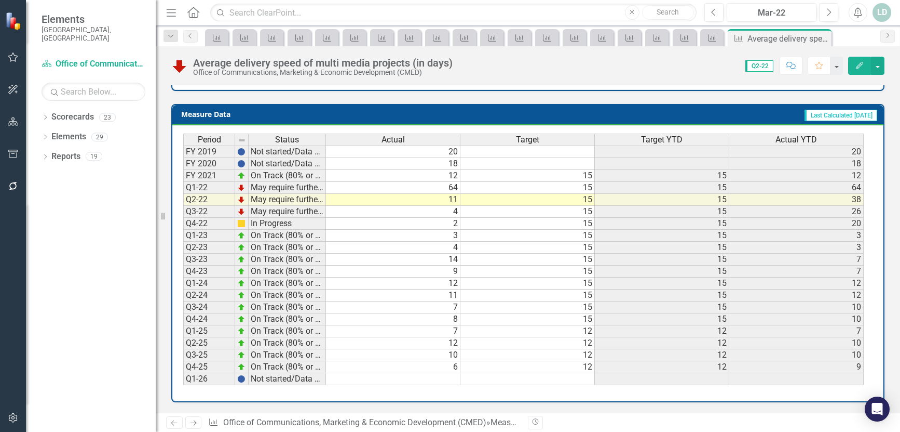
click at [180, 425] on link "Previous" at bounding box center [174, 422] width 17 height 12
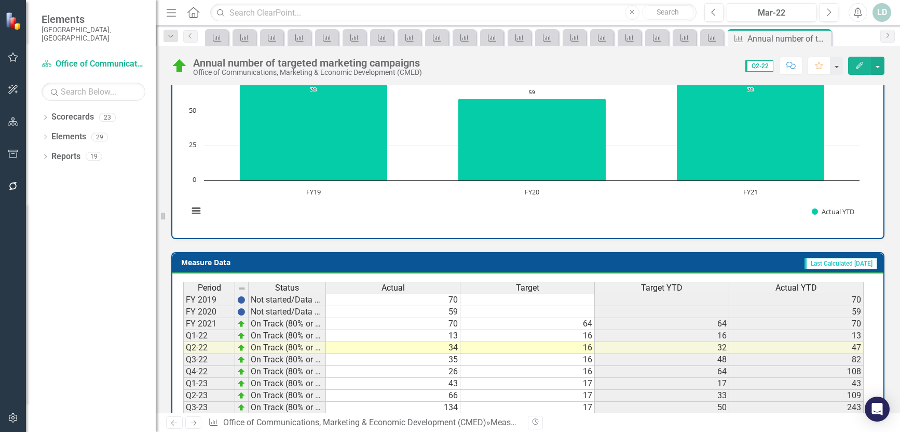
scroll to position [426, 0]
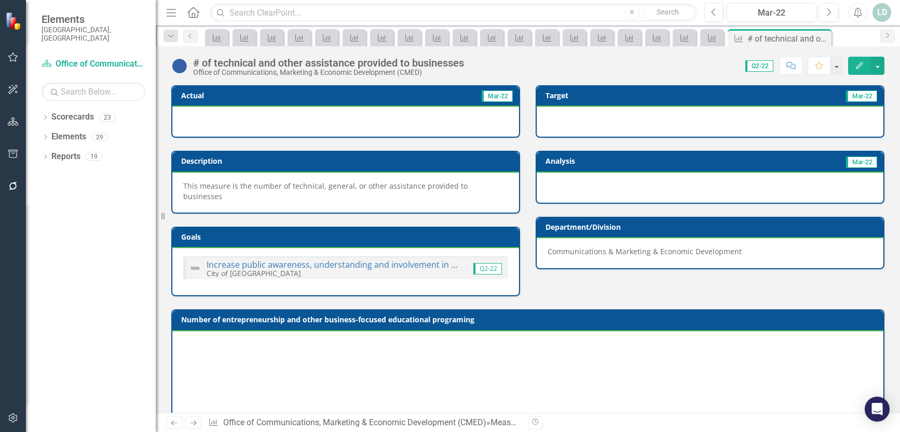
scroll to position [406, 0]
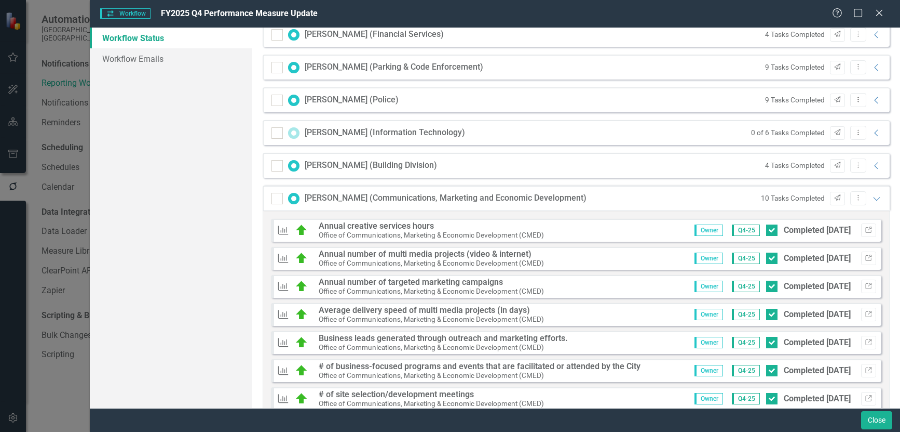
scroll to position [788, 0]
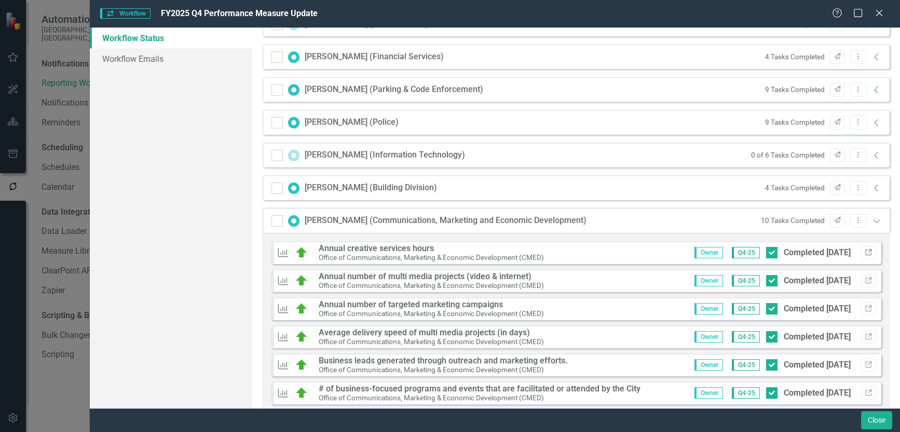
click at [866, 250] on button "Link" at bounding box center [869, 253] width 15 height 14
click at [872, 221] on icon "Expanded" at bounding box center [877, 221] width 10 height 8
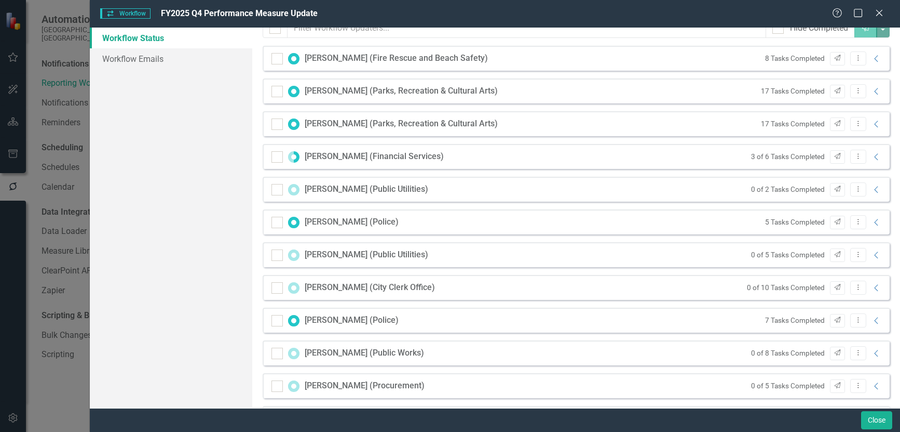
scroll to position [0, 0]
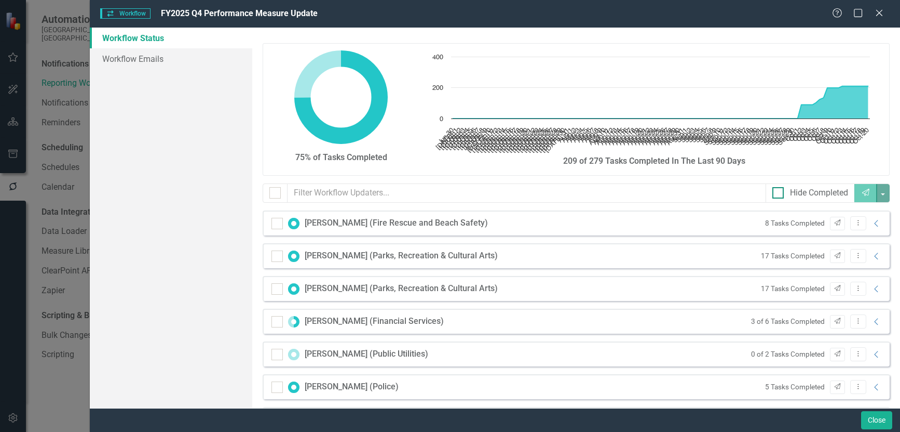
click at [773, 193] on input "Hide Completed" at bounding box center [776, 190] width 7 height 7
checkbox input "true"
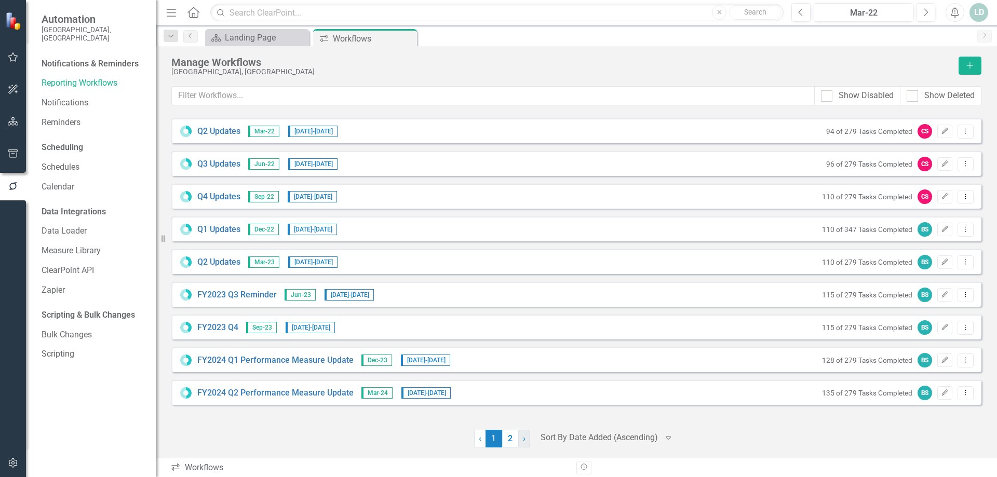
click at [521, 431] on link "› Next" at bounding box center [523, 439] width 11 height 18
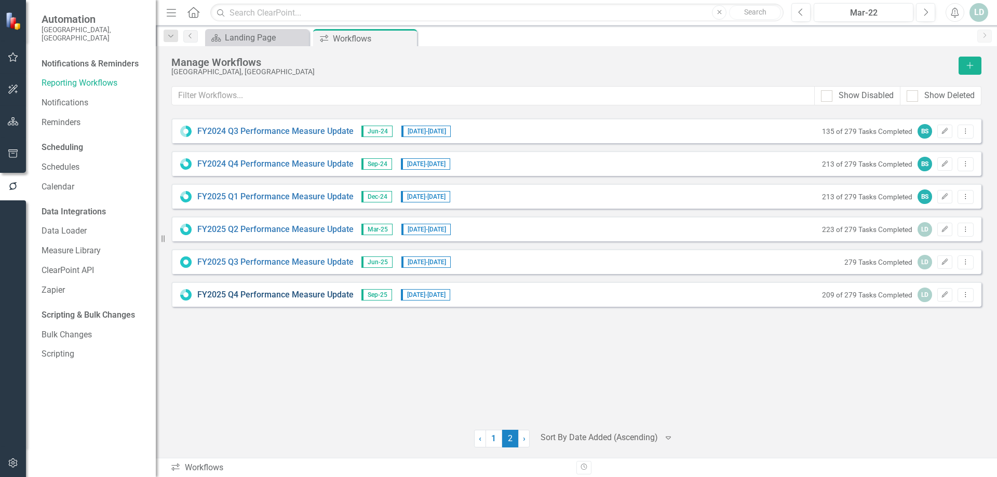
click at [265, 298] on link "FY2025 Q4 Performance Measure Update" at bounding box center [275, 295] width 156 height 12
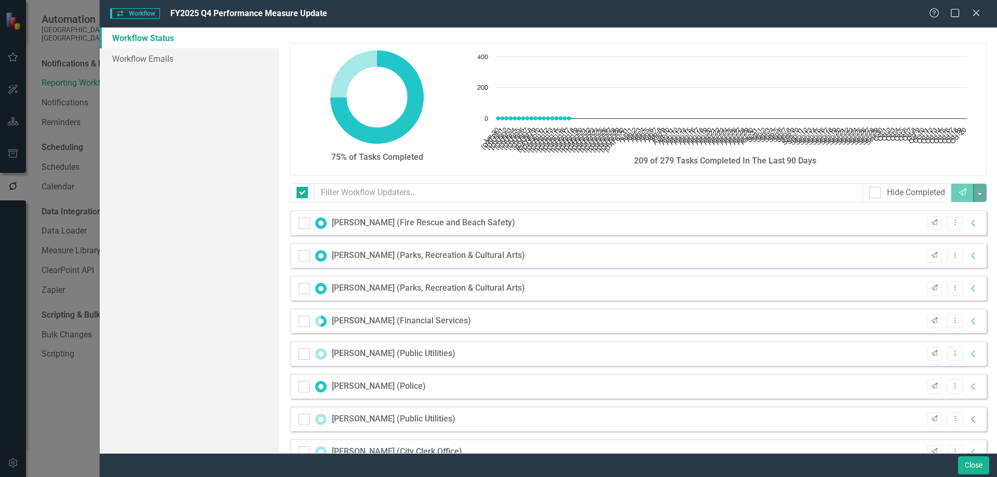
checkbox input "false"
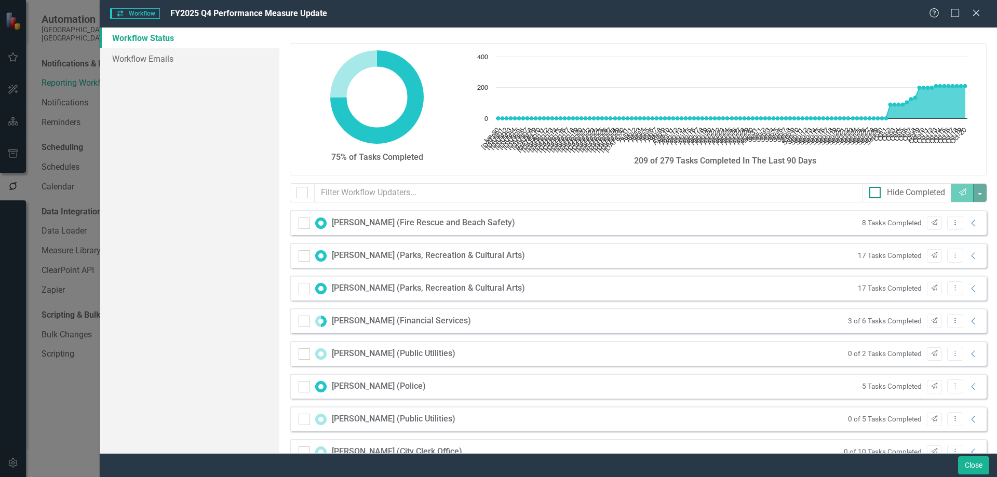
click at [872, 194] on div "Hide Completed" at bounding box center [907, 193] width 76 height 12
click at [872, 194] on input "Hide Completed" at bounding box center [872, 190] width 7 height 7
checkbox input "true"
click at [303, 191] on input "checkbox" at bounding box center [300, 190] width 7 height 7
checkbox input "true"
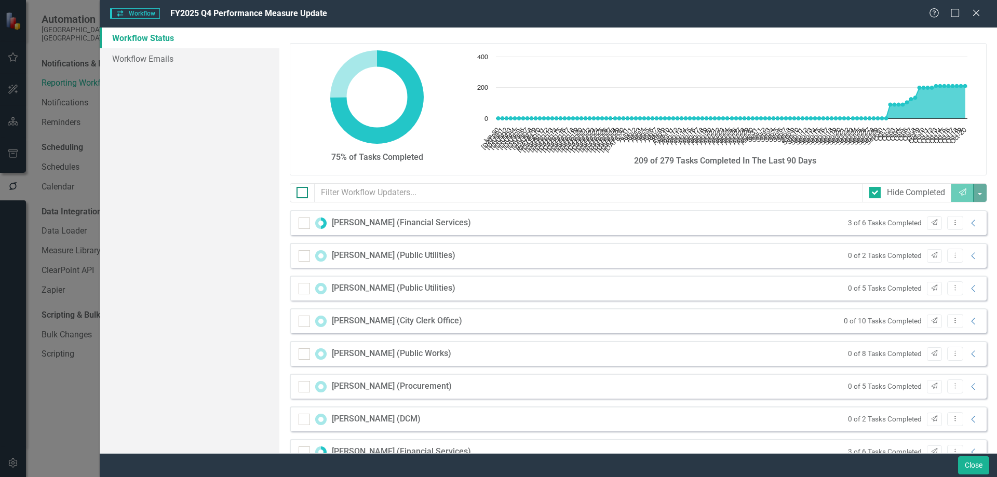
checkbox input "true"
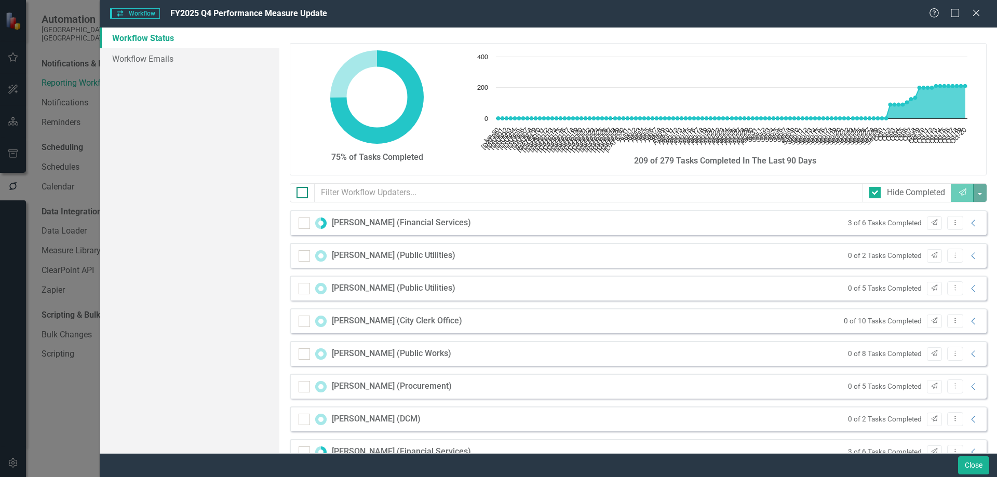
checkbox input "true"
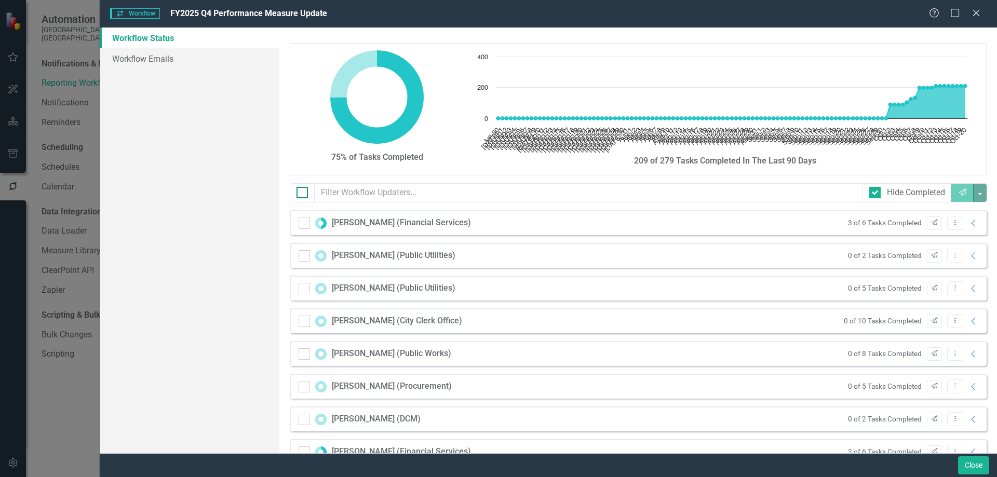
checkbox input "true"
click at [303, 191] on input "checkbox" at bounding box center [300, 190] width 7 height 7
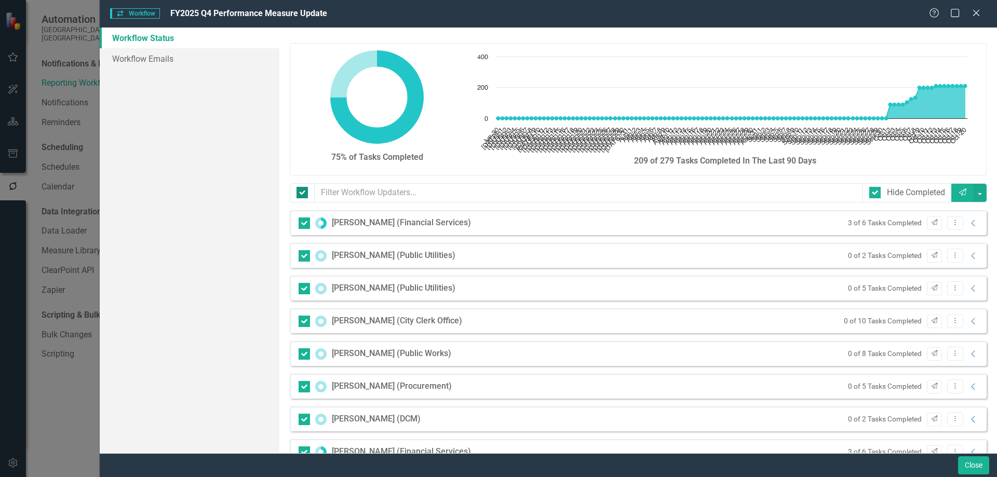
checkbox input "false"
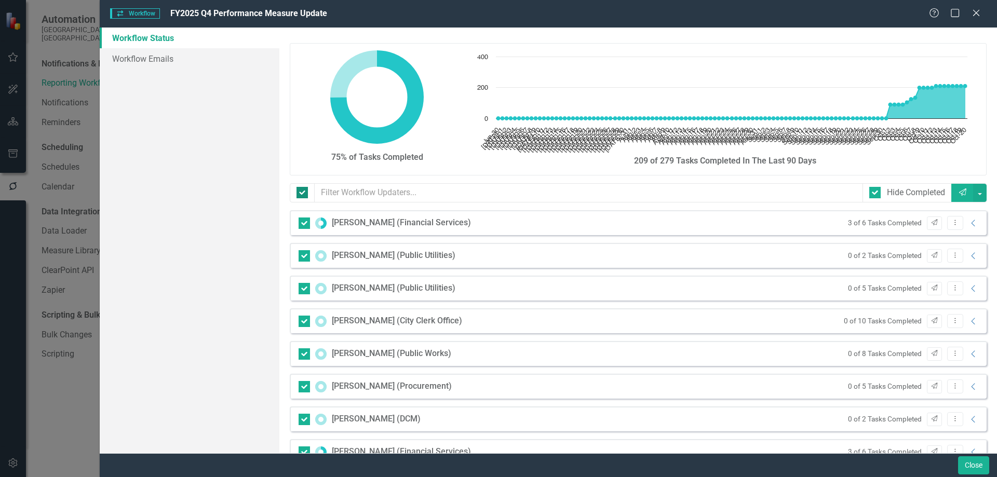
checkbox input "false"
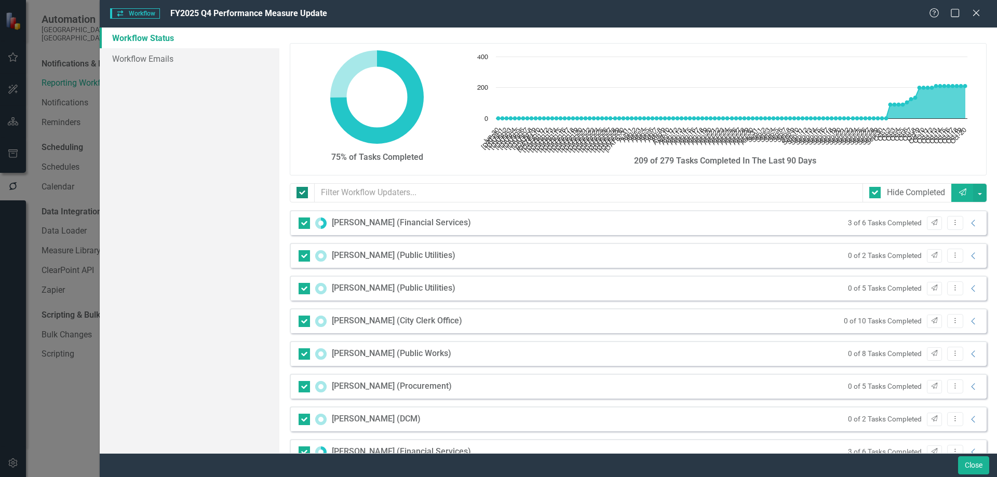
checkbox input "false"
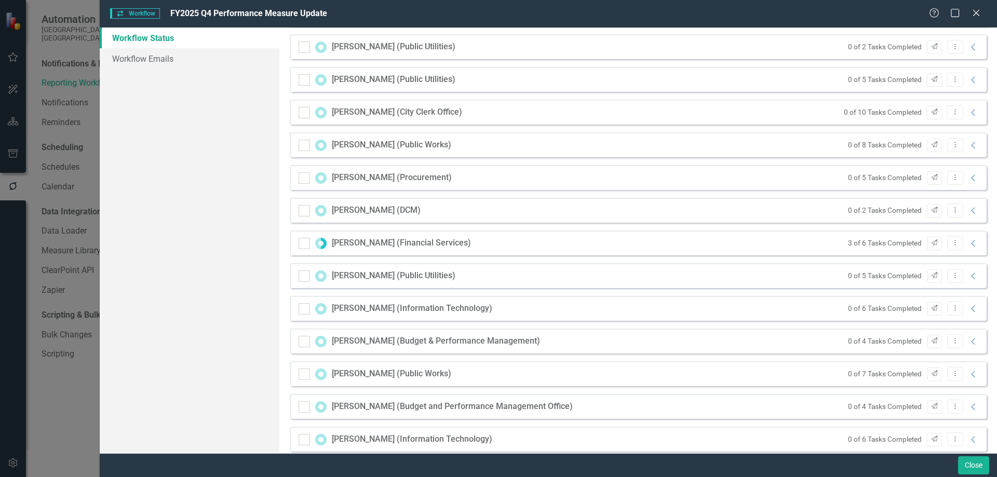
scroll to position [223, 0]
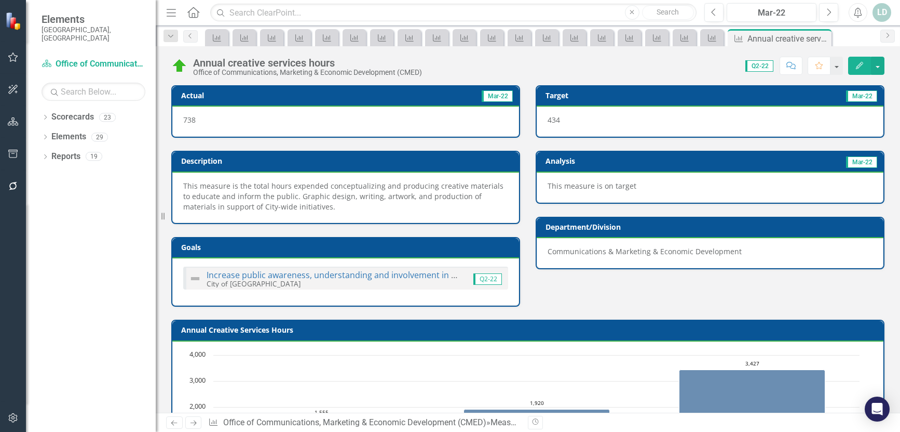
scroll to position [426, 0]
